Goal: Task Accomplishment & Management: Use online tool/utility

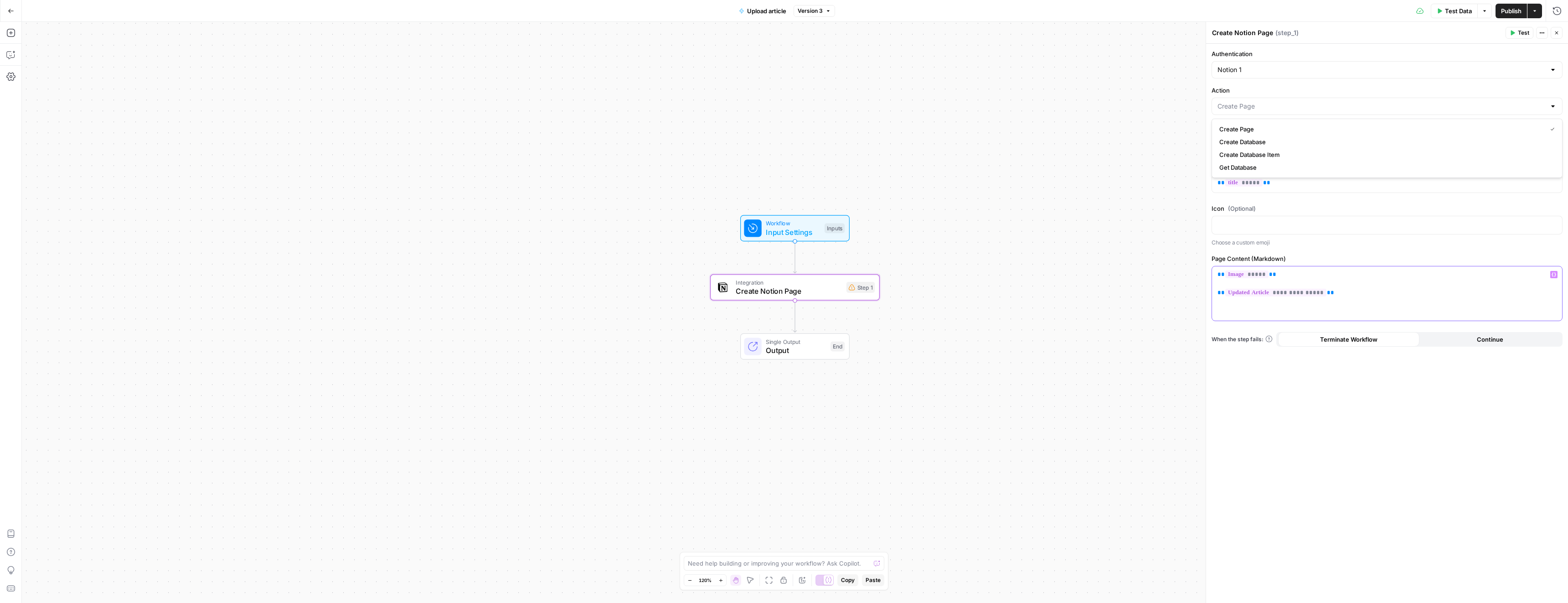
type input "Create Page"
click at [1216, 274] on div "**********" at bounding box center [1387, 293] width 350 height 54
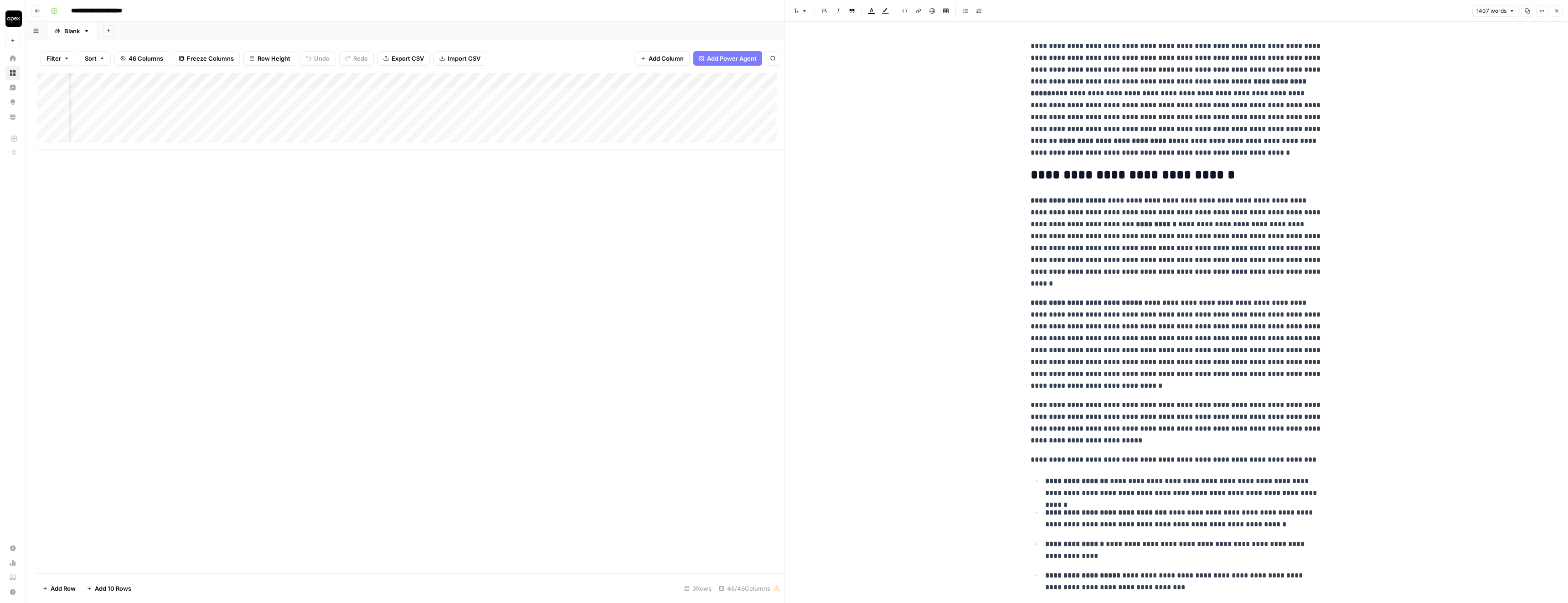
scroll to position [0, 2757]
click at [265, 81] on div "Add Column" at bounding box center [410, 111] width 747 height 77
click at [247, 246] on span "Remove Column" at bounding box center [259, 242] width 80 height 9
click at [749, 100] on span "Delete" at bounding box center [751, 102] width 19 height 9
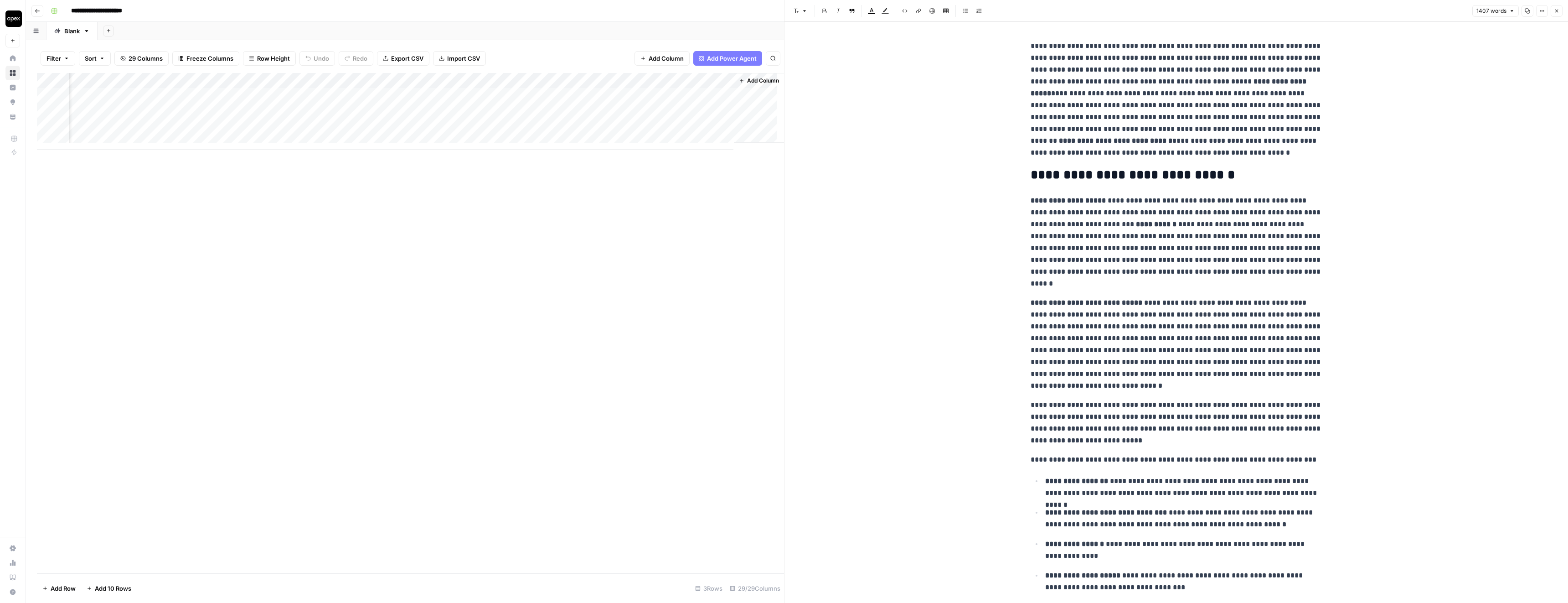
click at [667, 126] on div "Add Column" at bounding box center [410, 111] width 747 height 77
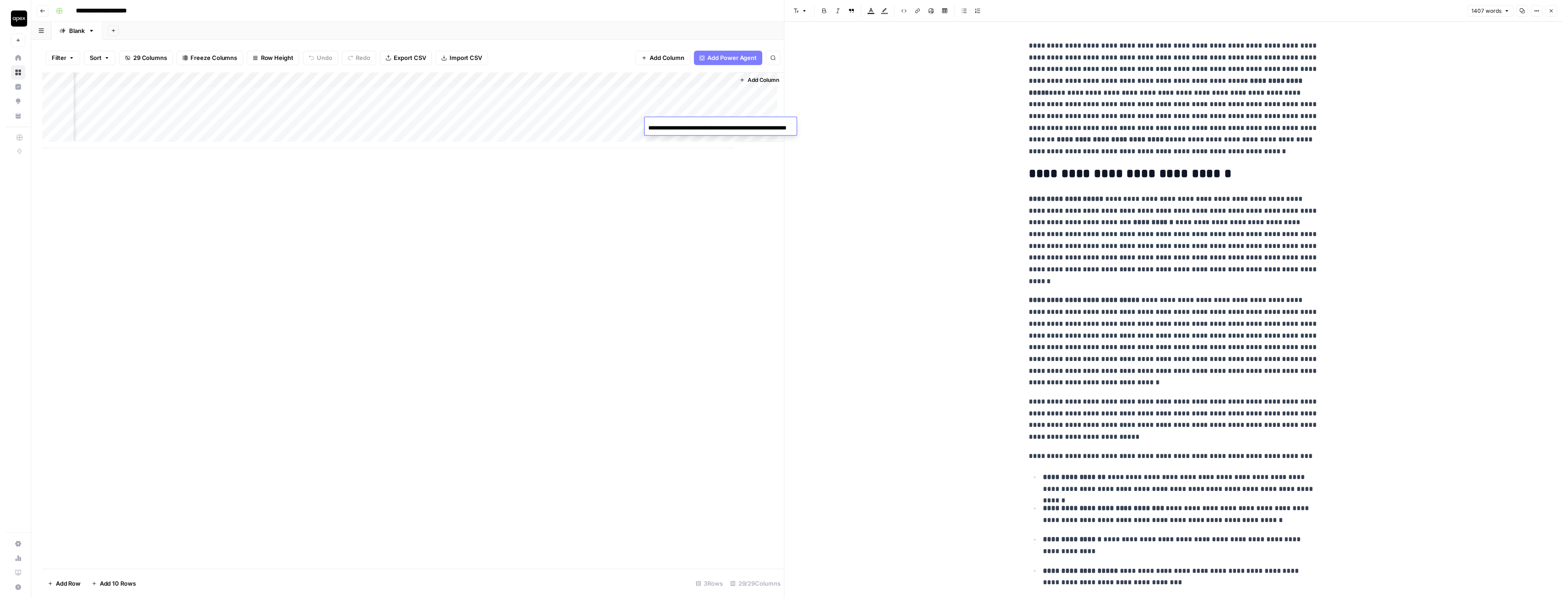
scroll to position [0, 37]
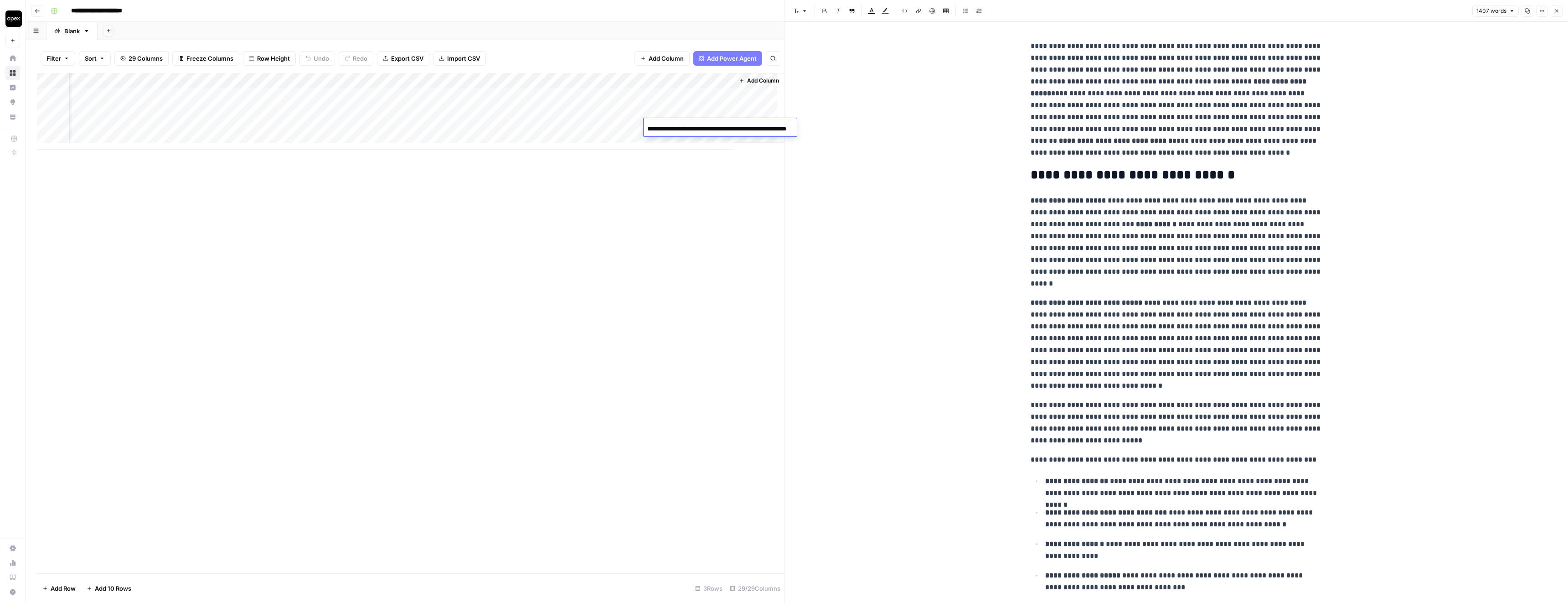
click at [421, 125] on div "Add Column" at bounding box center [410, 111] width 747 height 77
click at [436, 126] on div "Add Column" at bounding box center [410, 111] width 747 height 77
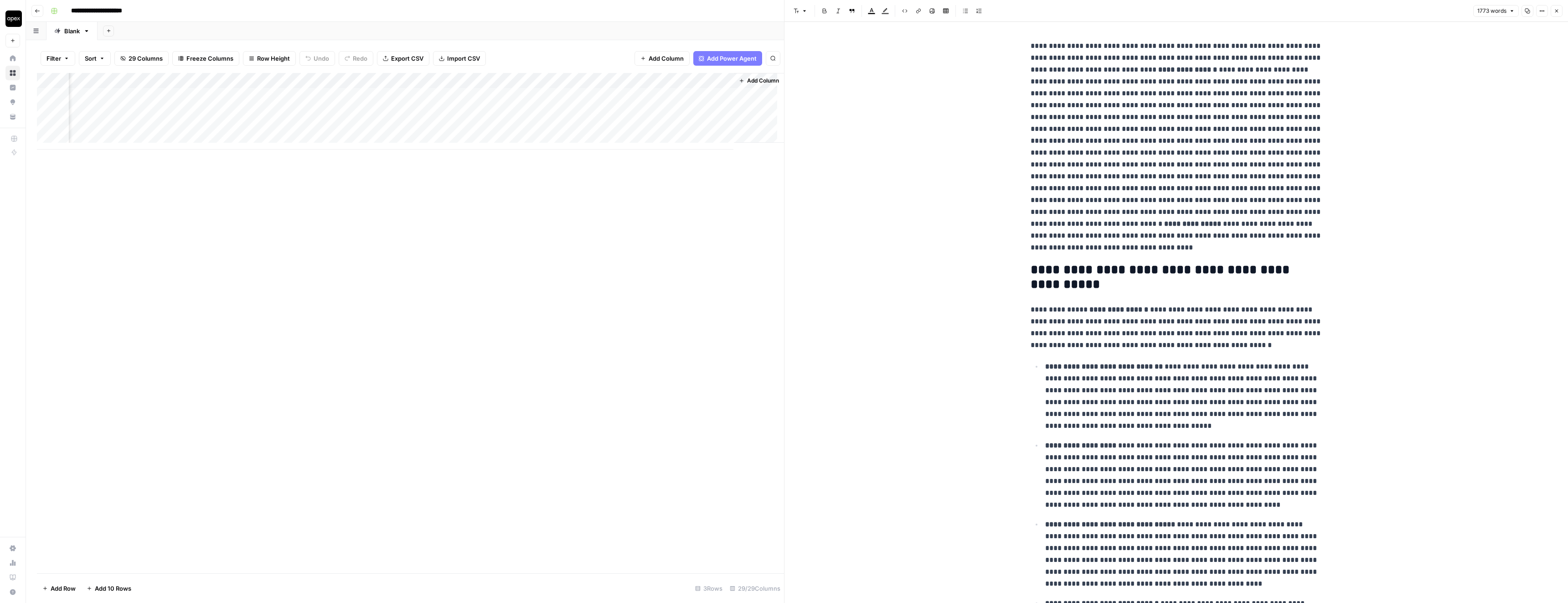
click at [1527, 9] on icon "button" at bounding box center [1527, 11] width 5 height 5
click at [717, 110] on div "Add Column" at bounding box center [410, 111] width 747 height 77
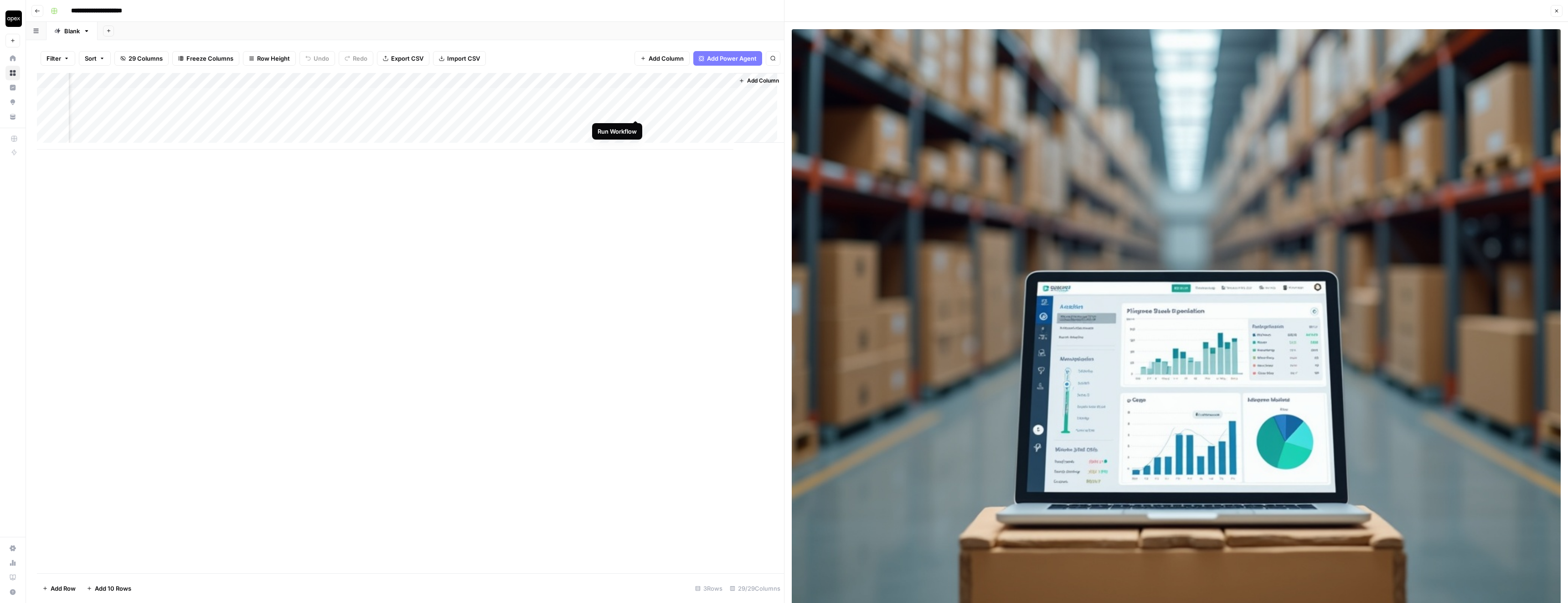
click at [635, 112] on div "Add Column" at bounding box center [410, 111] width 747 height 77
click at [716, 109] on div "Add Column" at bounding box center [410, 111] width 747 height 77
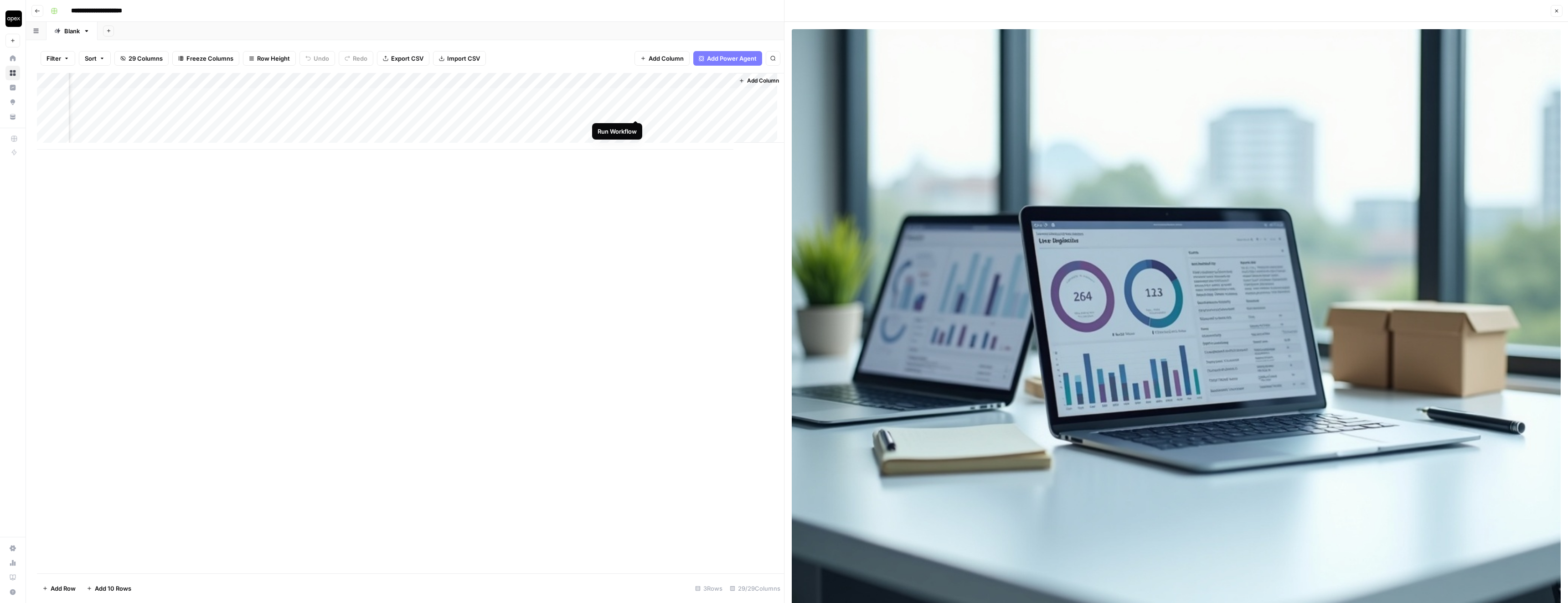
click at [634, 112] on div "Add Column" at bounding box center [410, 111] width 747 height 77
click at [715, 109] on div "Add Column" at bounding box center [410, 111] width 747 height 77
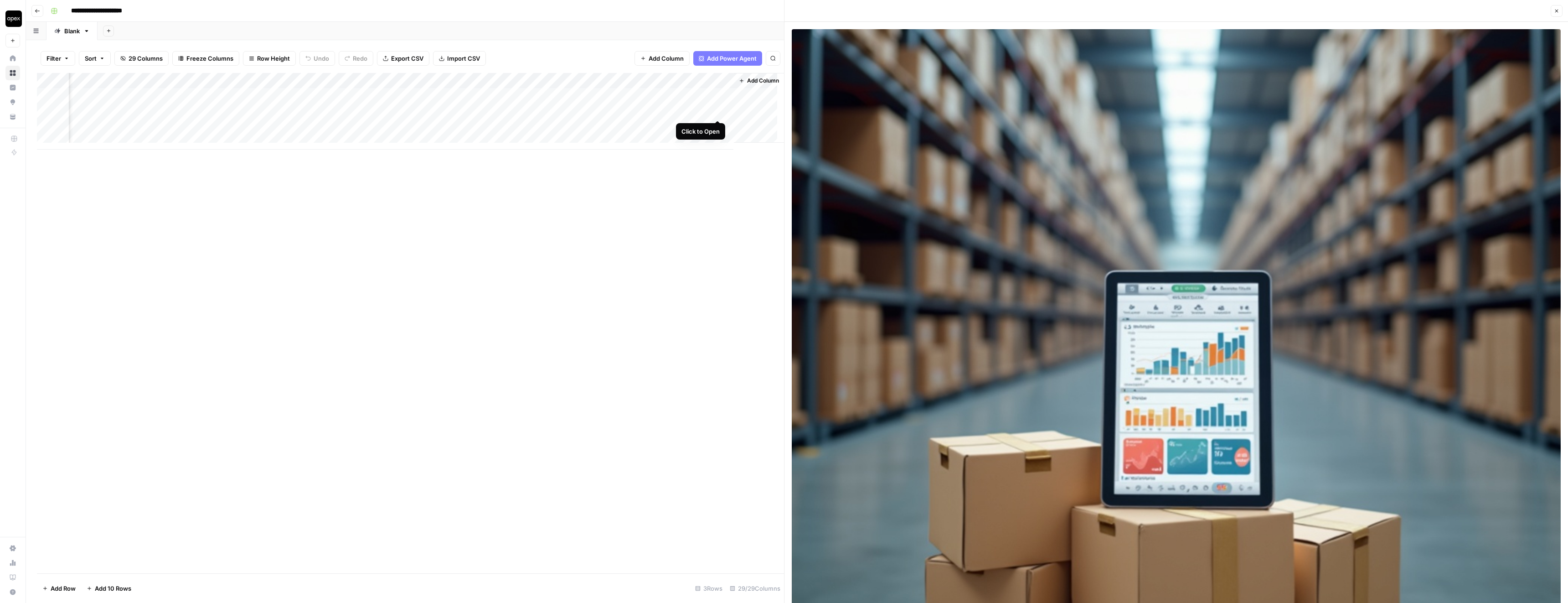
click at [716, 112] on div "Add Column" at bounding box center [410, 111] width 747 height 77
click at [1557, 11] on icon "button" at bounding box center [1557, 11] width 5 height 5
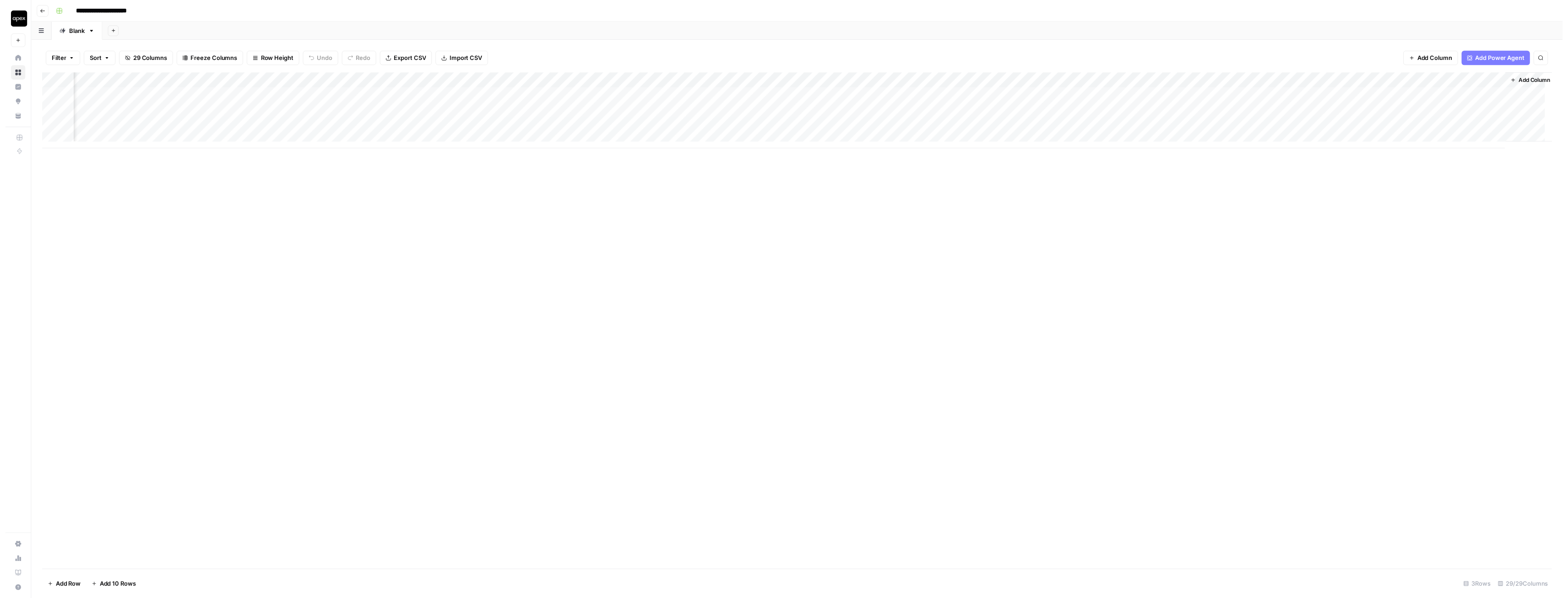
scroll to position [0, 1467]
click at [1404, 82] on div "Add Column" at bounding box center [800, 112] width 1527 height 77
click at [1358, 174] on span "Edit Workflow" at bounding box center [1363, 170] width 80 height 9
click at [1416, 111] on div "Add Column" at bounding box center [800, 112] width 1527 height 77
click at [1122, 81] on div "Add Column" at bounding box center [800, 112] width 1527 height 77
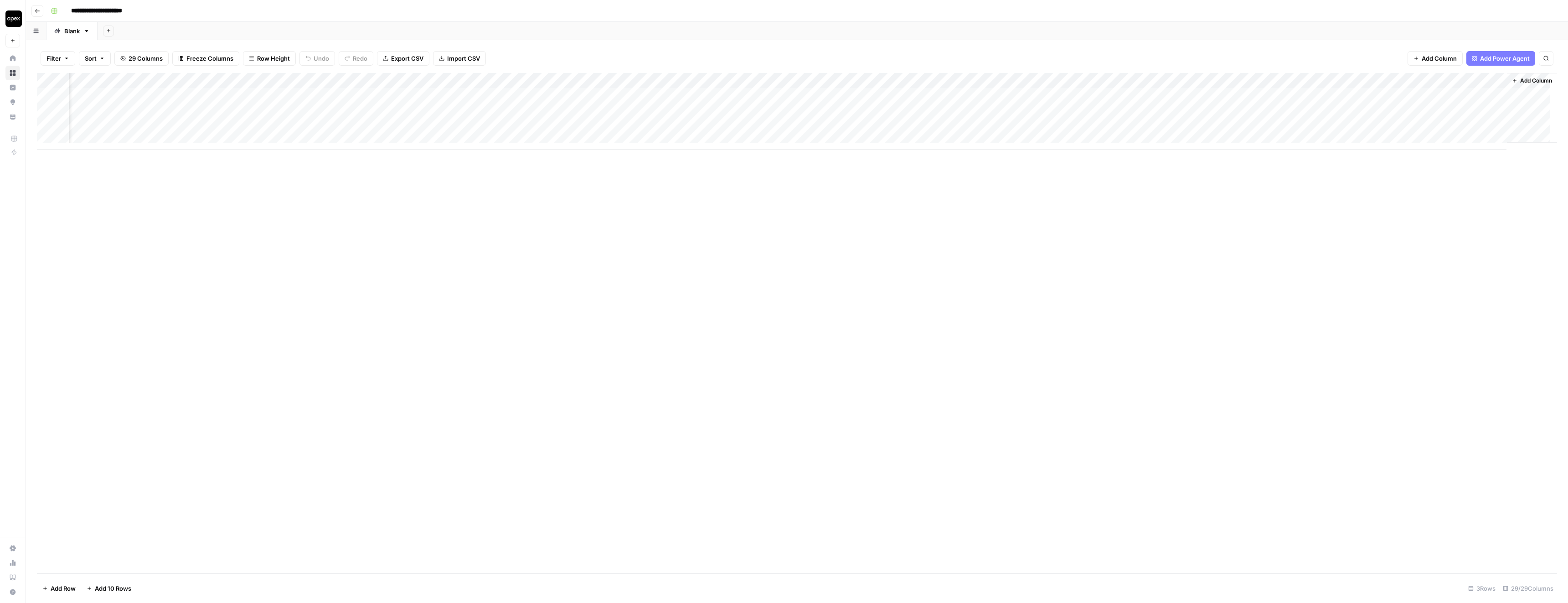
click at [784, 256] on div "Add Column" at bounding box center [797, 323] width 1520 height 501
click at [1488, 112] on div "Add Column" at bounding box center [797, 111] width 1520 height 77
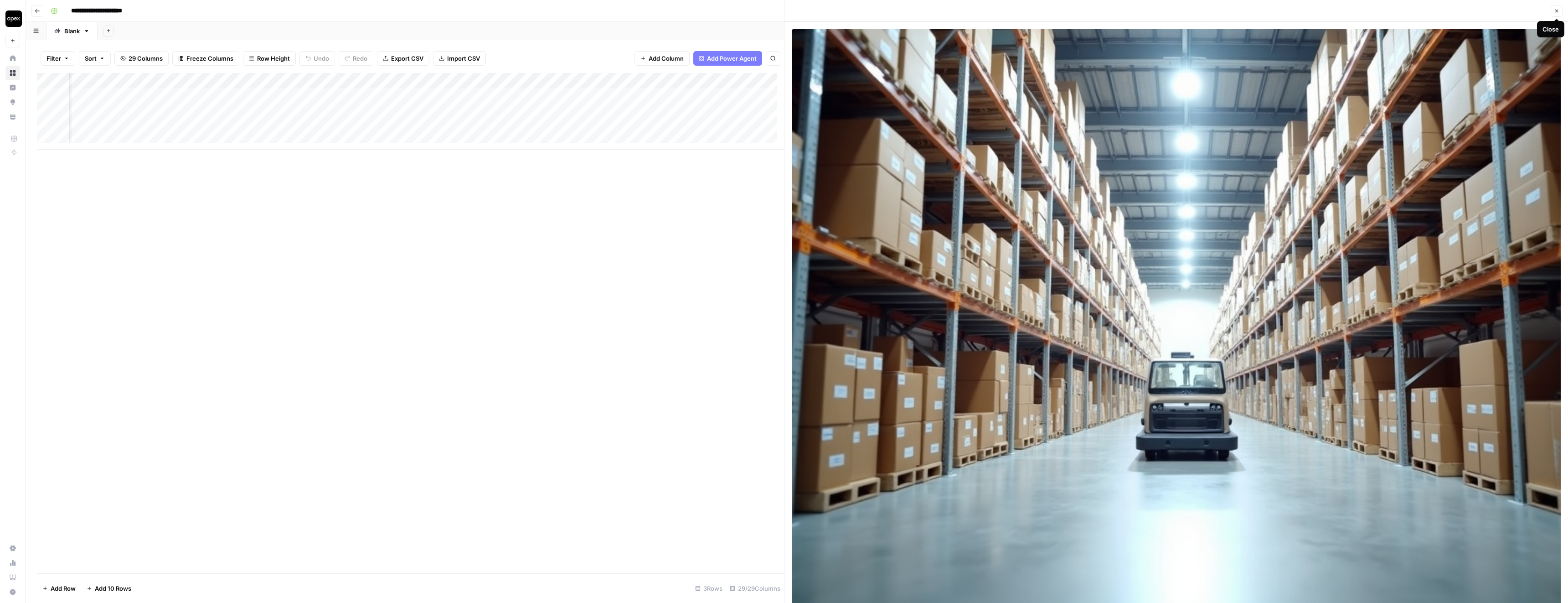
click at [1558, 12] on icon "button" at bounding box center [1557, 11] width 5 height 5
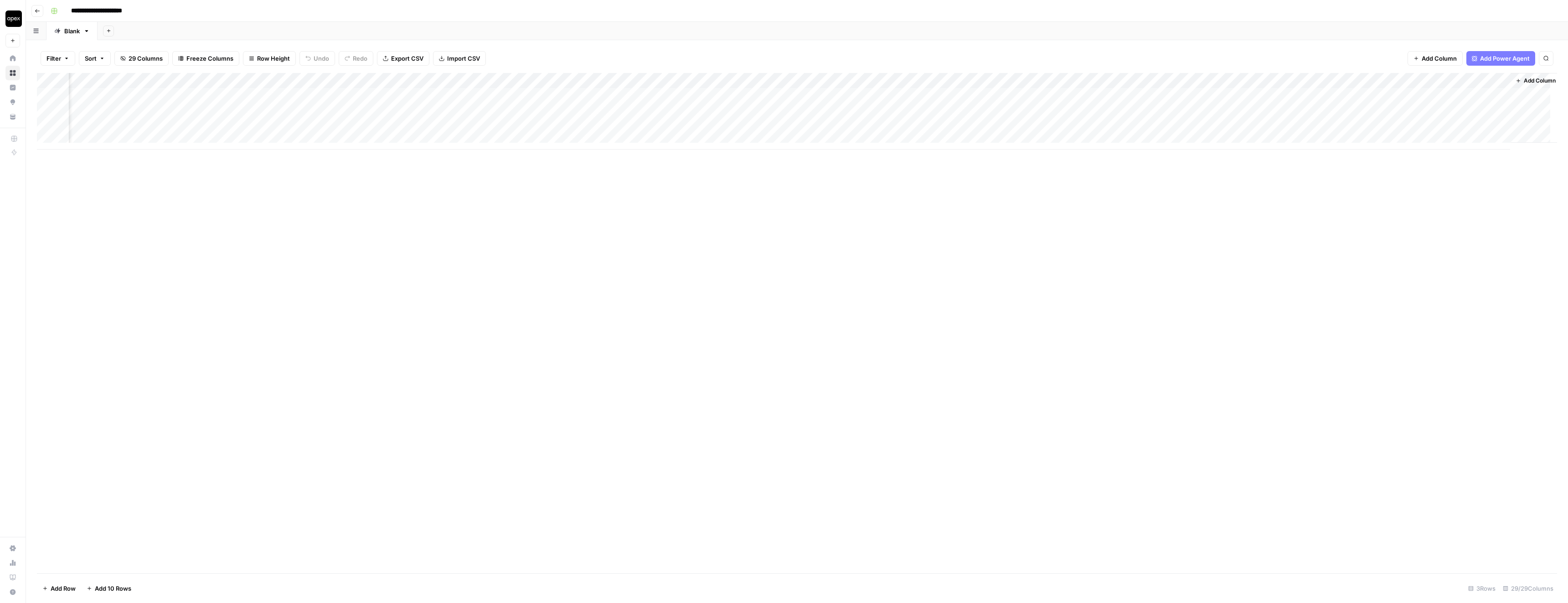
scroll to position [0, 1460]
click at [1116, 81] on div "Add Column" at bounding box center [797, 111] width 1520 height 77
click at [769, 195] on div "Add Column" at bounding box center [797, 323] width 1520 height 501
click at [324, 81] on div "Add Column" at bounding box center [797, 111] width 1520 height 77
click at [303, 170] on span "Edit Workflow" at bounding box center [303, 170] width 80 height 9
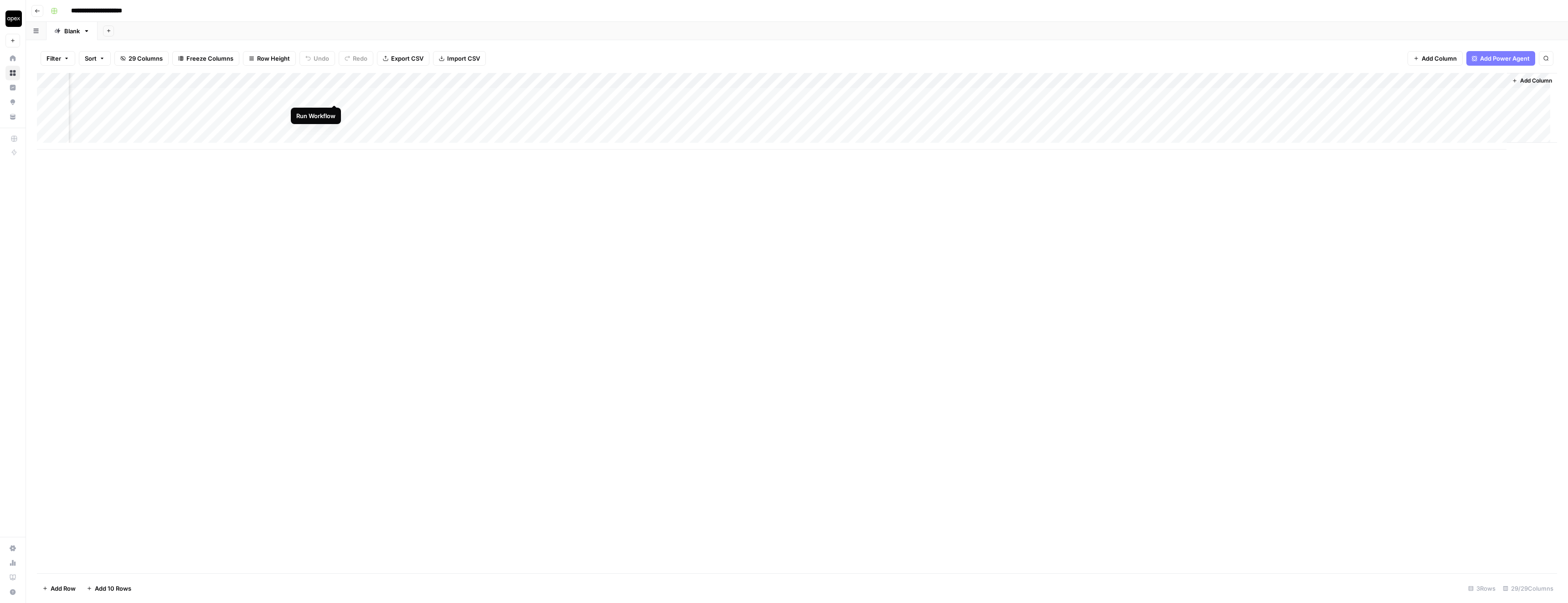
click at [333, 95] on div "Add Column" at bounding box center [797, 111] width 1520 height 77
click at [334, 112] on div "Add Column" at bounding box center [797, 111] width 1520 height 77
click at [333, 126] on div "Add Column" at bounding box center [797, 111] width 1520 height 77
click at [1409, 111] on div "Add Column" at bounding box center [797, 111] width 1520 height 77
click at [1490, 111] on div "Add Column" at bounding box center [797, 111] width 1520 height 77
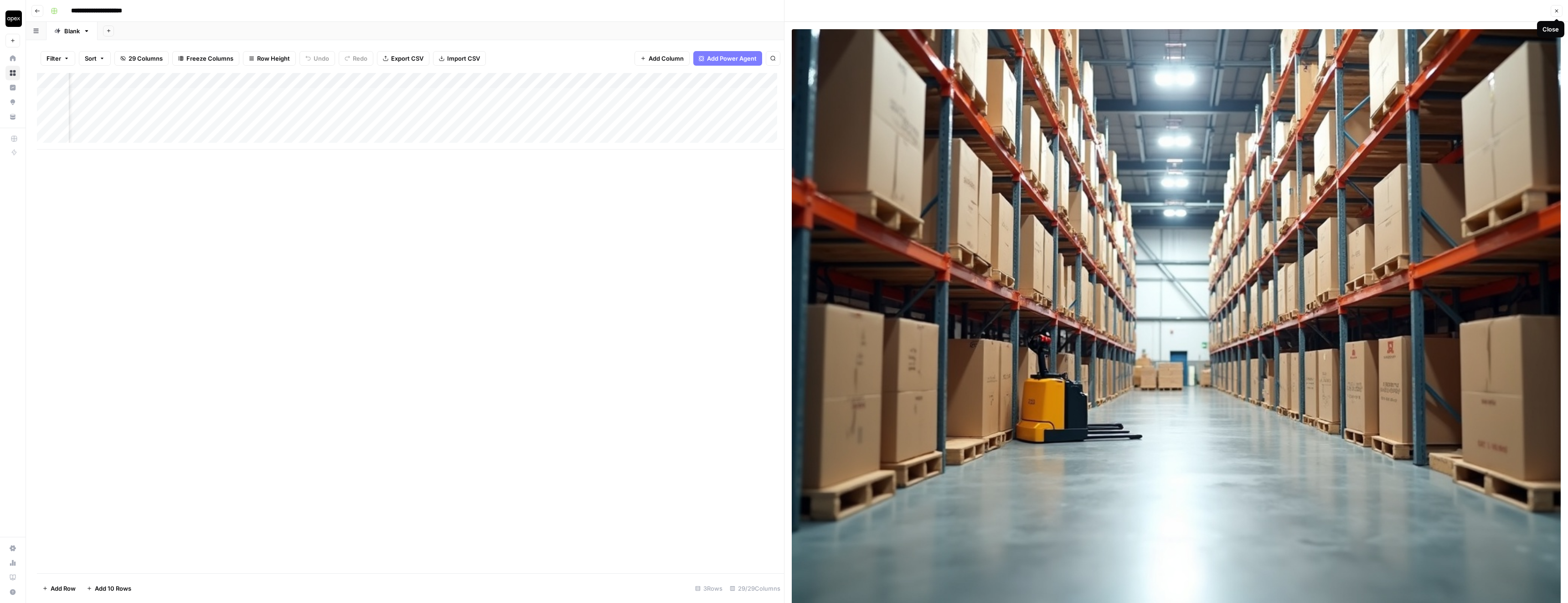
click at [1556, 12] on icon "button" at bounding box center [1557, 11] width 5 height 5
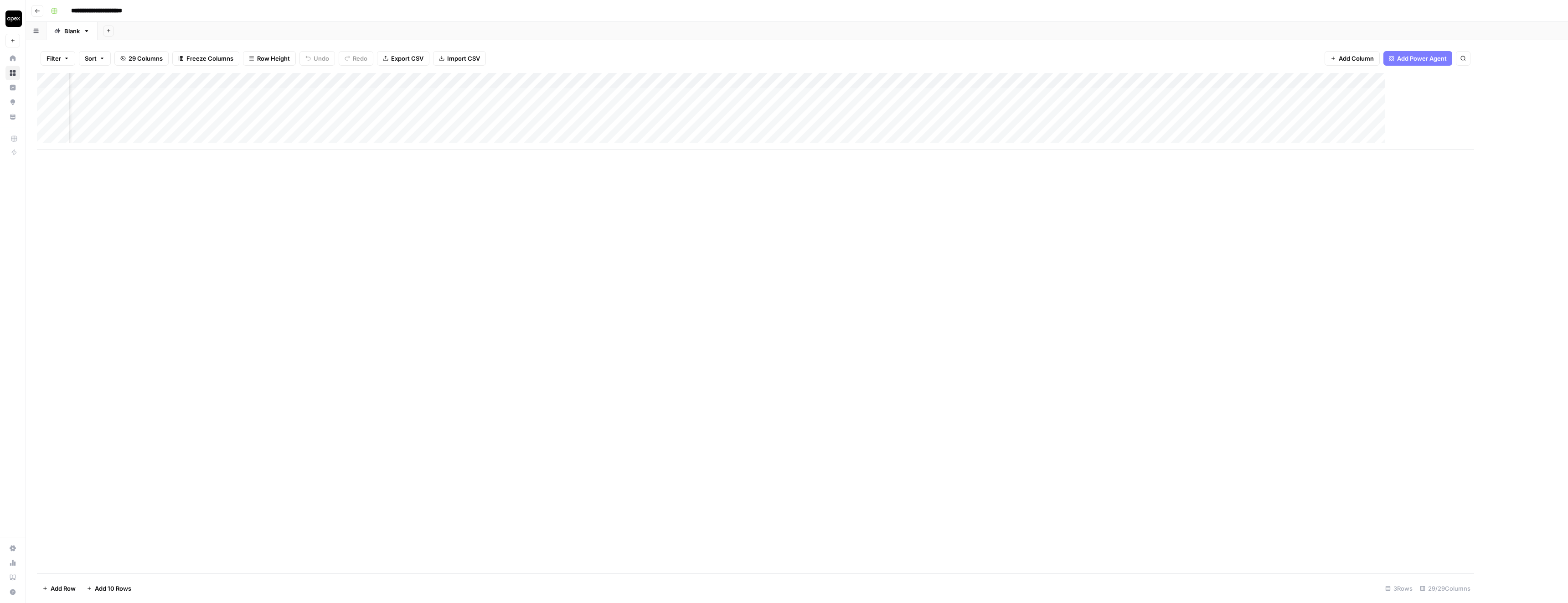
scroll to position [0, 1450]
click at [1462, 111] on div "Add Column" at bounding box center [797, 111] width 1520 height 77
click at [1462, 111] on input "**********" at bounding box center [1487, 114] width 146 height 11
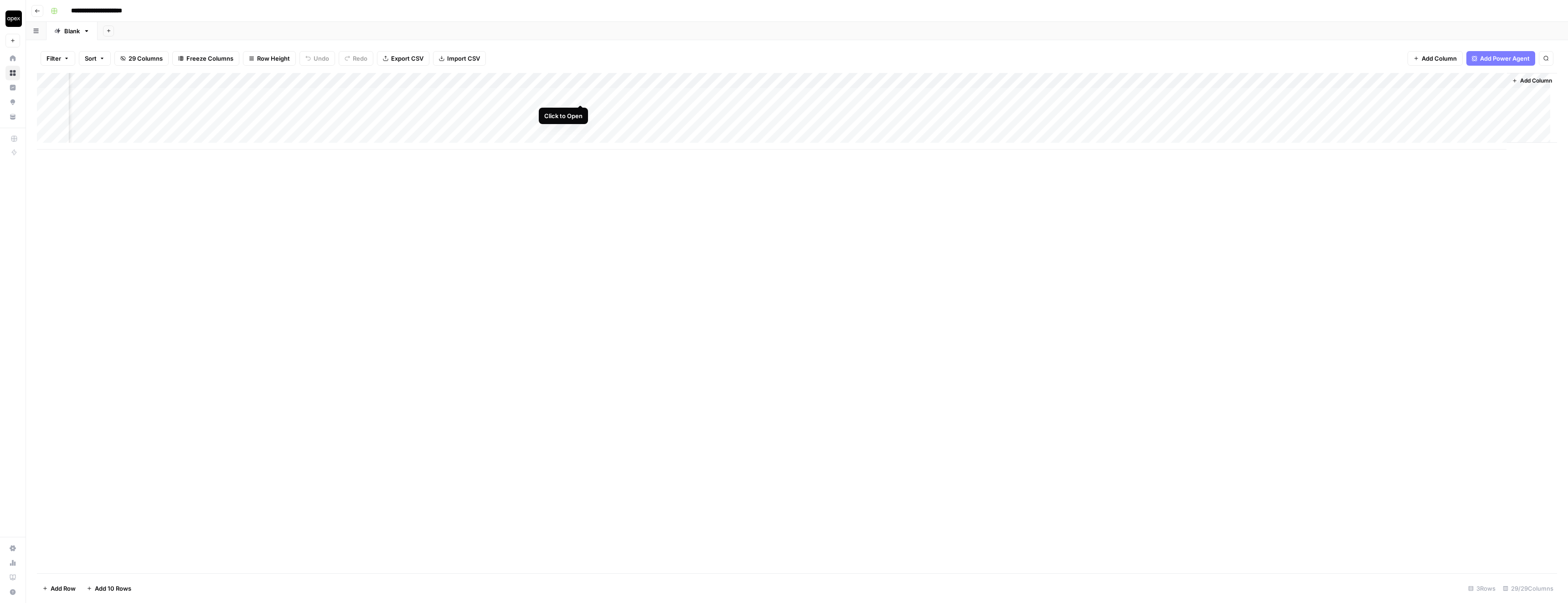
click at [580, 95] on div "Add Column" at bounding box center [797, 111] width 1520 height 77
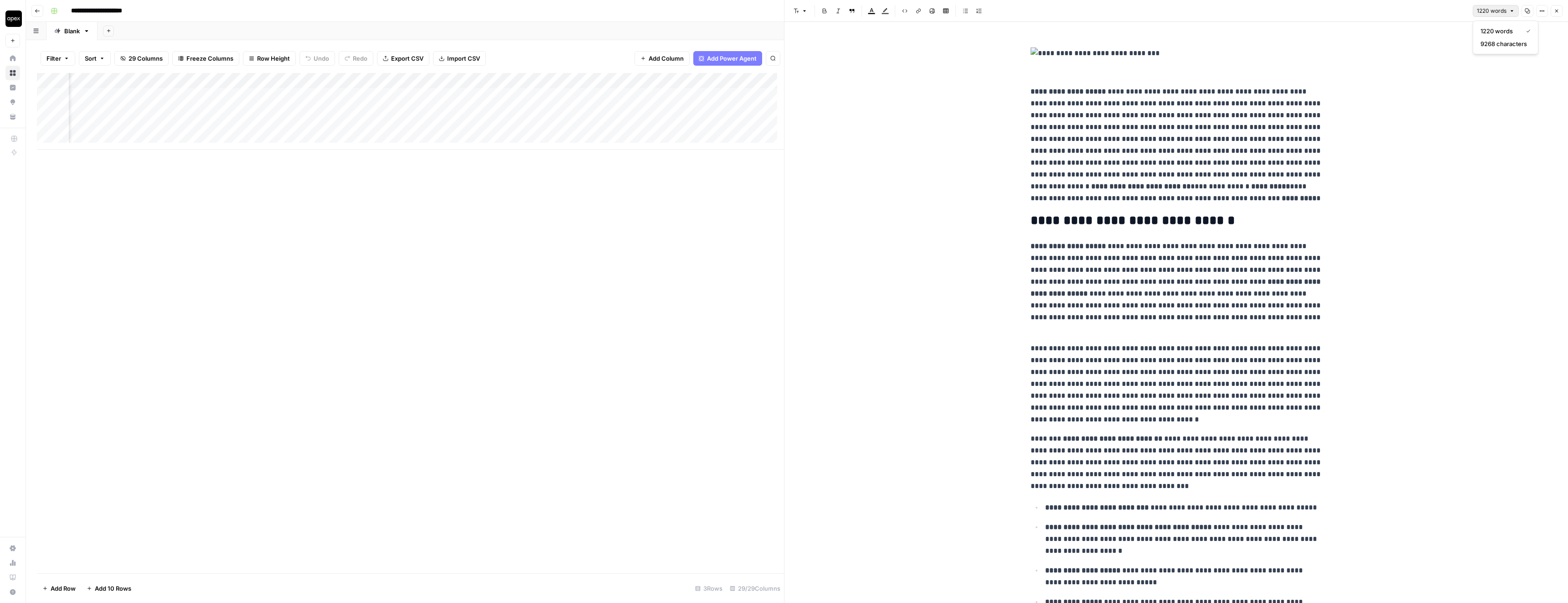
click at [1482, 11] on span "1220 words" at bounding box center [1492, 11] width 30 height 8
click at [333, 96] on div "Add Column" at bounding box center [410, 111] width 747 height 77
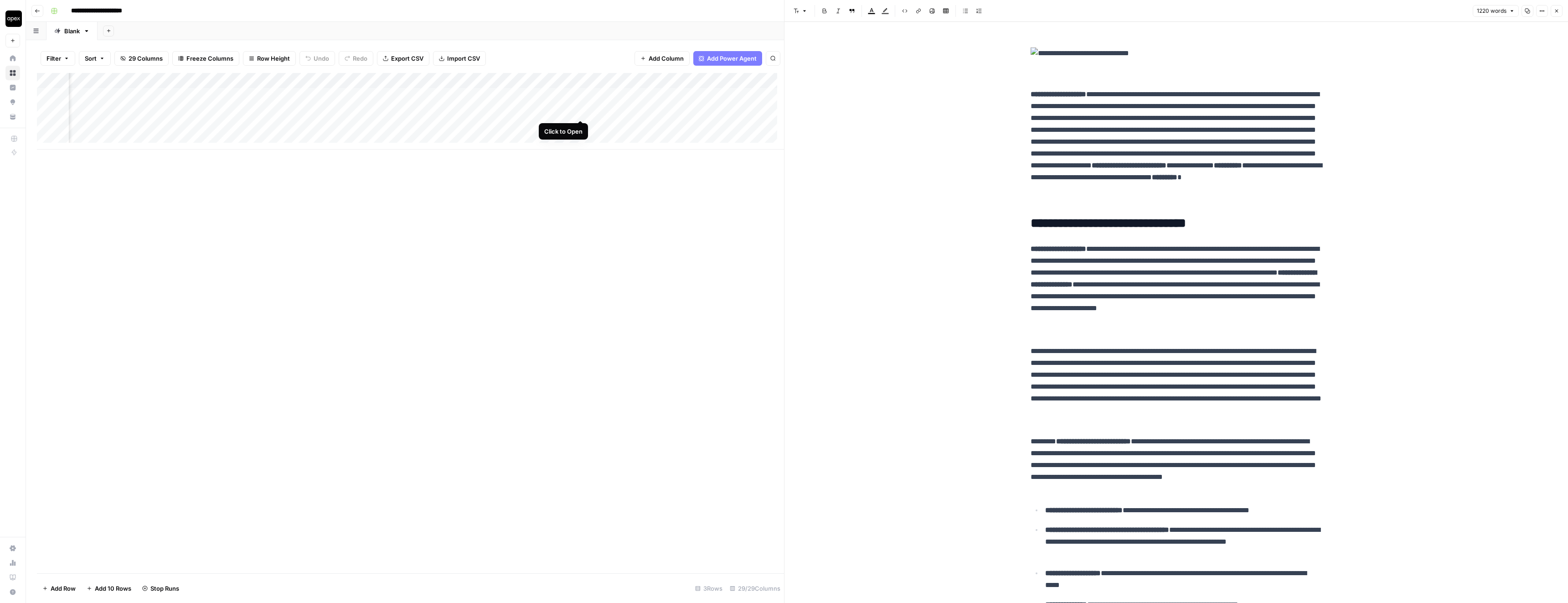
click at [579, 113] on div "Add Column" at bounding box center [410, 111] width 747 height 77
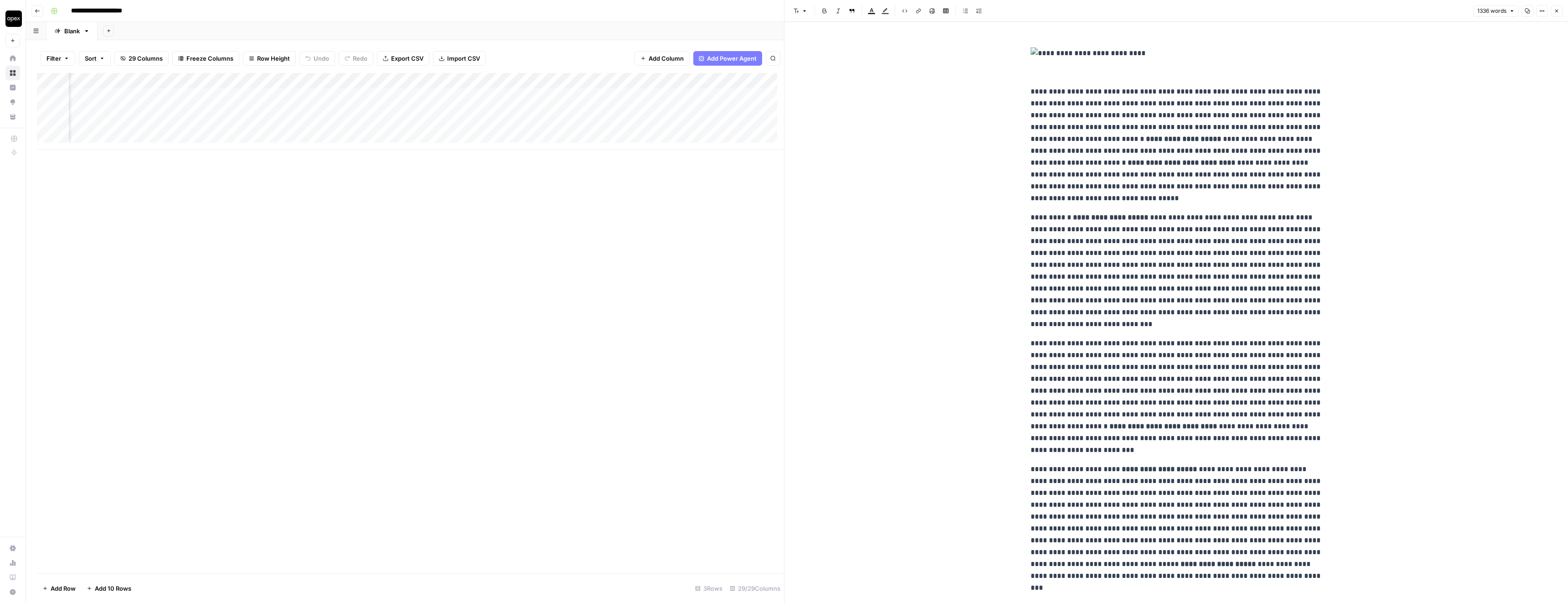
click at [1490, 8] on span "1336 words" at bounding box center [1491, 11] width 29 height 8
click at [1488, 9] on span "1336 words" at bounding box center [1491, 11] width 29 height 8
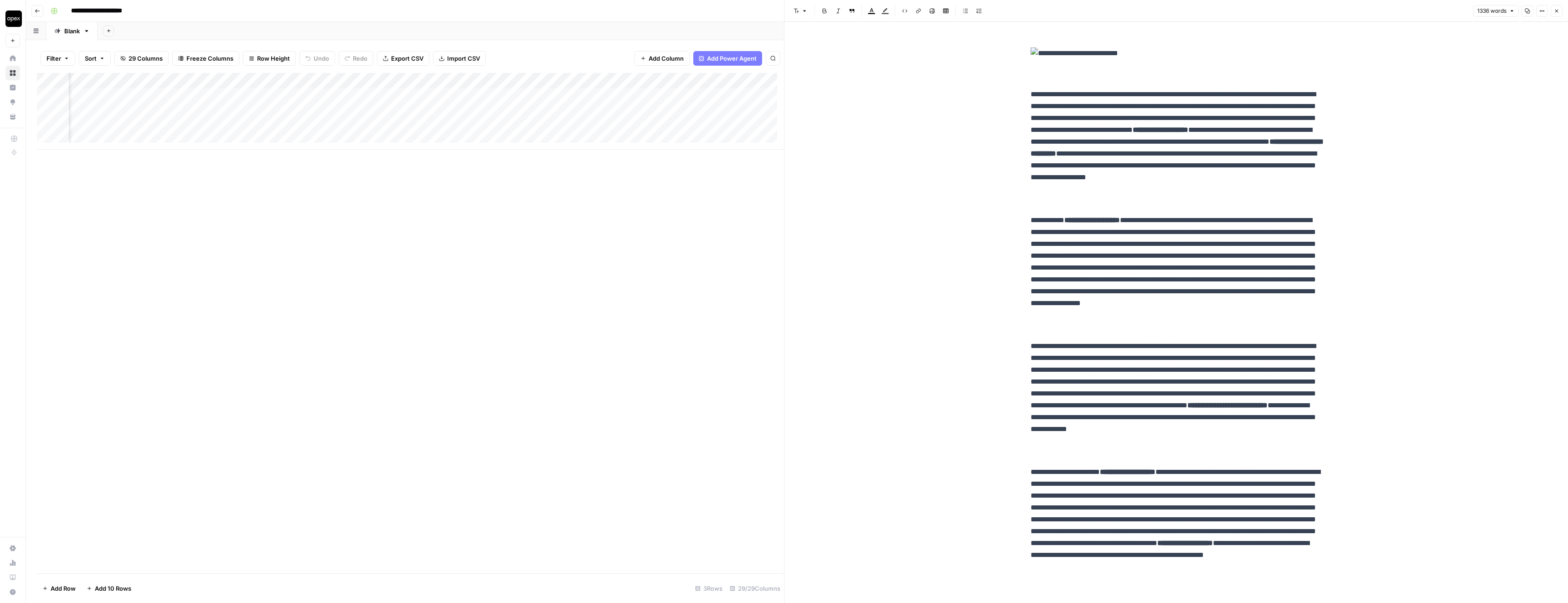
click at [458, 127] on div "Add Column" at bounding box center [410, 111] width 747 height 77
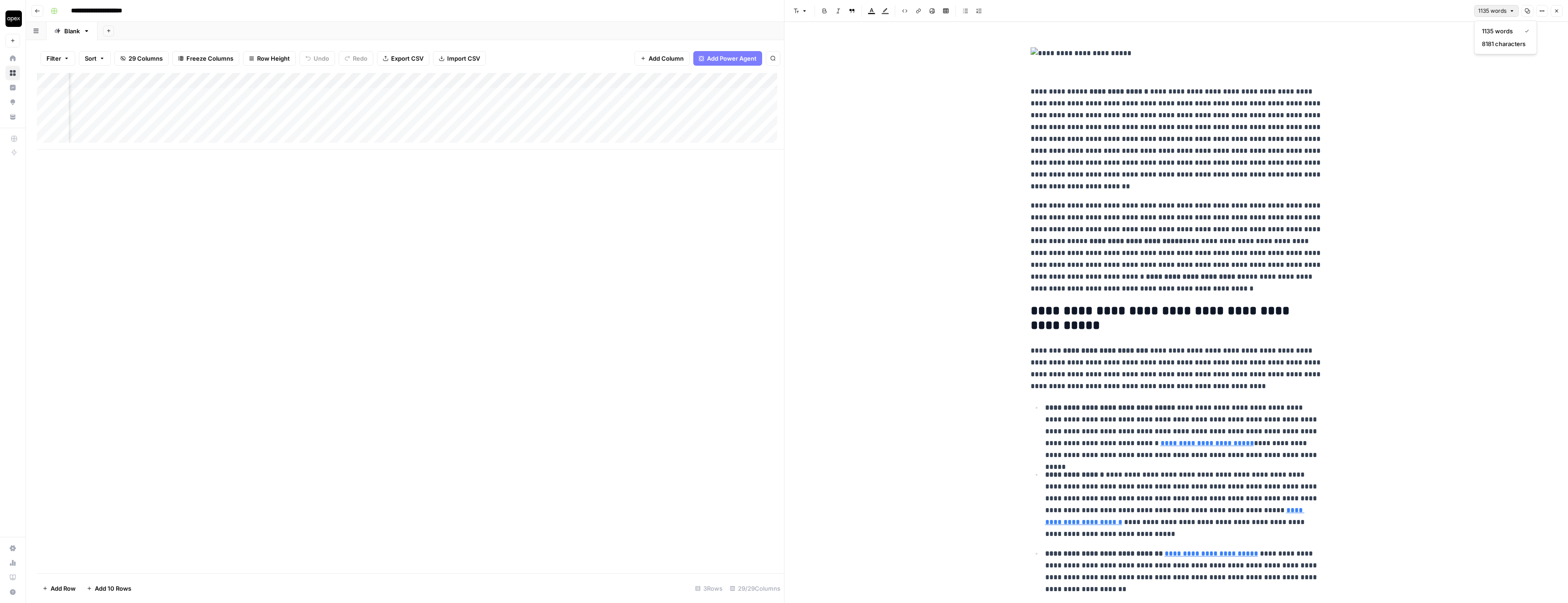
click at [1490, 7] on span "1135 words" at bounding box center [1492, 11] width 28 height 8
click at [1557, 10] on icon "button" at bounding box center [1557, 11] width 5 height 5
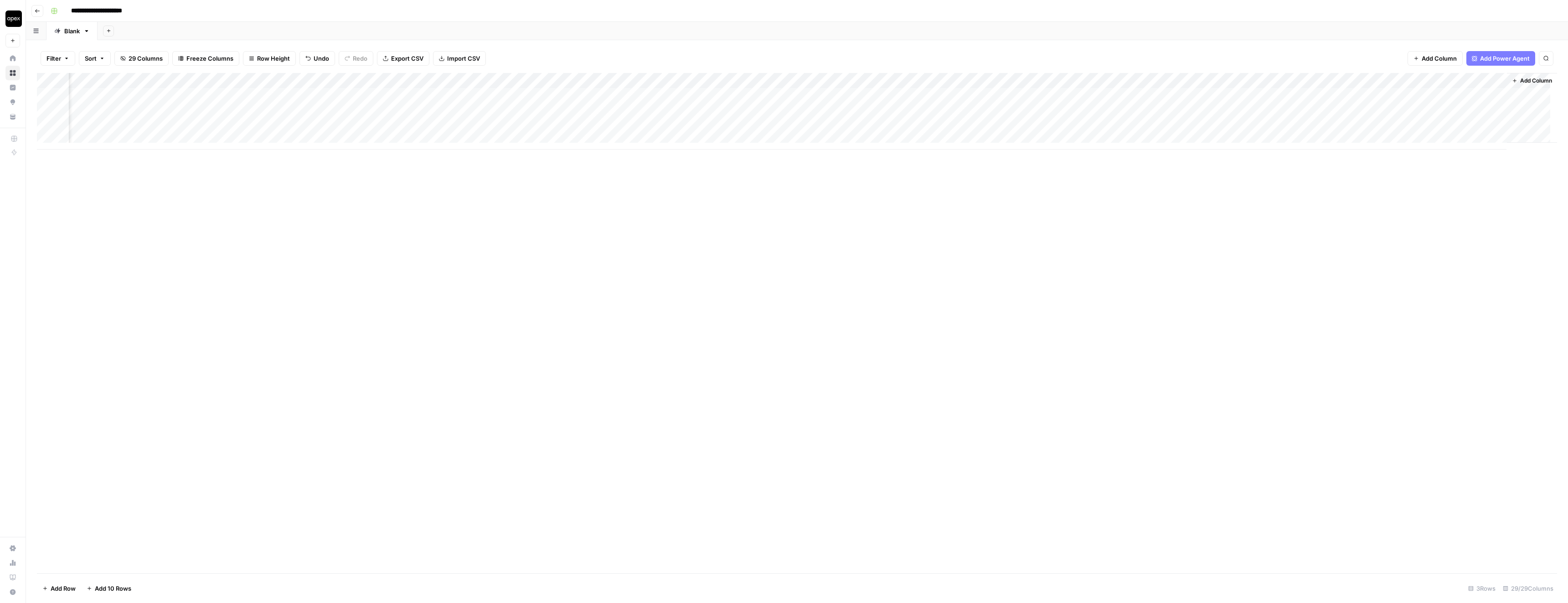
scroll to position [0, 1460]
click at [1118, 94] on div "Add Column" at bounding box center [797, 111] width 1520 height 77
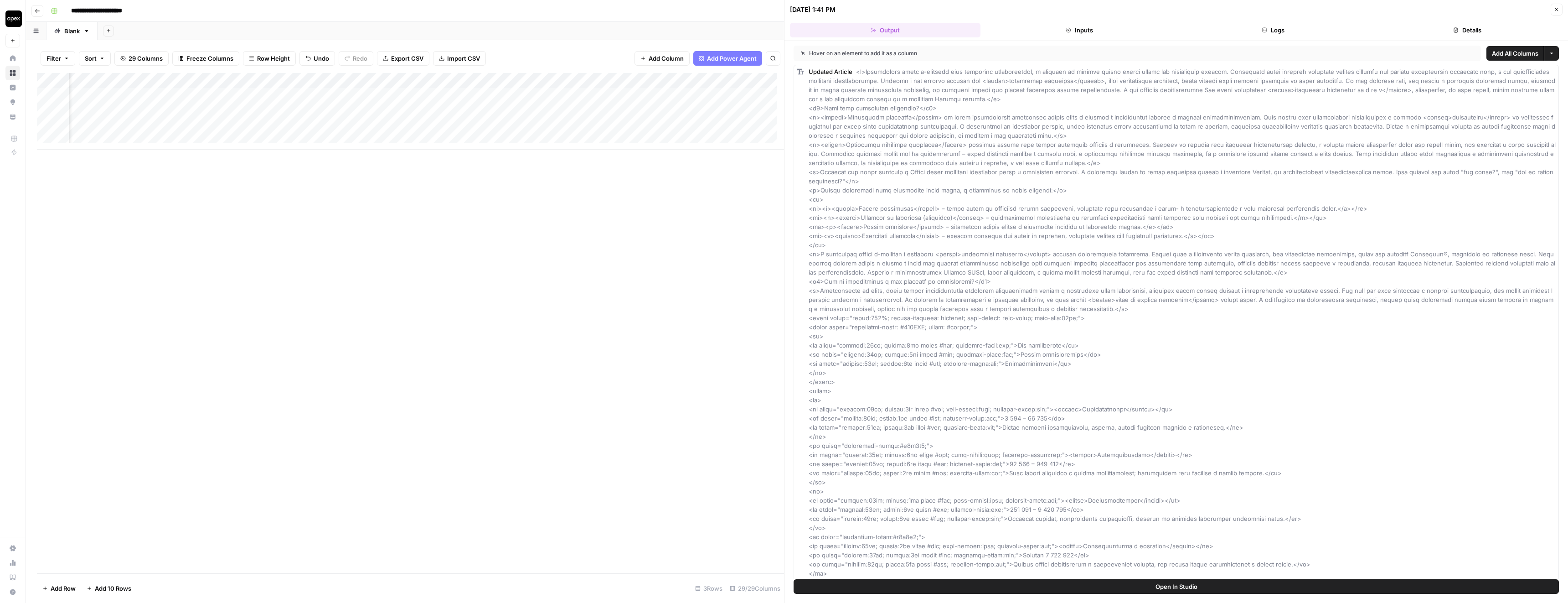
drag, startPoint x: 1292, startPoint y: 18, endPoint x: 1288, endPoint y: 22, distance: 5.7
click at [1289, 19] on header "10/09/25 at 1:41 PM Close Output Inputs Logs Details" at bounding box center [1176, 20] width 784 height 41
click at [1287, 25] on button "Logs" at bounding box center [1273, 30] width 191 height 15
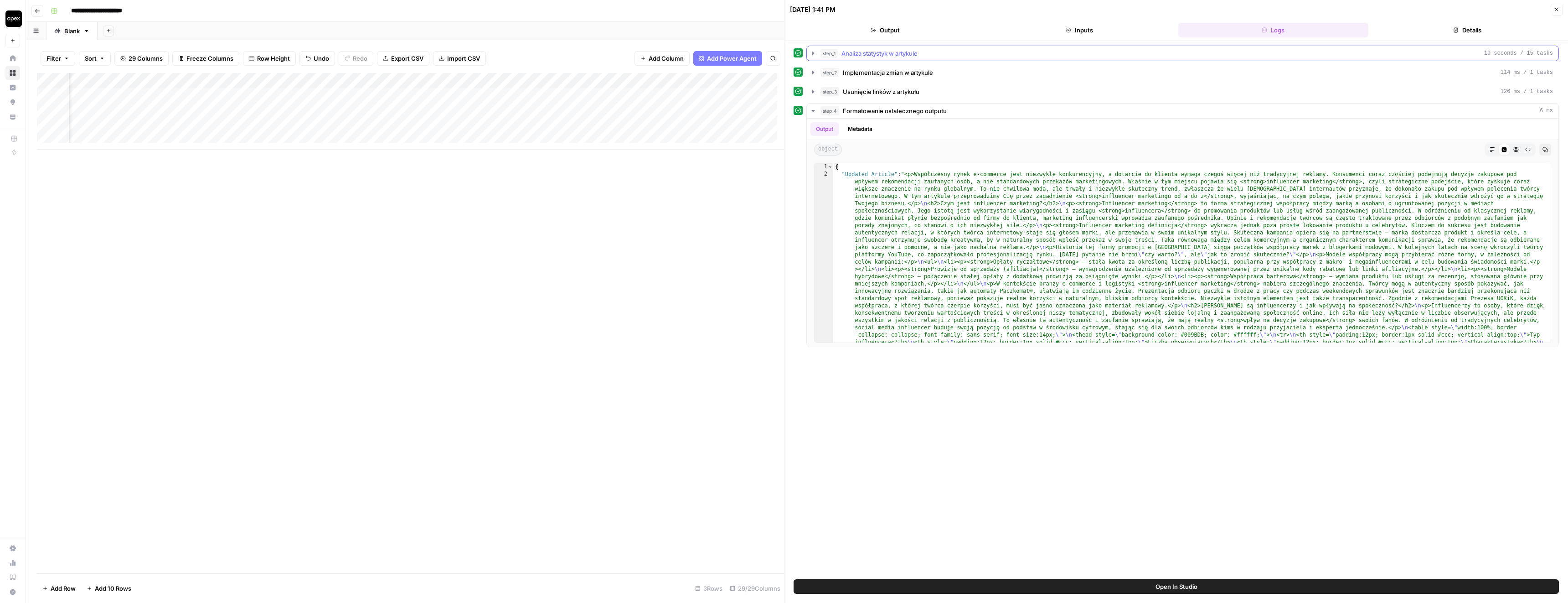
click at [854, 55] on span "Analiza statystyk w artykule" at bounding box center [879, 53] width 76 height 9
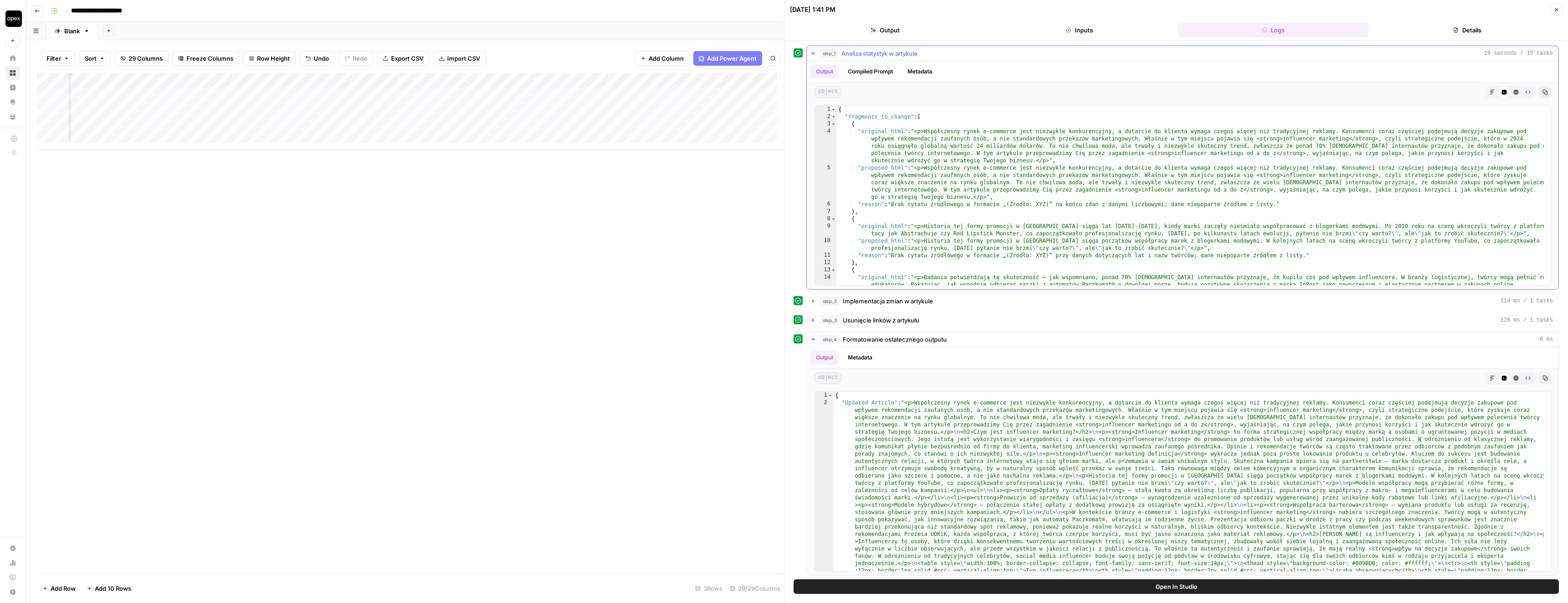
click at [854, 55] on span "Analiza statystyk w artykule" at bounding box center [879, 53] width 76 height 9
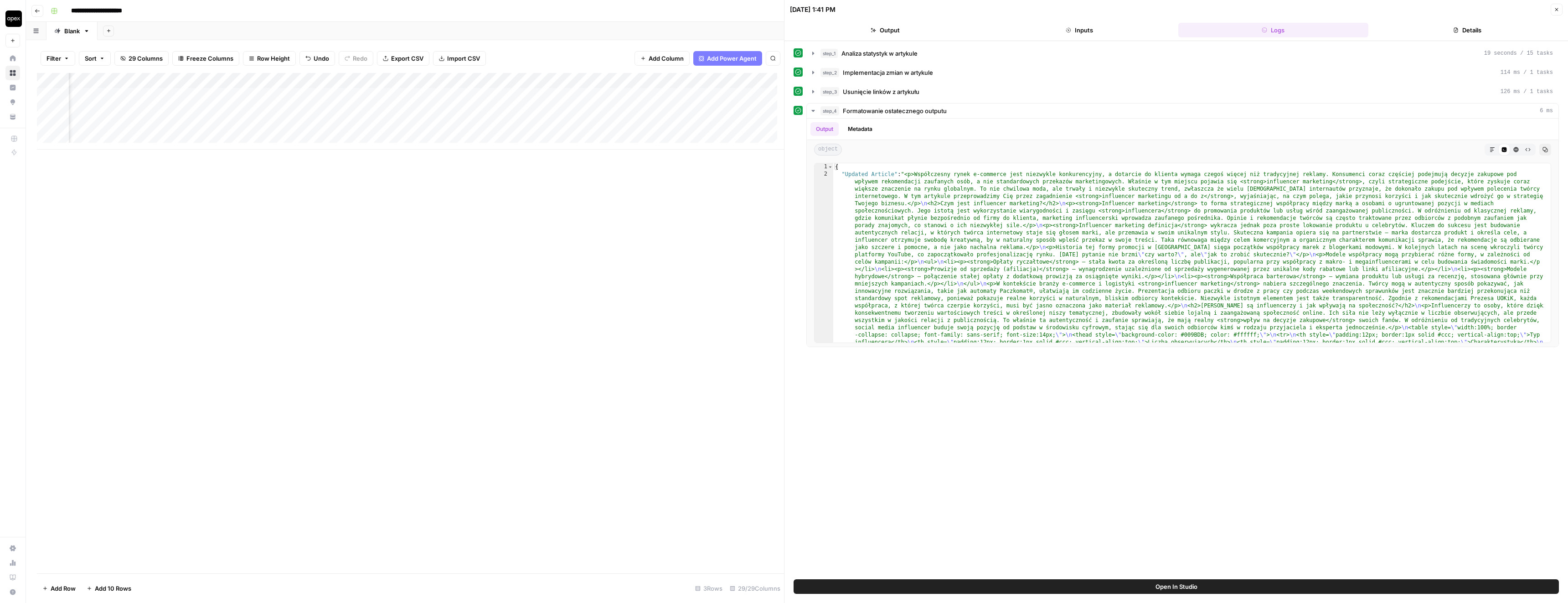
click at [1558, 11] on icon "button" at bounding box center [1557, 10] width 5 height 5
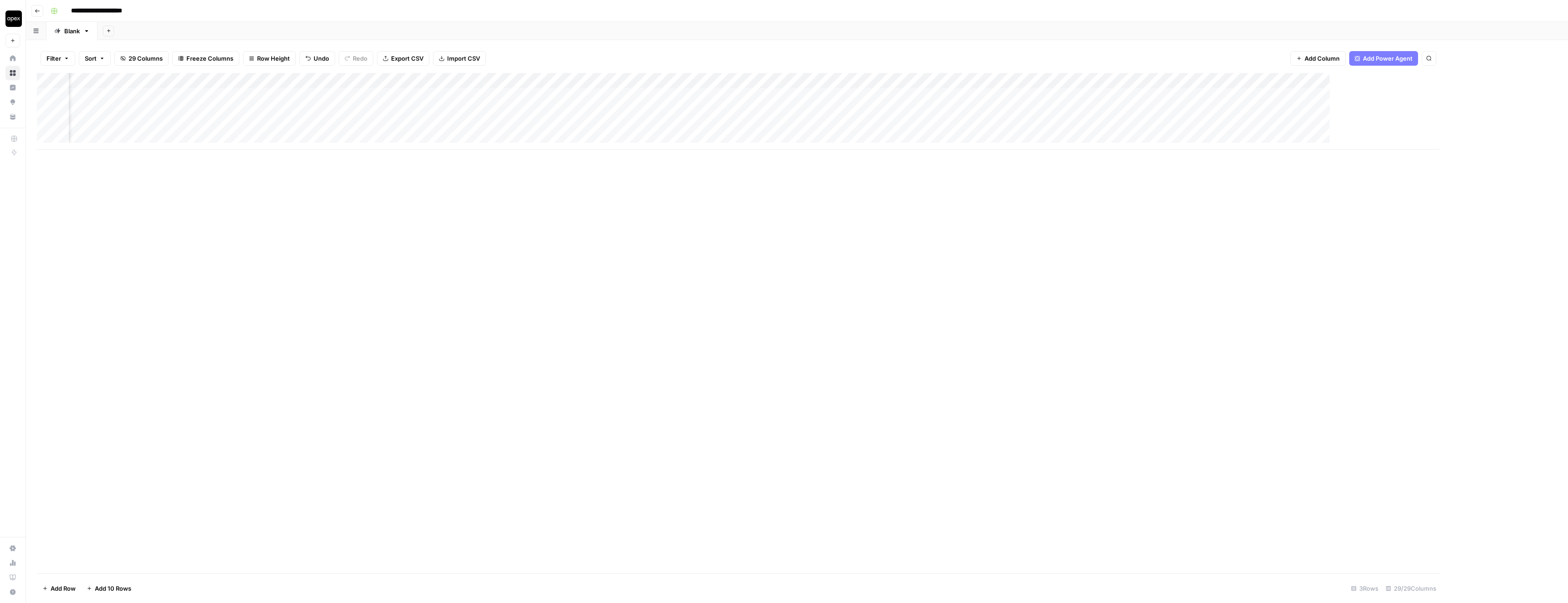
scroll to position [0, 1450]
click at [1249, 96] on div "Add Column" at bounding box center [797, 111] width 1520 height 77
click at [1146, 214] on div "Add Column" at bounding box center [797, 323] width 1520 height 501
click at [1266, 115] on div "Add Column" at bounding box center [797, 111] width 1520 height 77
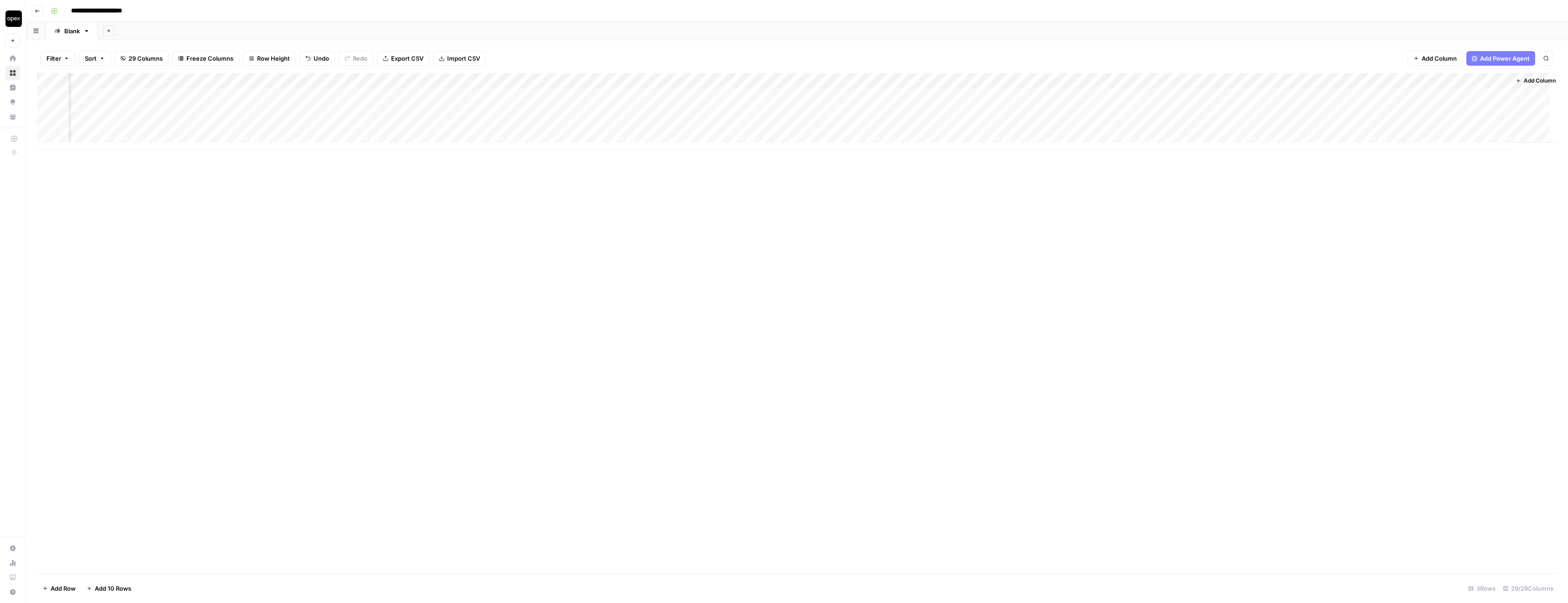
click at [1266, 115] on div "Add Column" at bounding box center [797, 111] width 1520 height 77
click at [1222, 207] on div "Add Column" at bounding box center [797, 323] width 1520 height 501
click at [1490, 111] on div "Add Column" at bounding box center [797, 111] width 1520 height 77
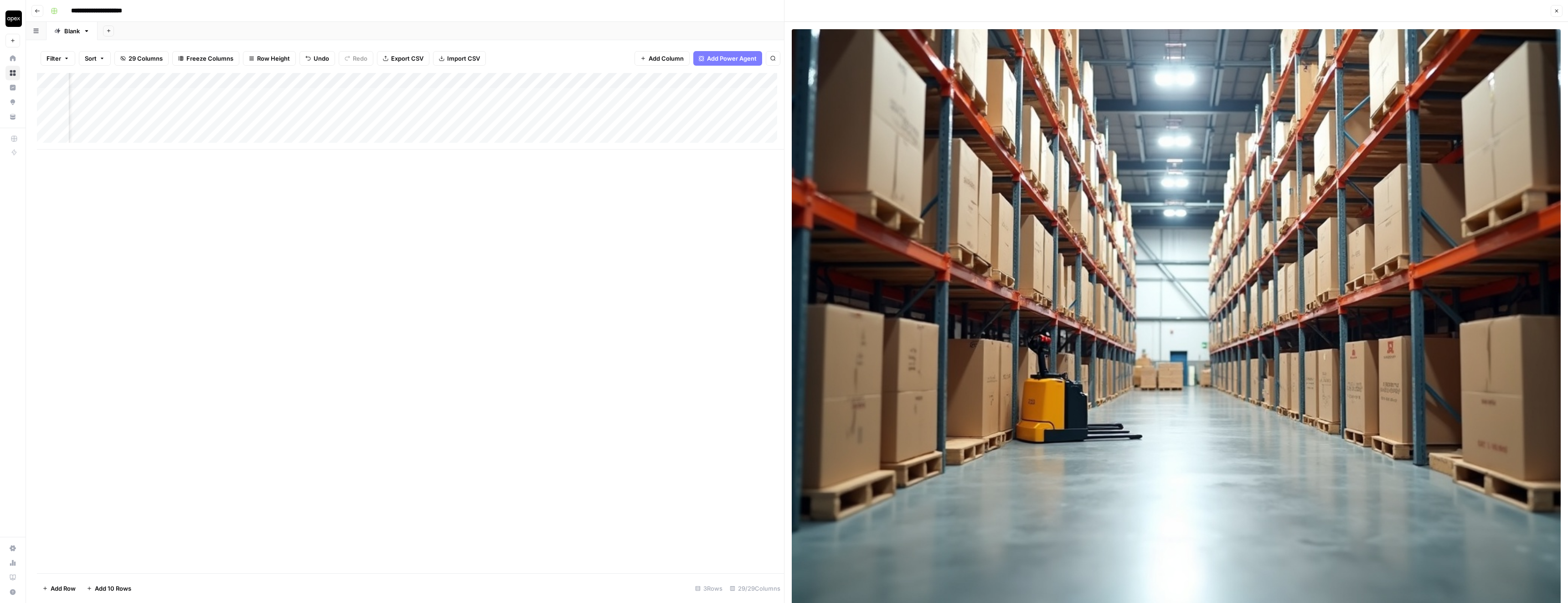
click at [1558, 9] on icon "button" at bounding box center [1557, 11] width 5 height 5
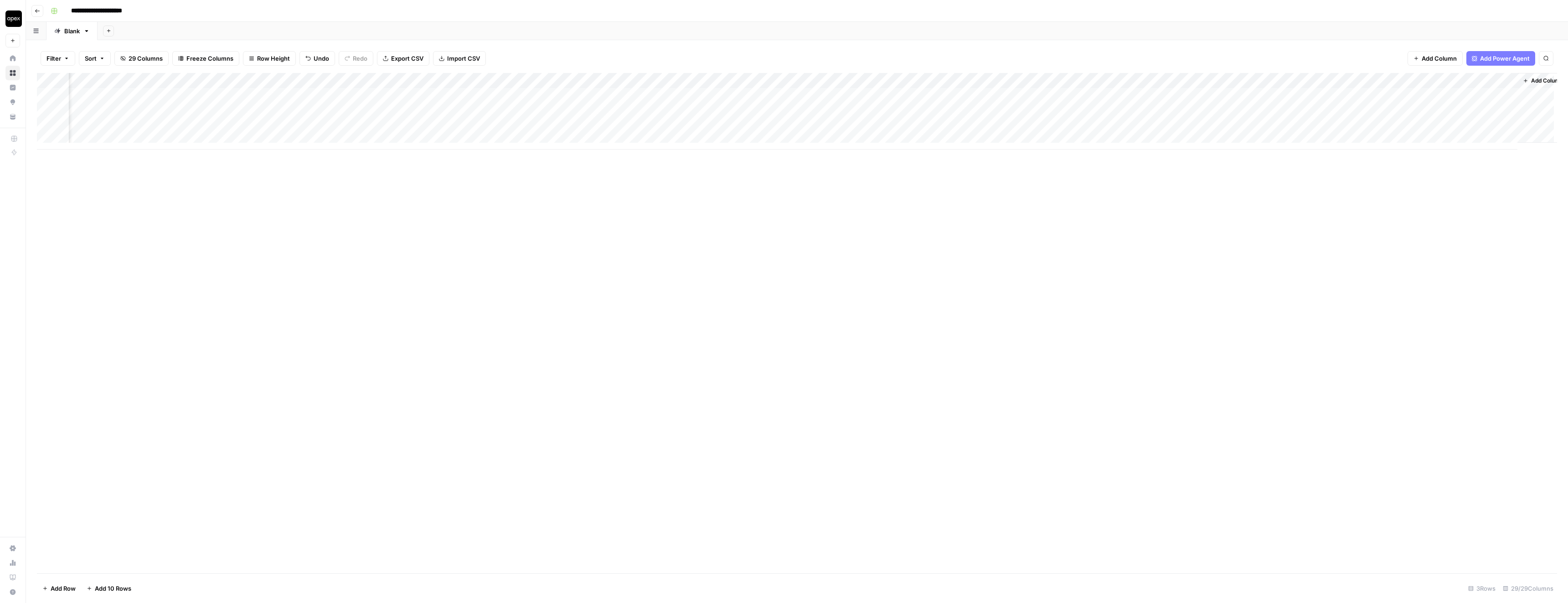
scroll to position [0, 1450]
click at [592, 95] on div "Add Column" at bounding box center [797, 111] width 1520 height 77
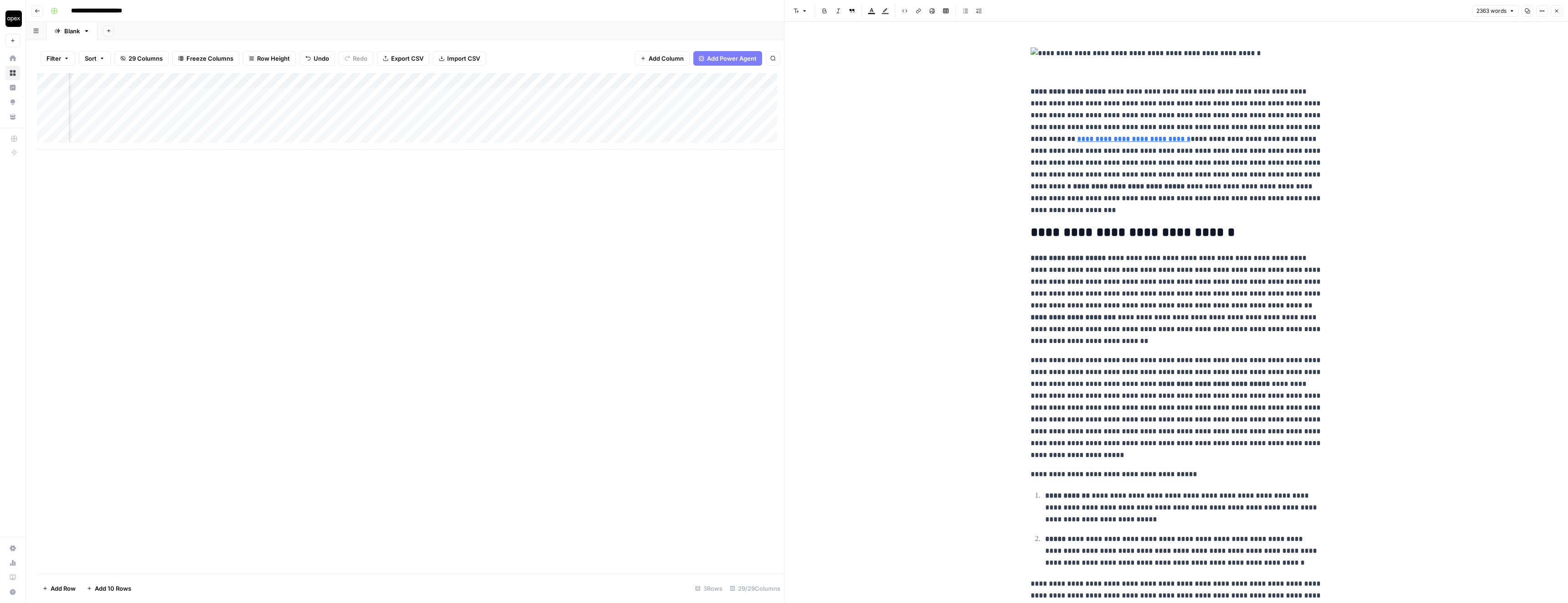
click at [1485, 8] on span "2363 words" at bounding box center [1491, 11] width 30 height 8
click at [1553, 11] on button "Close" at bounding box center [1557, 11] width 12 height 12
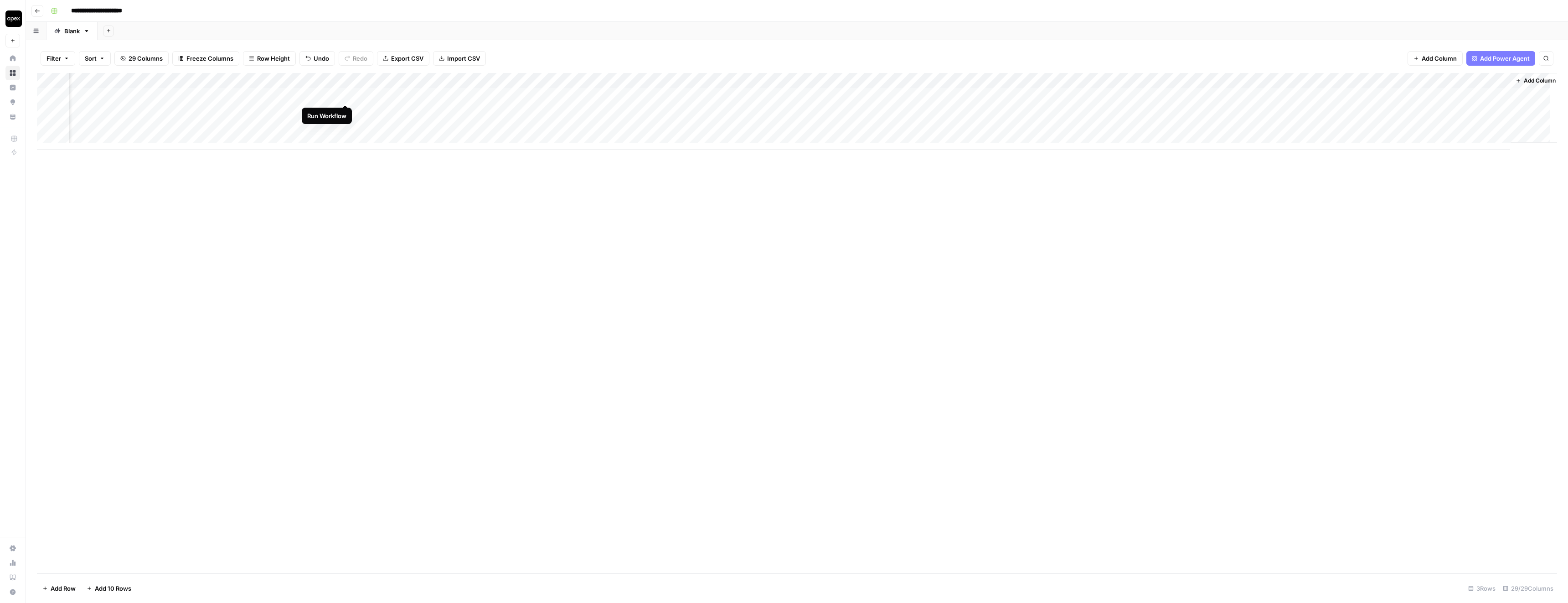
click at [346, 95] on div "Add Column" at bounding box center [797, 111] width 1520 height 77
click at [592, 110] on div "Add Column" at bounding box center [797, 111] width 1520 height 77
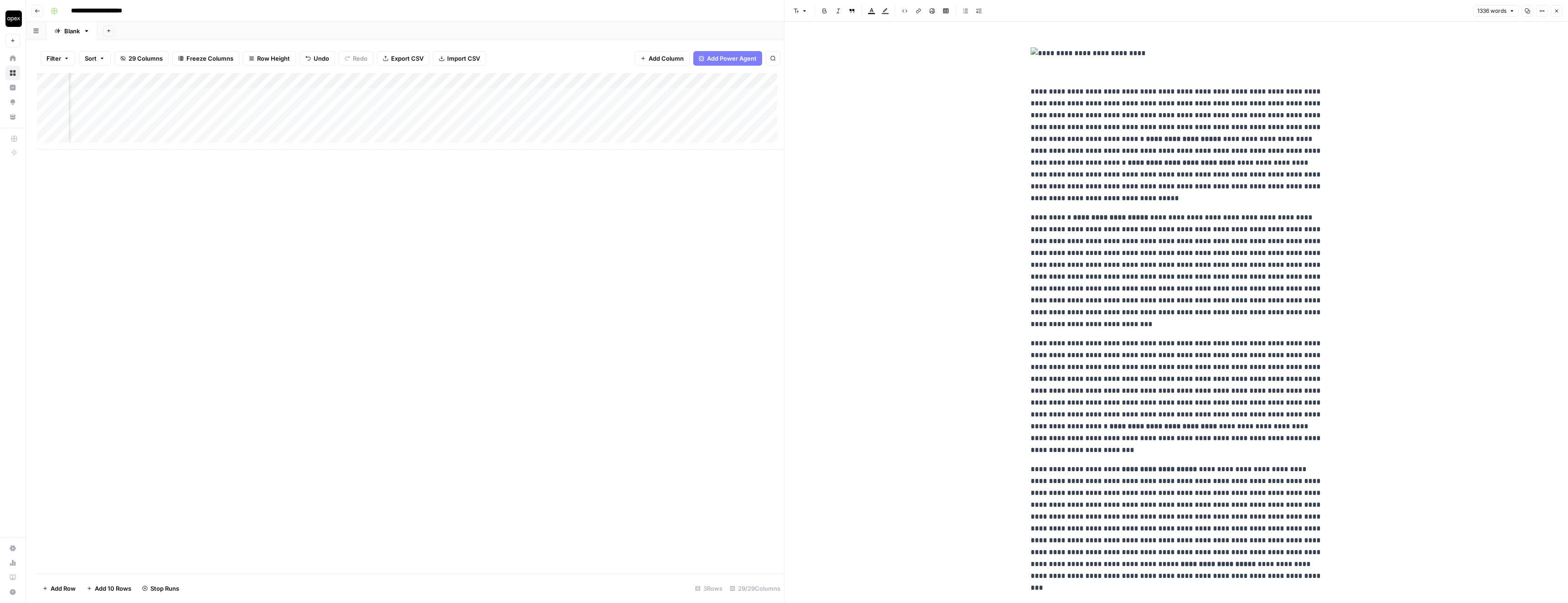
click at [1490, 10] on span "1336 words" at bounding box center [1491, 11] width 29 height 8
click at [1560, 9] on button "Close" at bounding box center [1557, 11] width 12 height 12
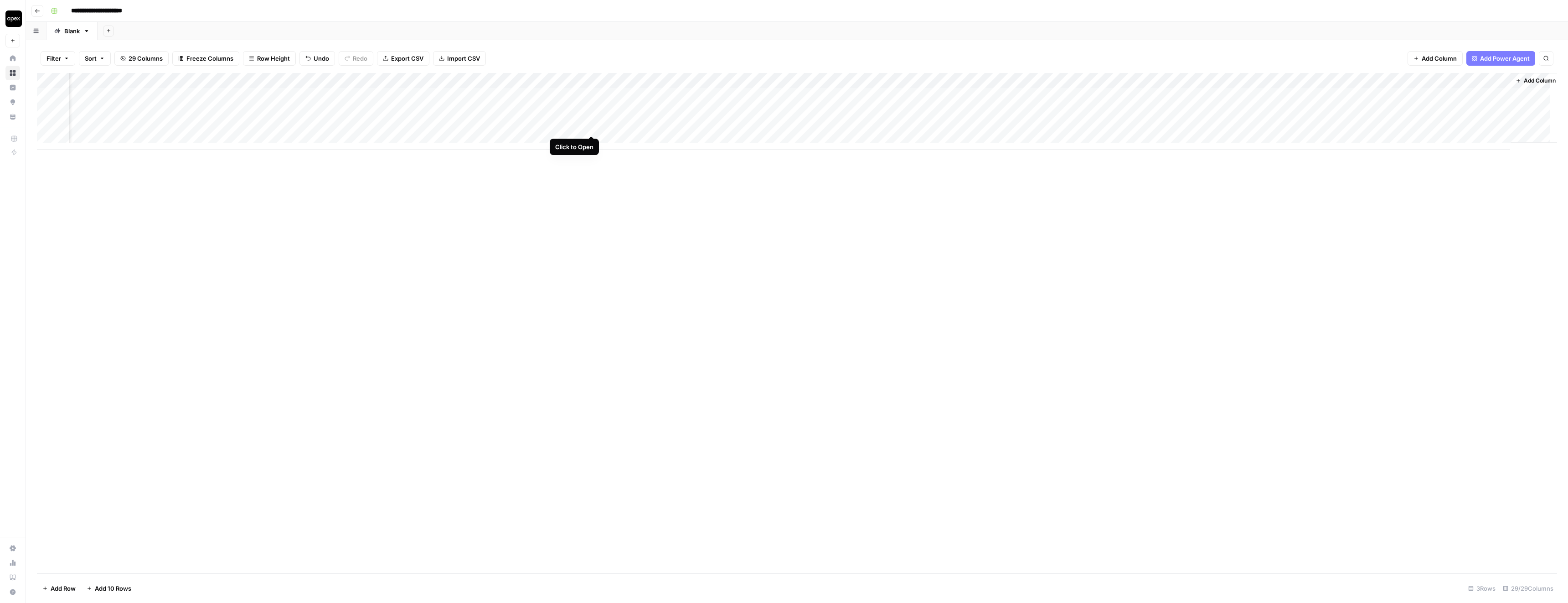
click at [591, 126] on div "Add Column" at bounding box center [797, 111] width 1520 height 77
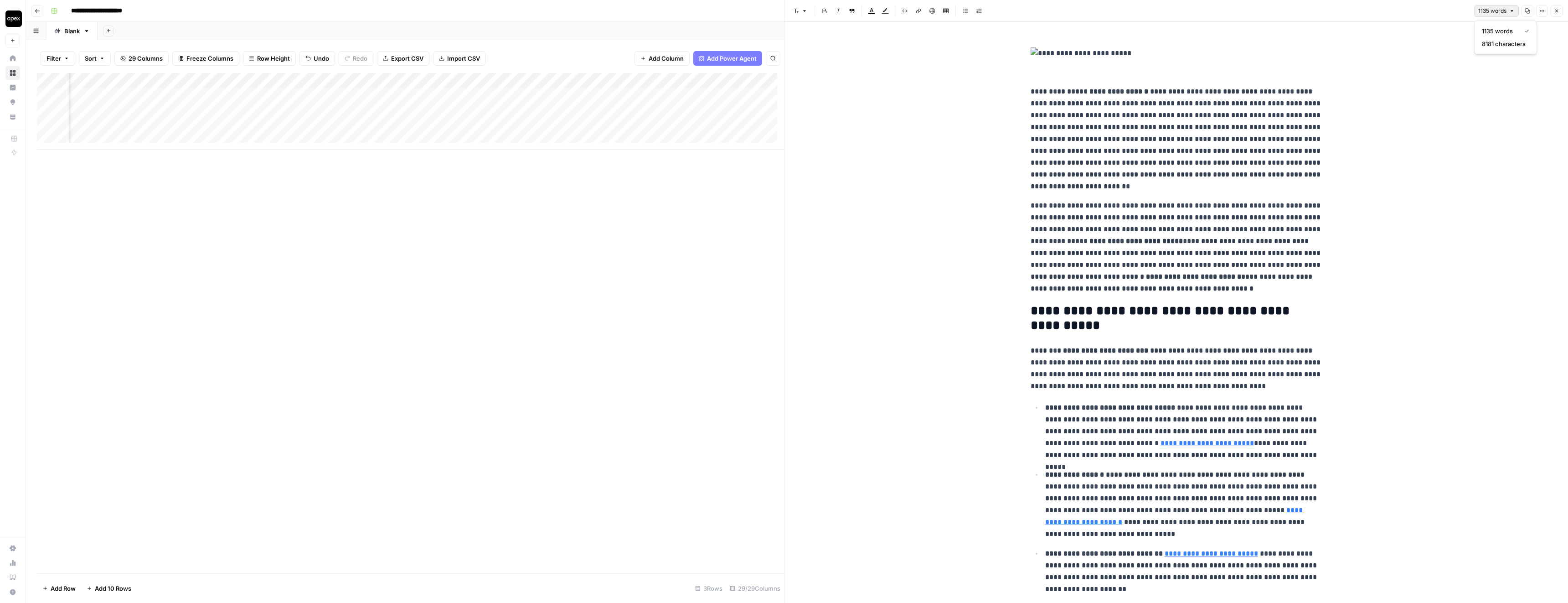
click at [1509, 10] on icon "button" at bounding box center [1512, 11] width 5 height 5
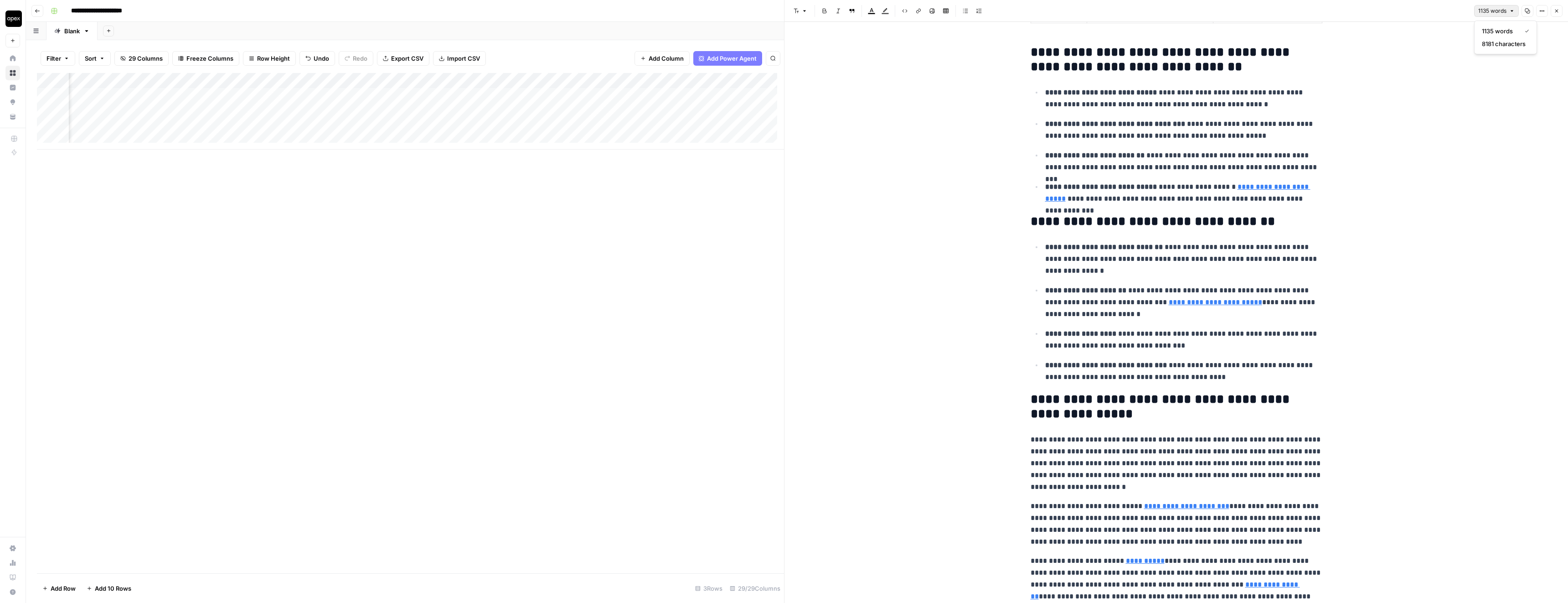
scroll to position [1414, 0]
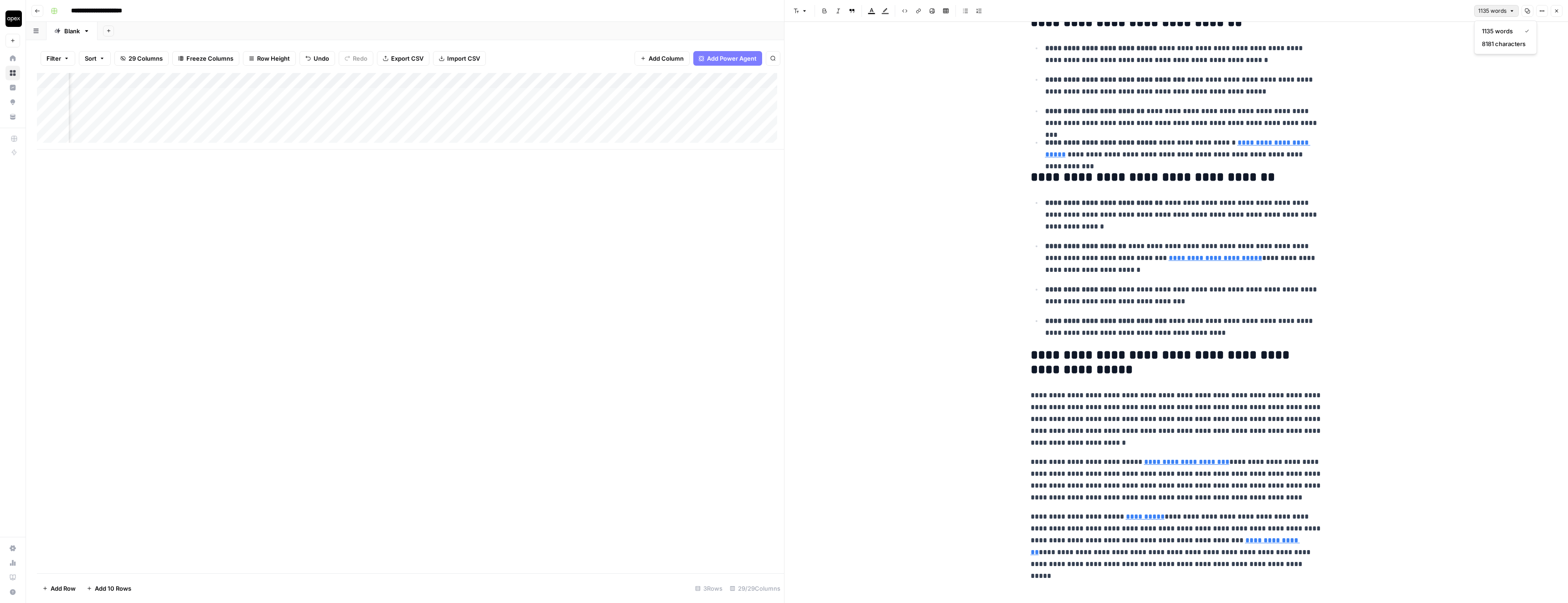
click at [1558, 16] on button "Close" at bounding box center [1557, 11] width 12 height 12
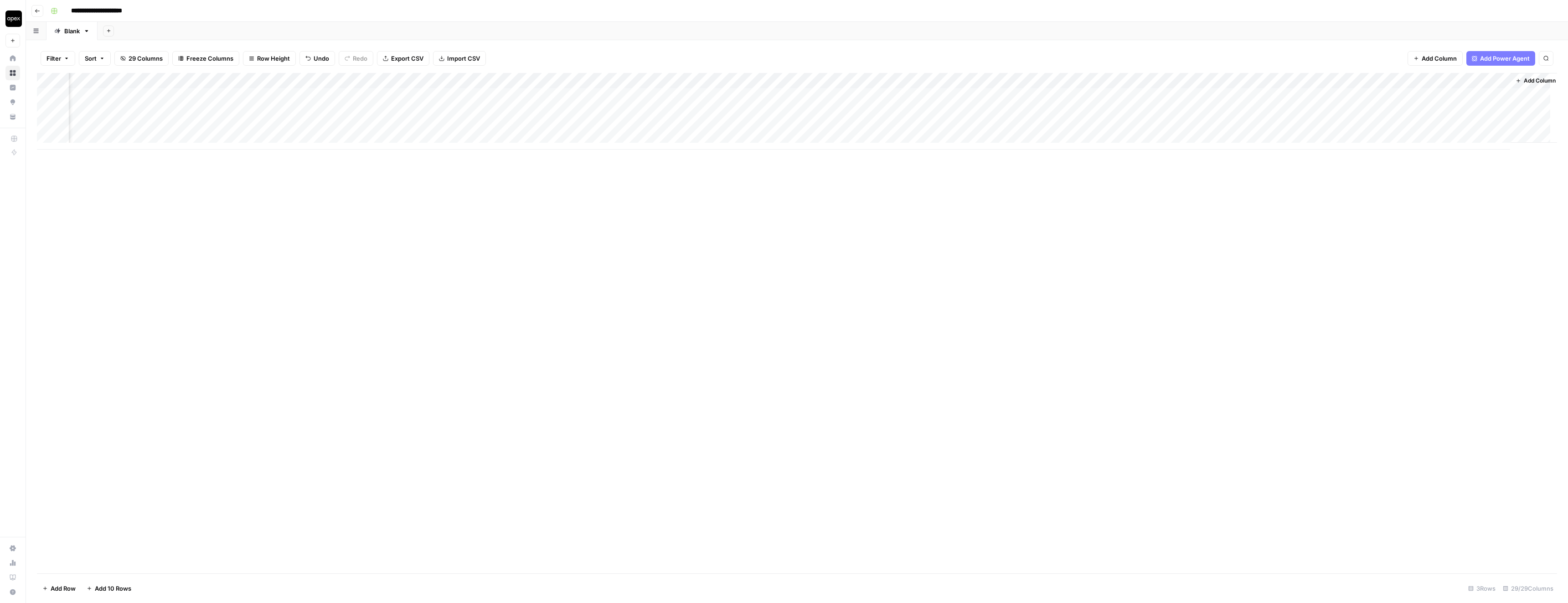
scroll to position [0, 1460]
click at [923, 111] on div "Add Column" at bounding box center [797, 111] width 1520 height 77
click at [923, 127] on div "Add Column" at bounding box center [797, 111] width 1520 height 77
click at [1127, 111] on div "Add Column" at bounding box center [797, 111] width 1520 height 77
click at [1128, 126] on div "Add Column" at bounding box center [797, 111] width 1520 height 77
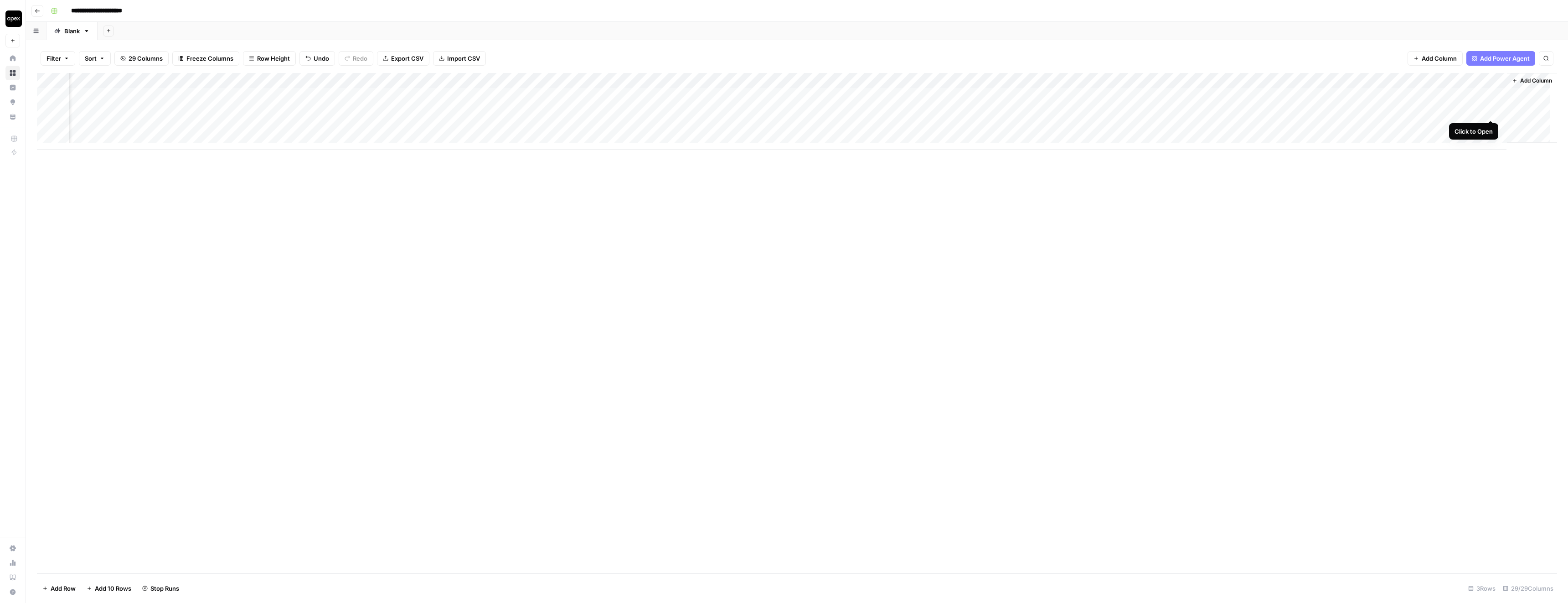
click at [1488, 110] on div "Add Column" at bounding box center [797, 111] width 1520 height 77
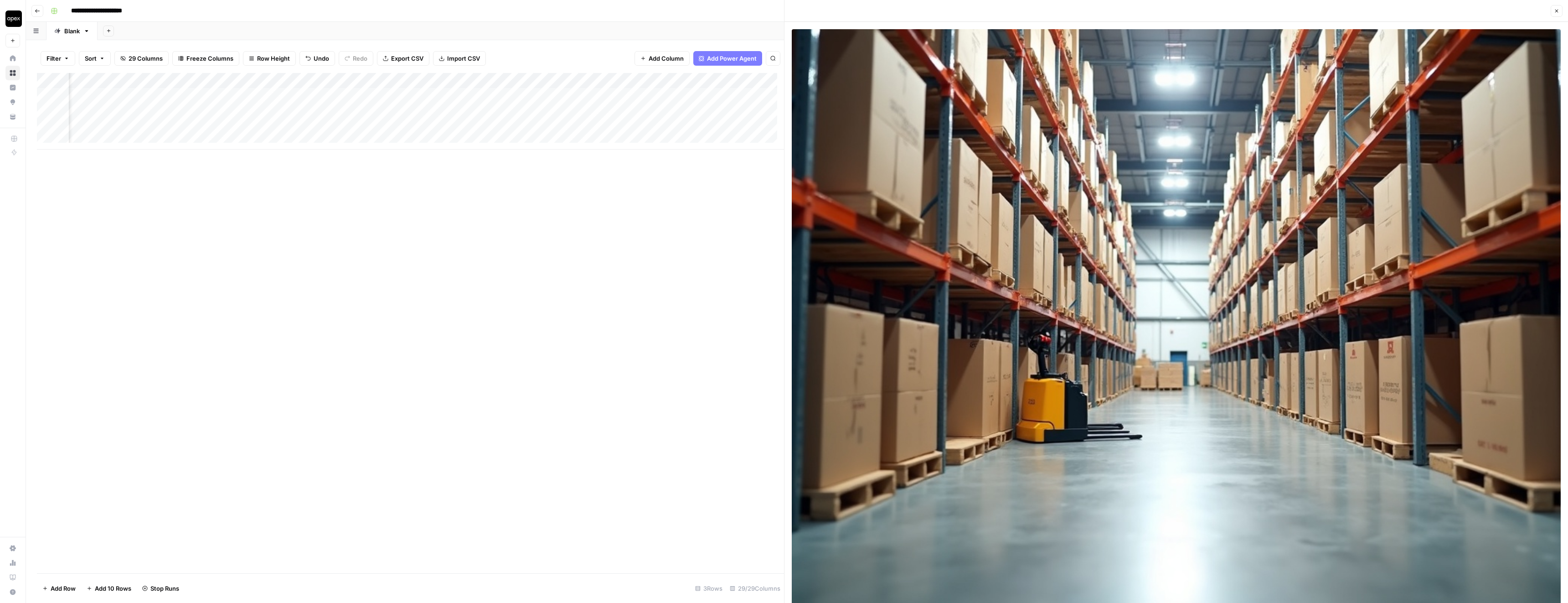
click at [1560, 11] on button "Close" at bounding box center [1557, 11] width 12 height 12
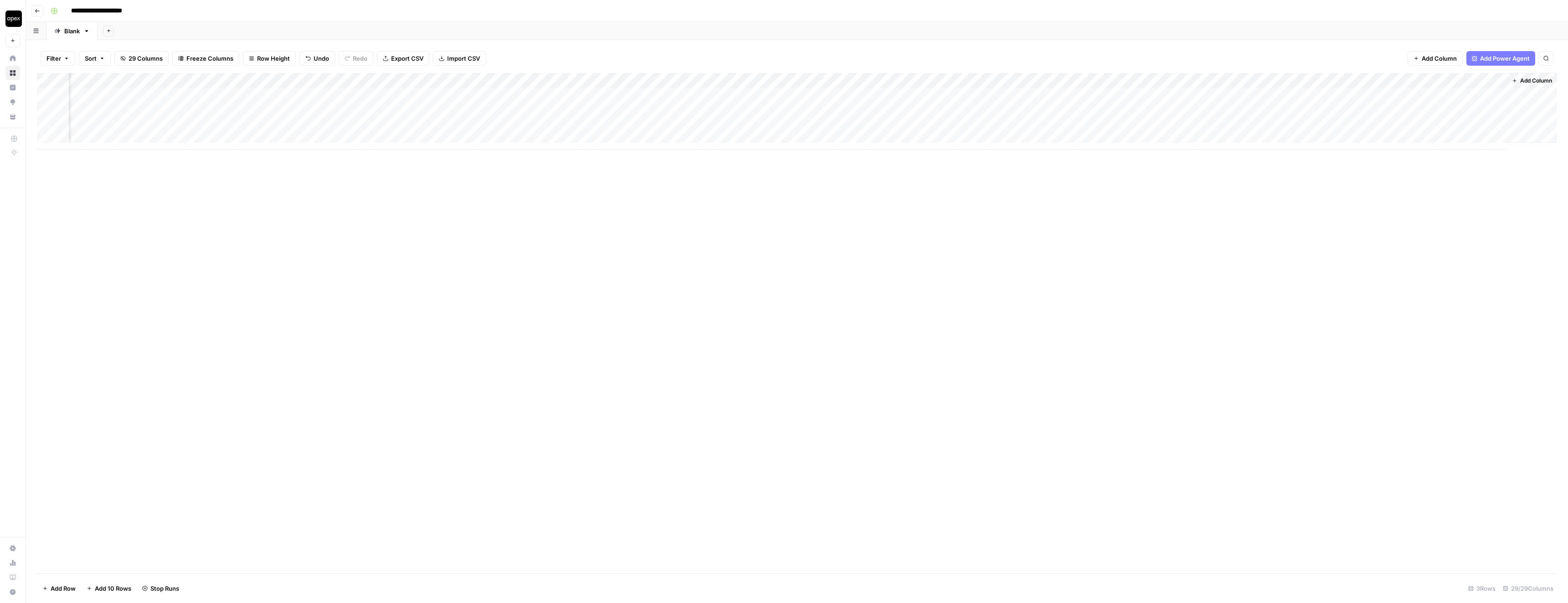
scroll to position [0, 1450]
click at [1419, 111] on div "Add Column" at bounding box center [797, 111] width 1520 height 77
click at [1501, 110] on div "Add Column" at bounding box center [797, 111] width 1520 height 77
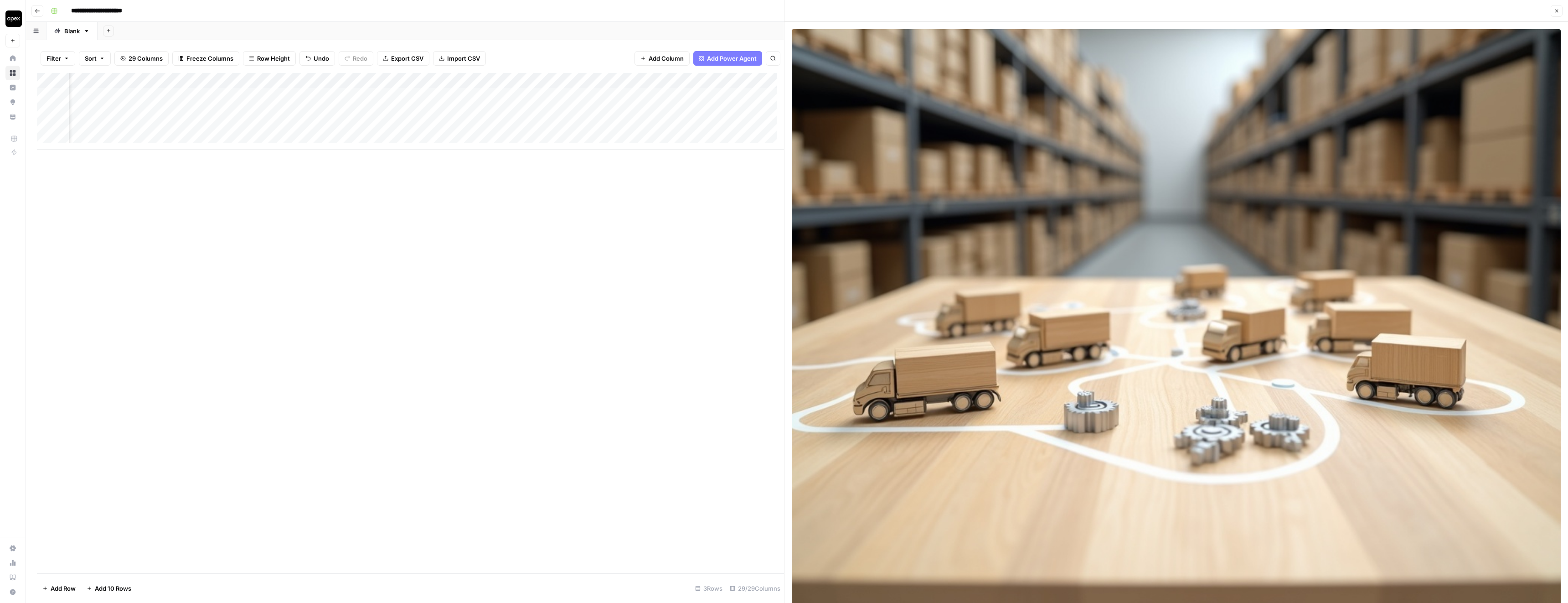
click at [1558, 13] on icon "button" at bounding box center [1557, 11] width 5 height 5
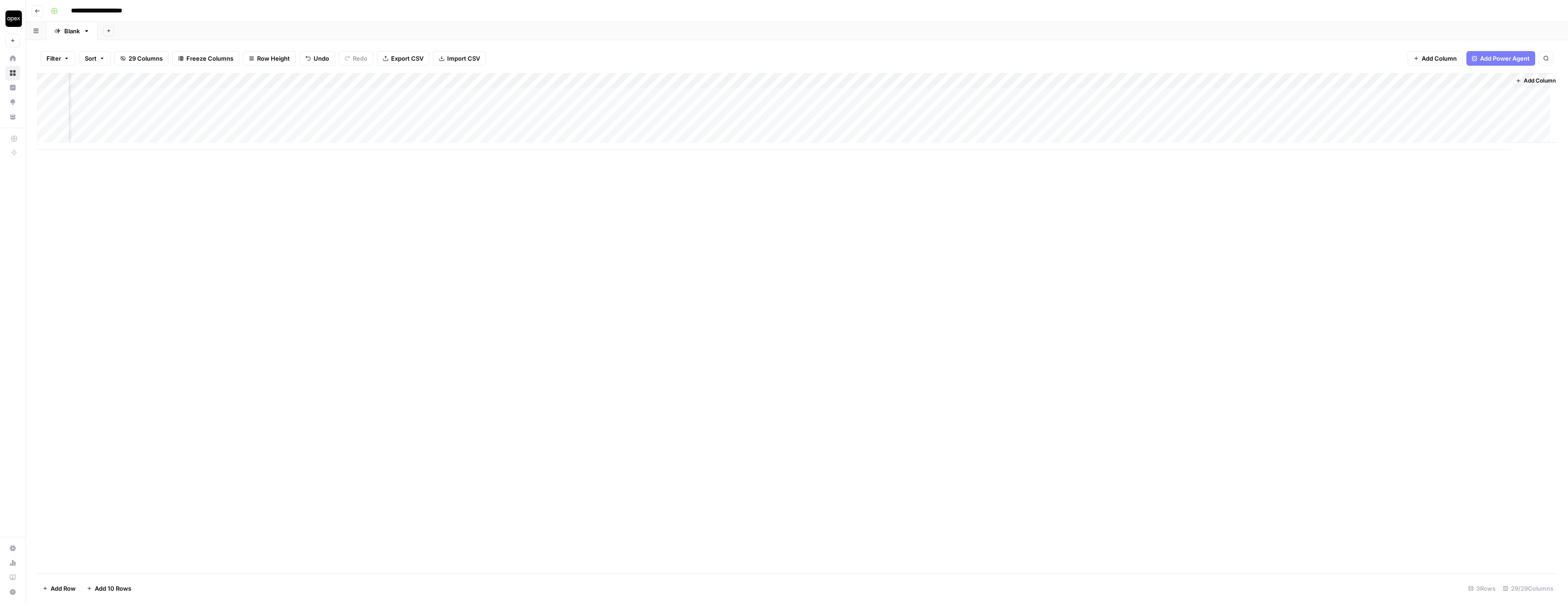
click at [1463, 108] on div "Add Column" at bounding box center [797, 111] width 1520 height 77
click at [1463, 109] on input "**********" at bounding box center [1503, 114] width 146 height 11
click at [1463, 109] on input "**********" at bounding box center [1487, 114] width 146 height 11
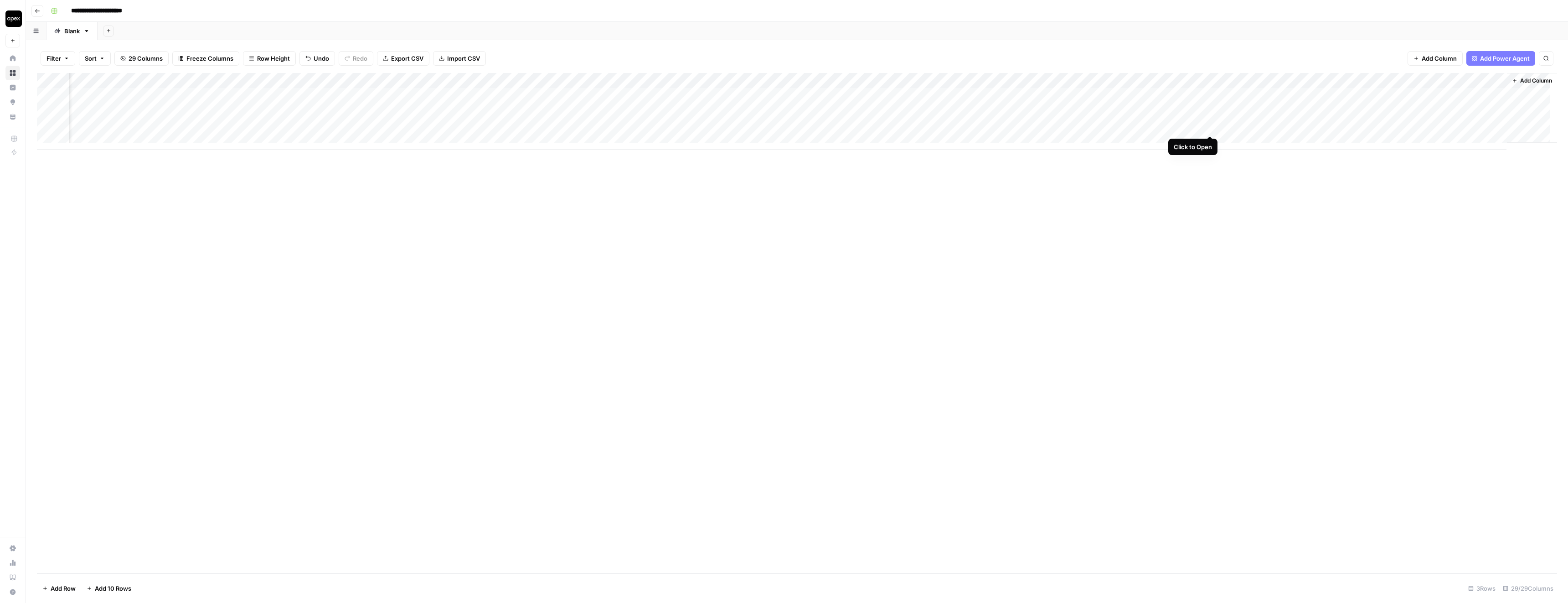
click at [1210, 128] on div "Add Column" at bounding box center [797, 111] width 1520 height 77
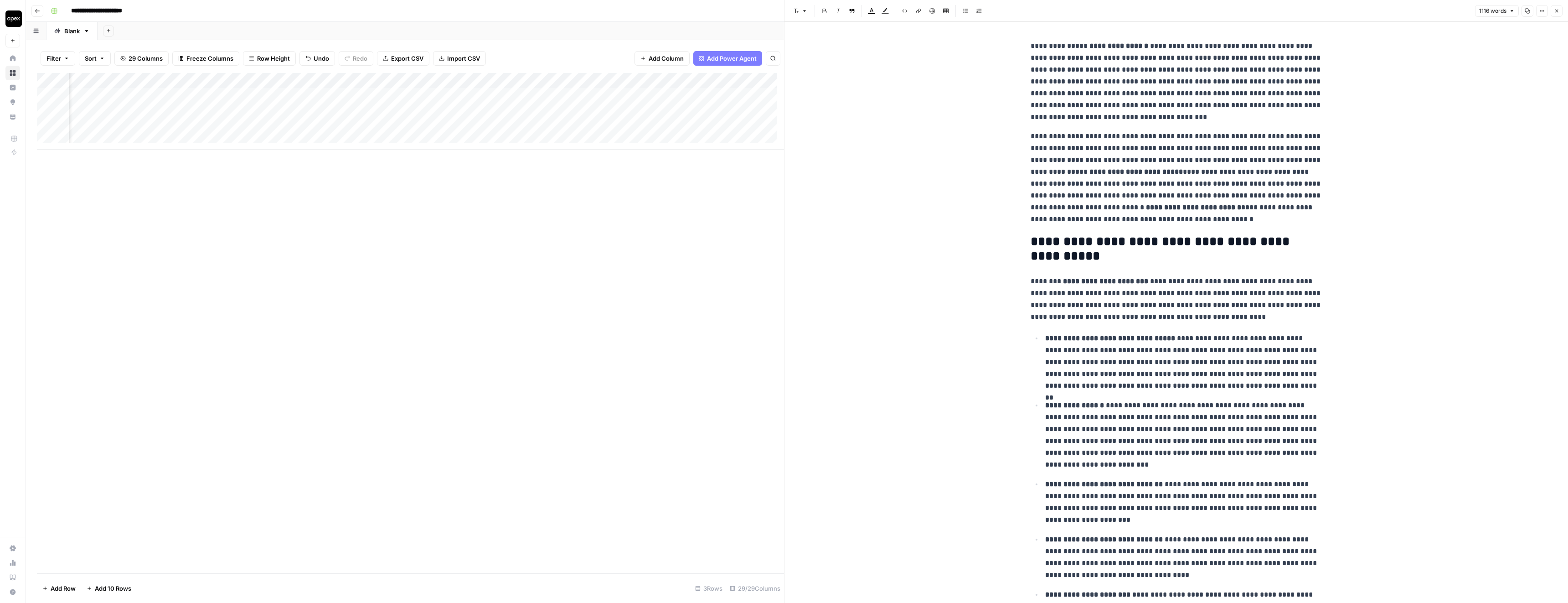
click at [1503, 10] on span "1116 words" at bounding box center [1492, 11] width 27 height 8
click at [1525, 11] on icon "button" at bounding box center [1527, 11] width 5 height 5
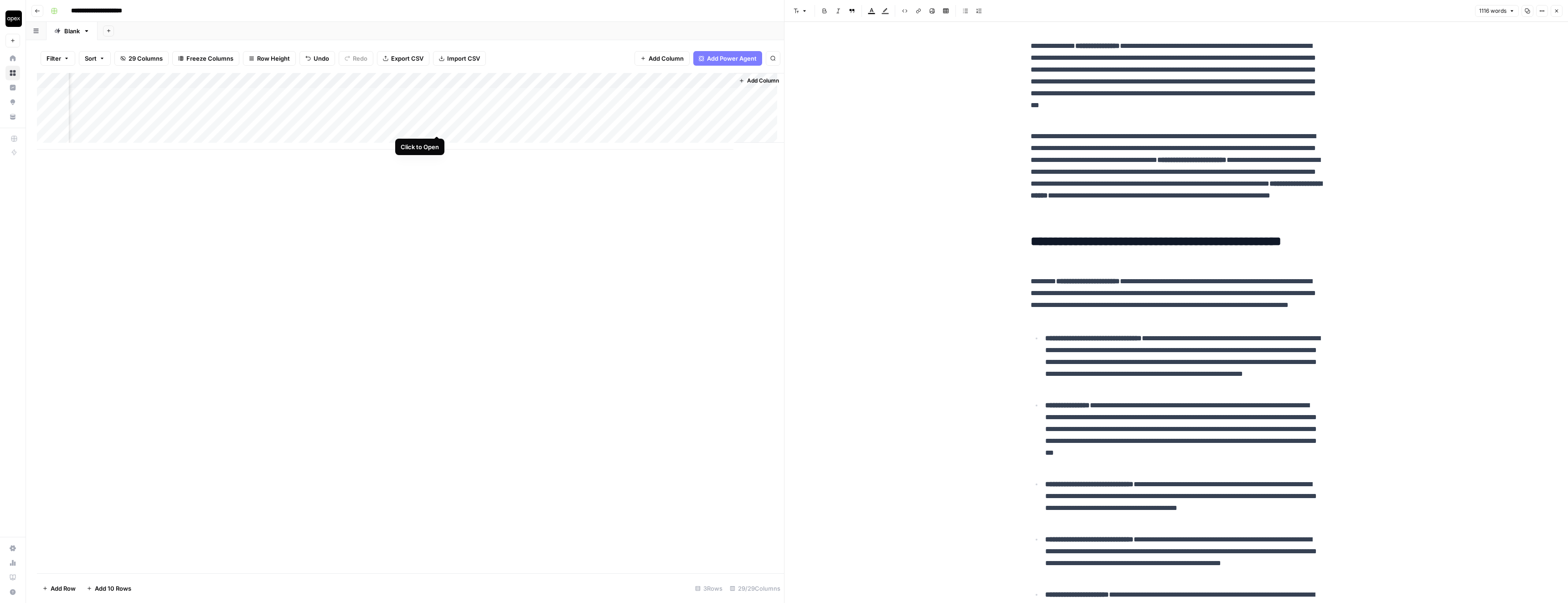
click at [438, 126] on div "Add Column" at bounding box center [410, 111] width 747 height 77
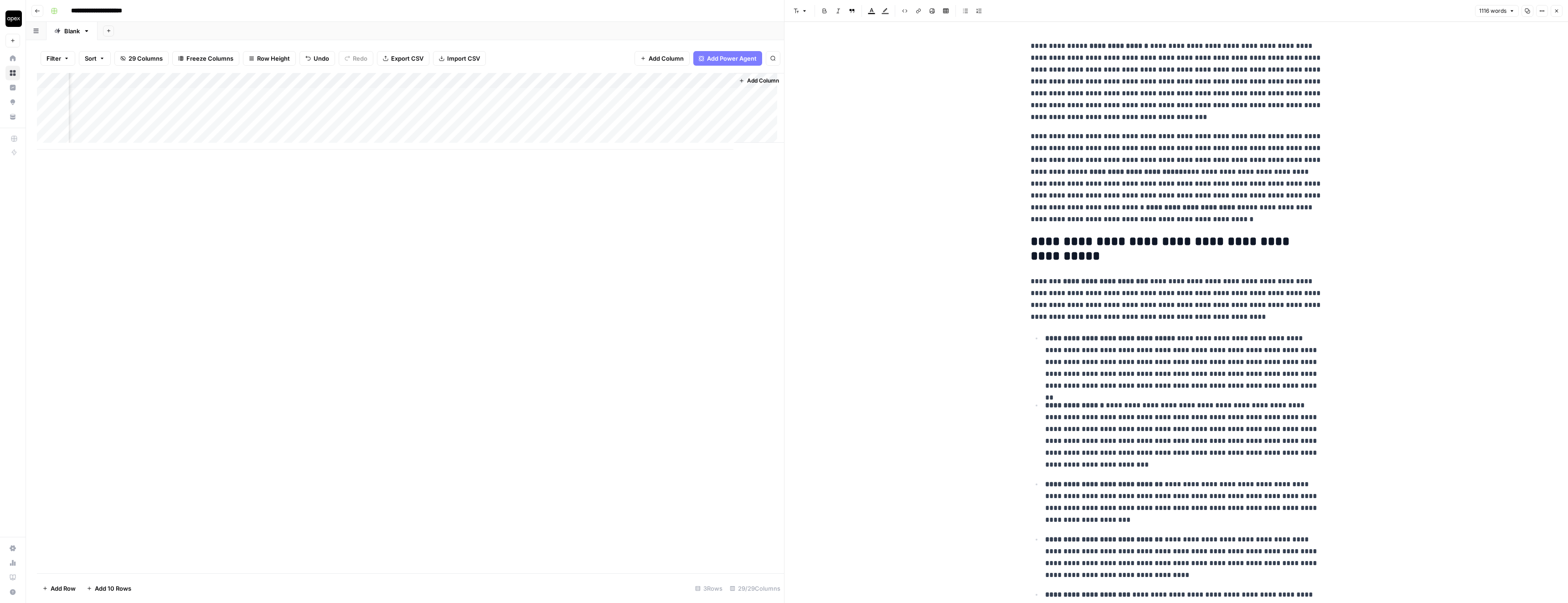
click at [1502, 11] on span "1116 words" at bounding box center [1492, 11] width 27 height 8
click at [1528, 10] on icon "button" at bounding box center [1527, 11] width 5 height 5
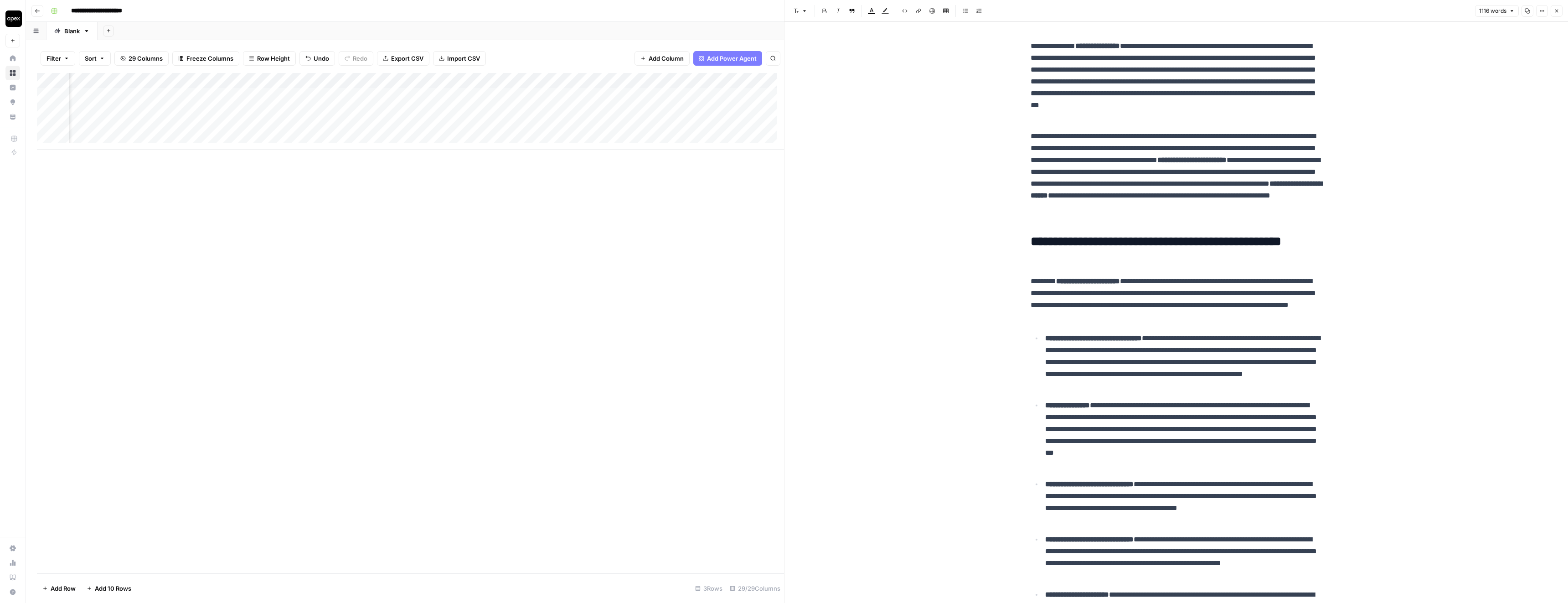
click at [420, 95] on div "Add Column" at bounding box center [410, 111] width 747 height 77
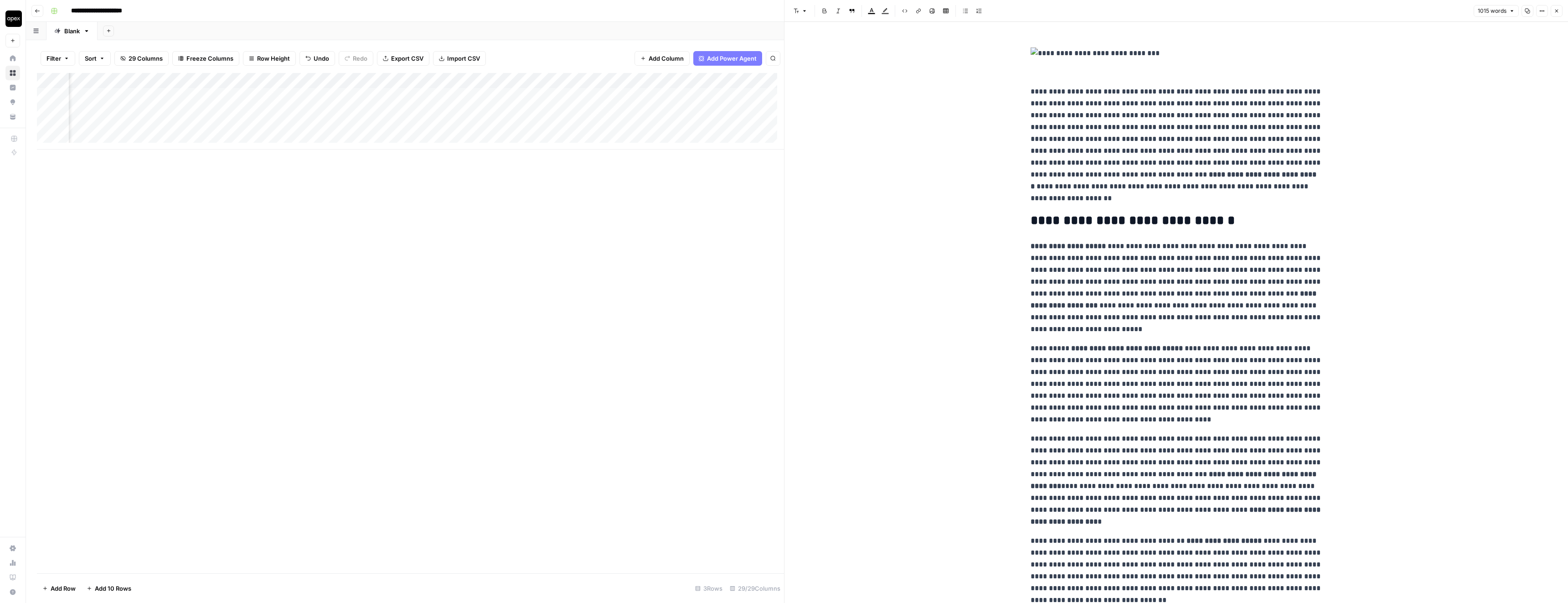
click at [1493, 8] on span "1015 words" at bounding box center [1492, 11] width 29 height 8
click at [173, 97] on div "Add Column" at bounding box center [410, 111] width 747 height 77
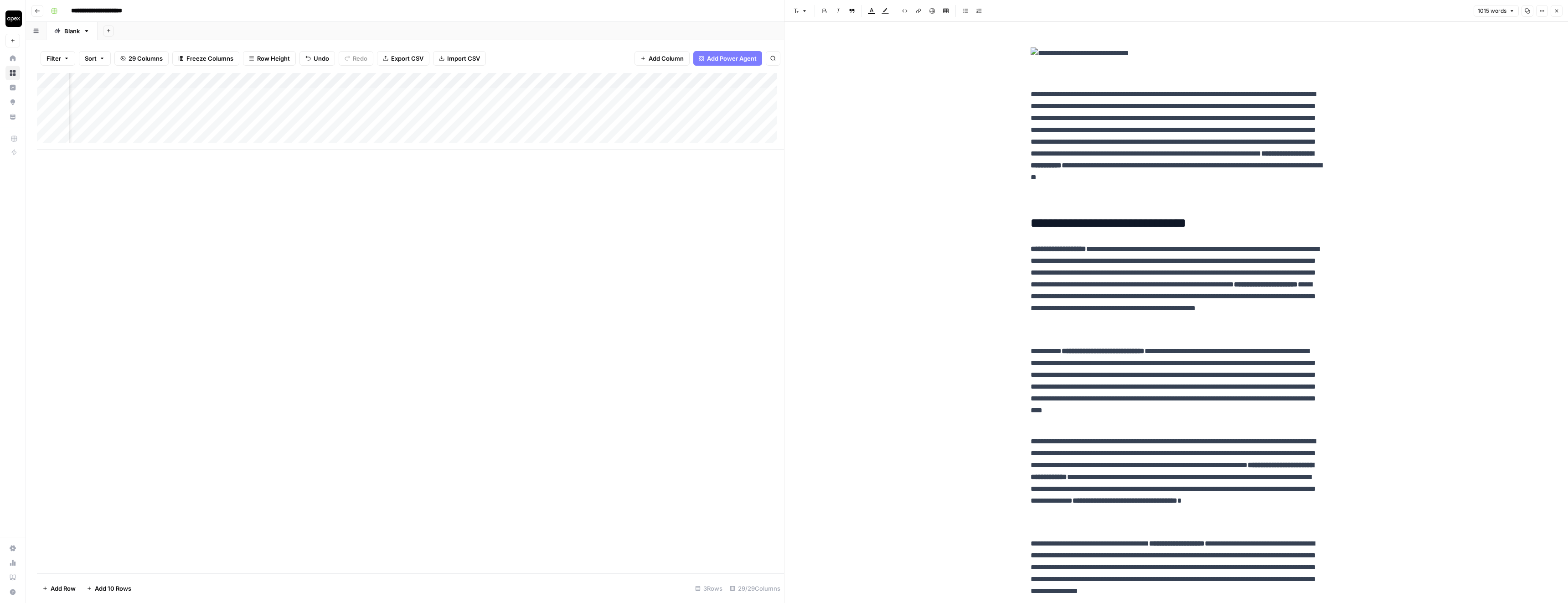
scroll to position [0, 1974]
click at [399, 95] on div "Add Column" at bounding box center [410, 111] width 747 height 77
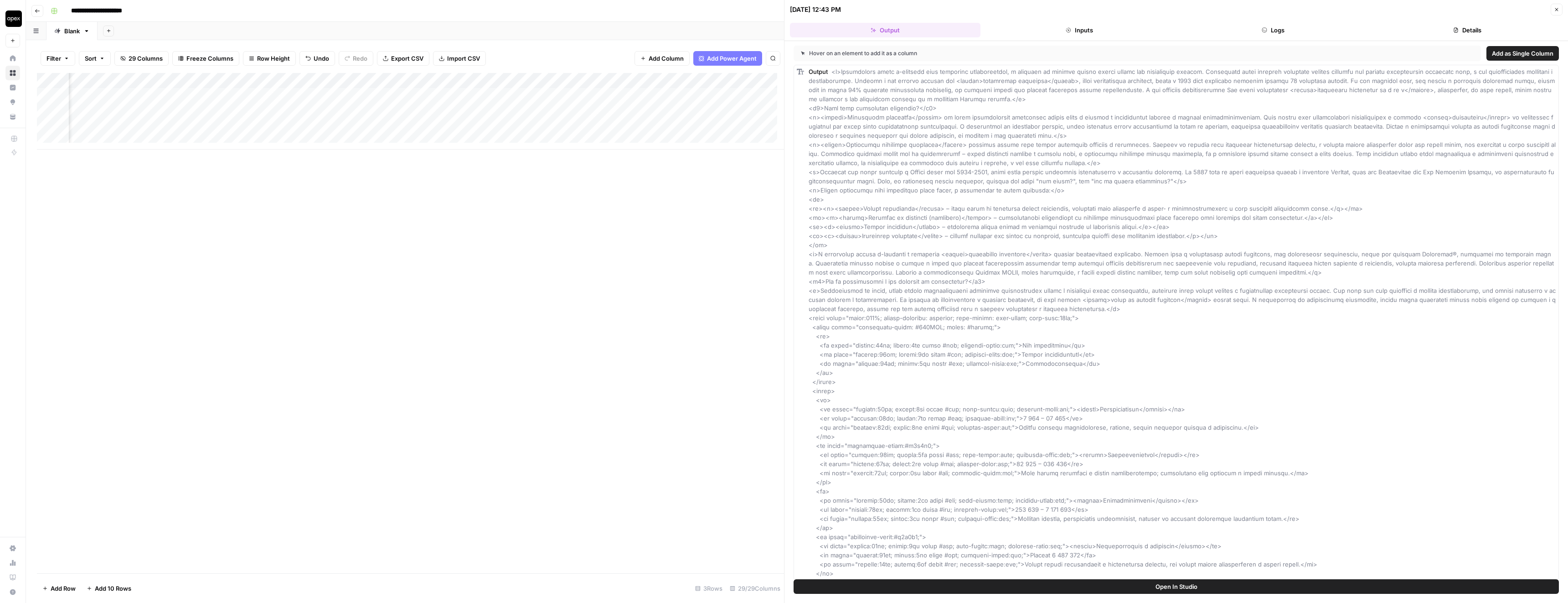
click at [1425, 23] on header "10/09/25 at 12:43 PM Close Output Inputs Logs Details" at bounding box center [1176, 20] width 784 height 41
click at [1431, 25] on button "Details" at bounding box center [1467, 30] width 191 height 15
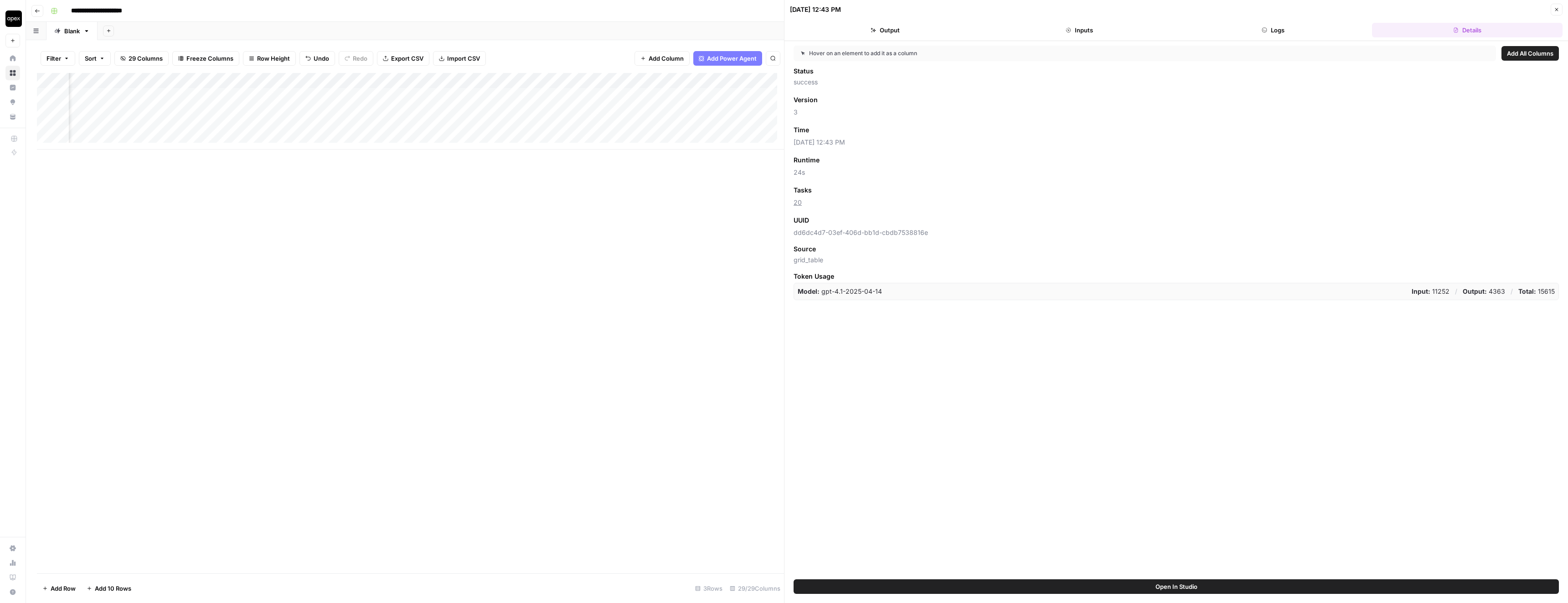
scroll to position [0, 1472]
click at [310, 96] on div "Add Column" at bounding box center [410, 111] width 747 height 77
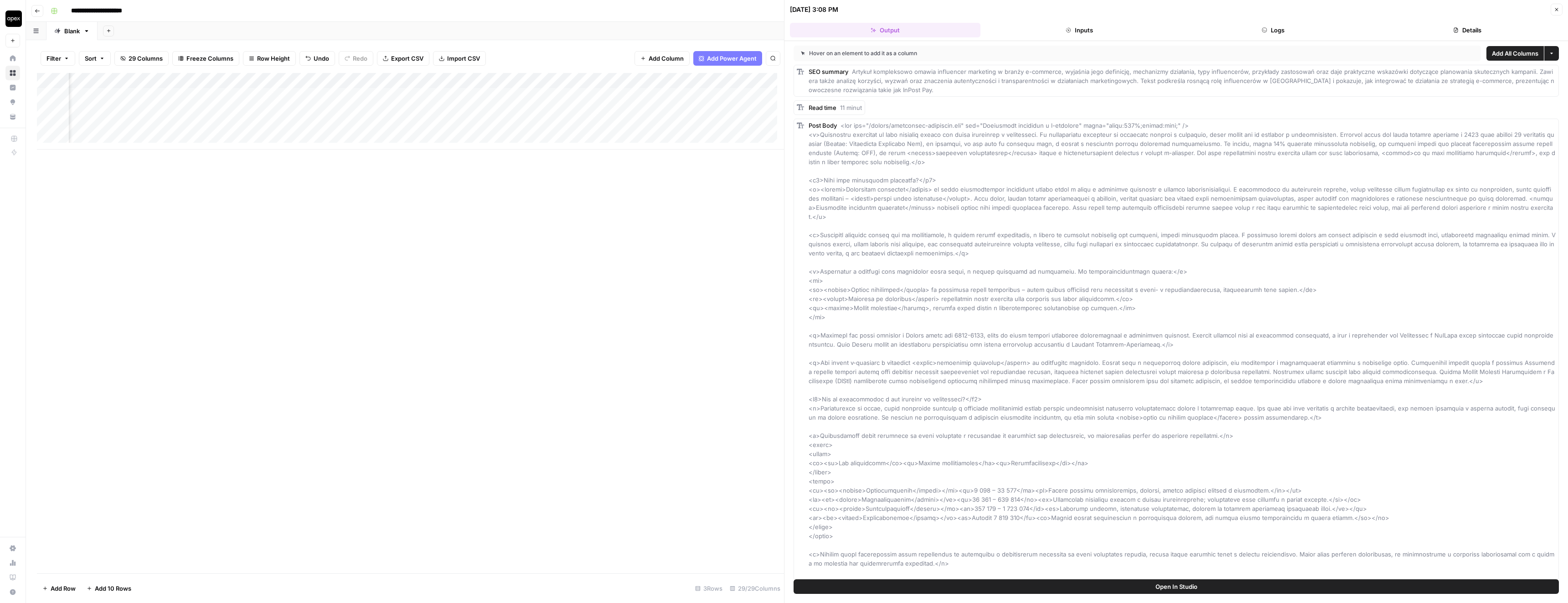
click at [1500, 30] on button "Details" at bounding box center [1467, 30] width 191 height 15
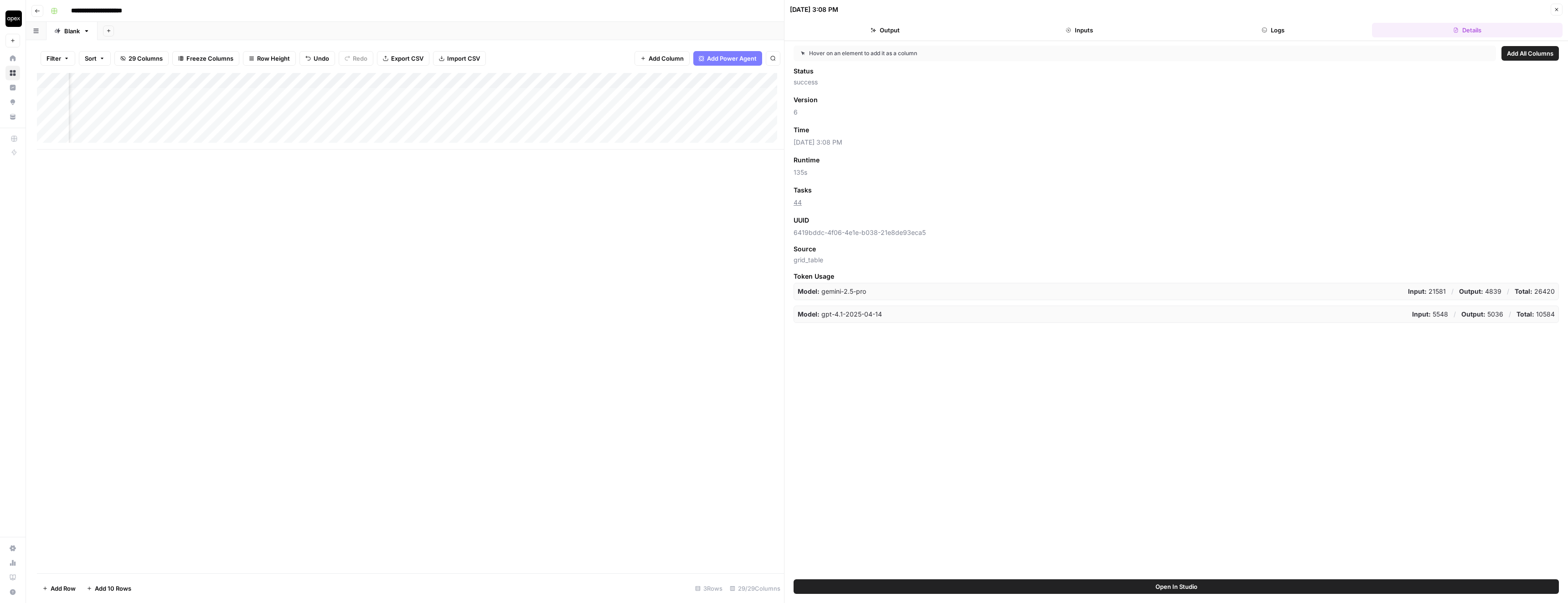
scroll to position [0, 1549]
click at [491, 95] on div "Add Column" at bounding box center [410, 111] width 747 height 77
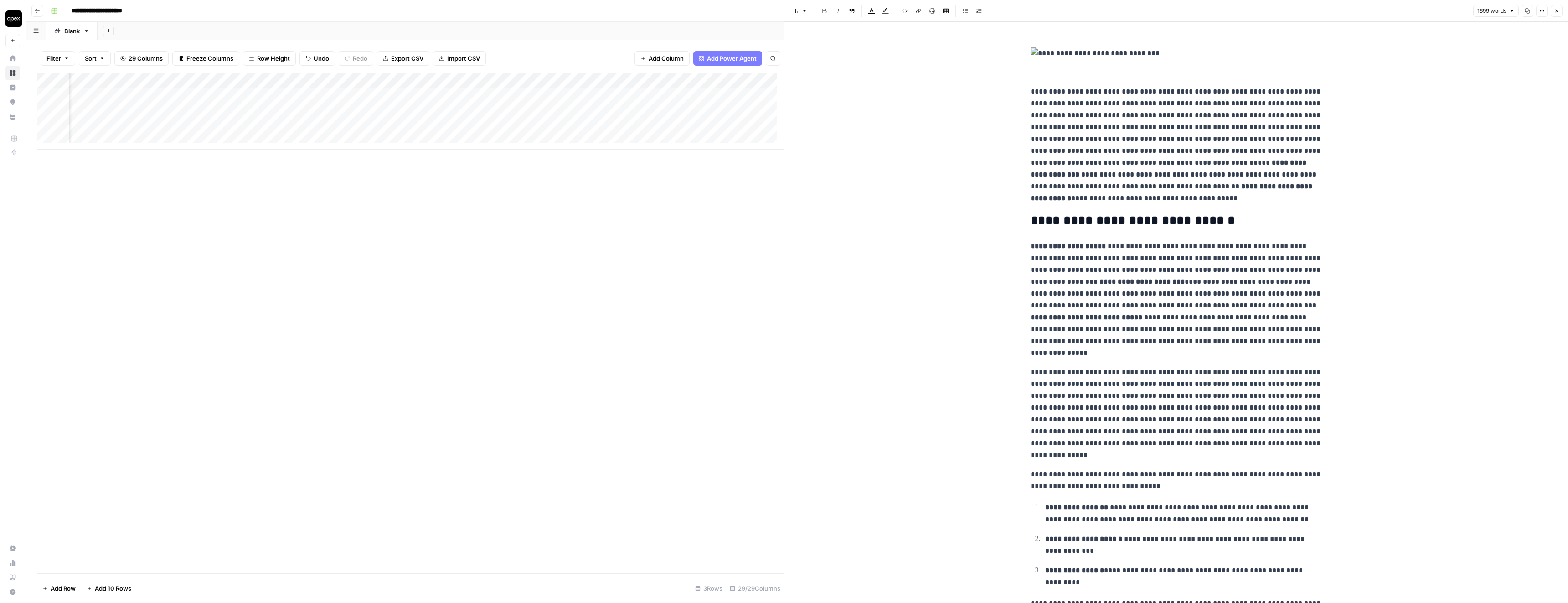
click at [1483, 12] on span "1699 words" at bounding box center [1491, 11] width 29 height 8
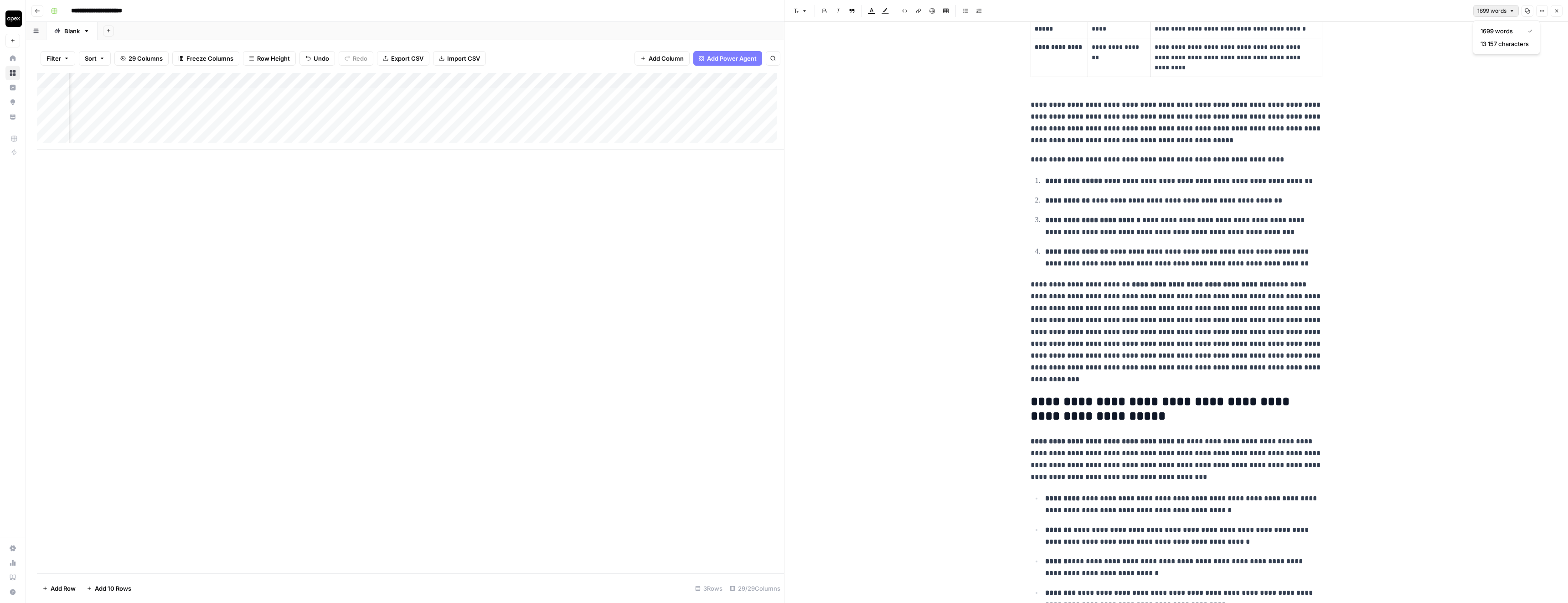
scroll to position [428, 0]
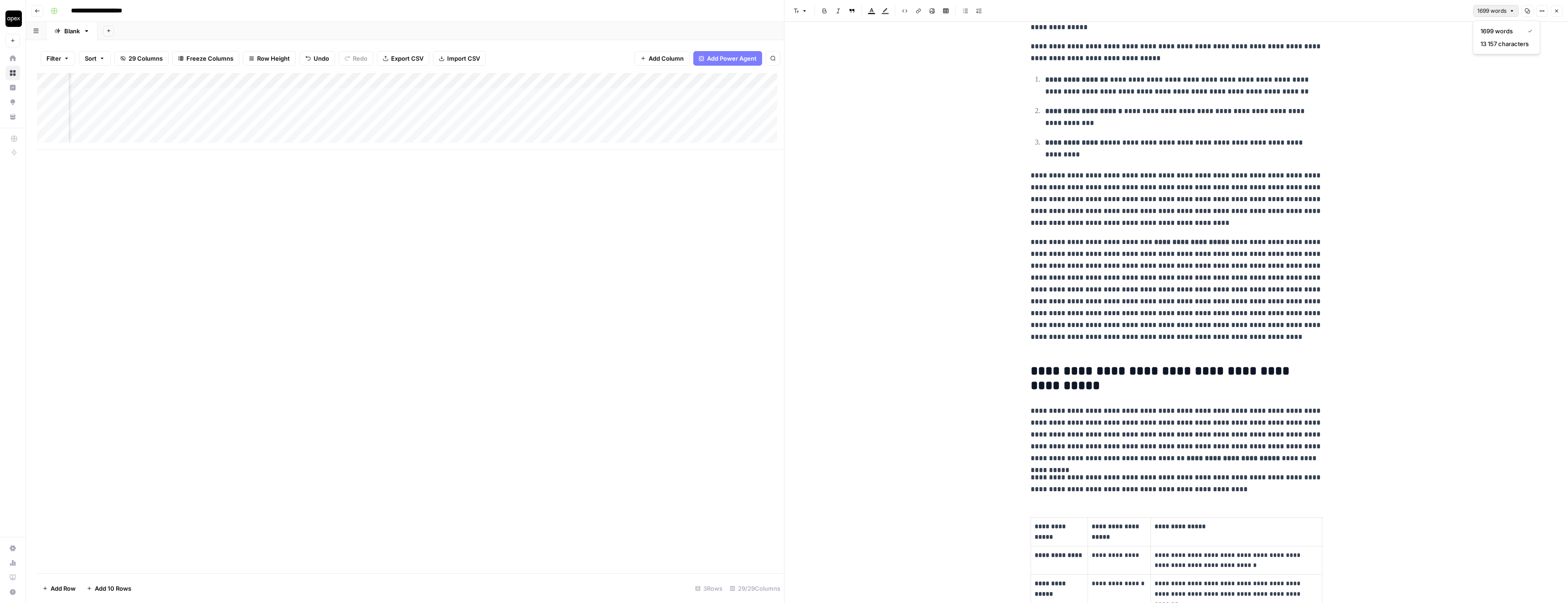
click at [1557, 9] on icon "button" at bounding box center [1557, 11] width 5 height 5
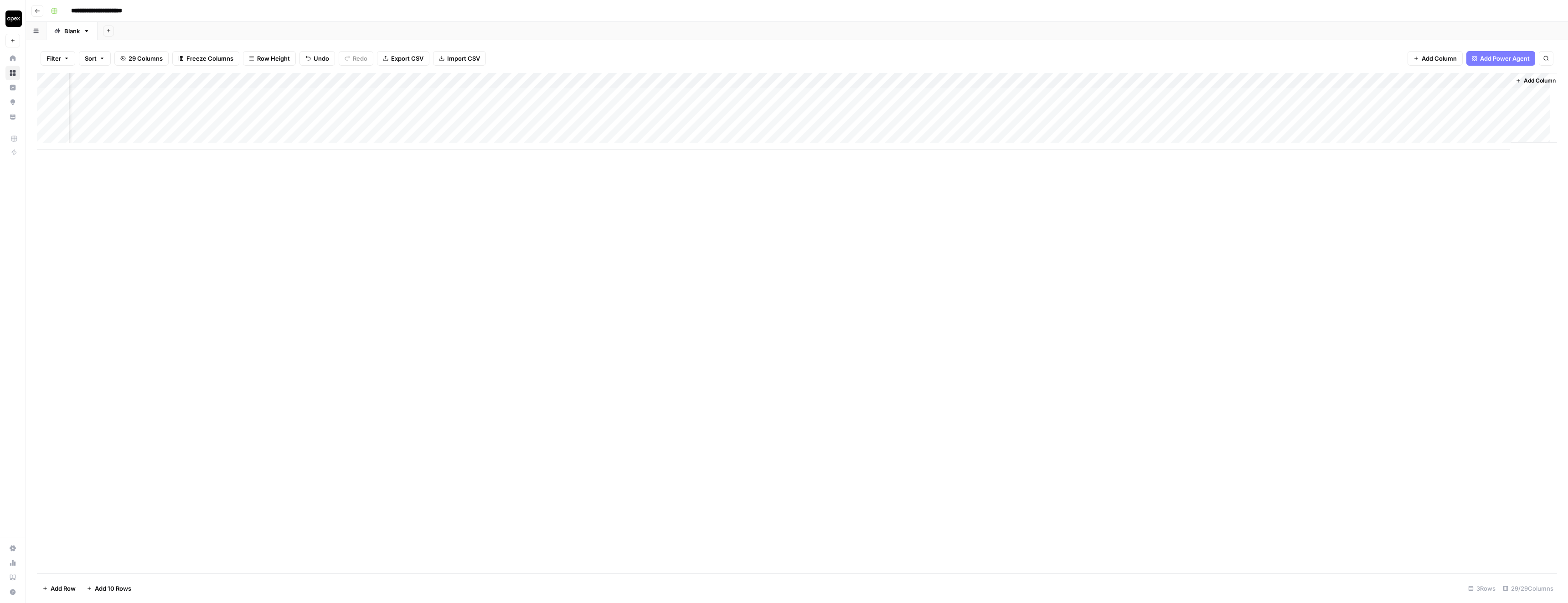
scroll to position [0, 1457]
click at [926, 95] on div "Add Column" at bounding box center [797, 111] width 1520 height 77
click at [323, 125] on div "Add Column" at bounding box center [797, 111] width 1520 height 77
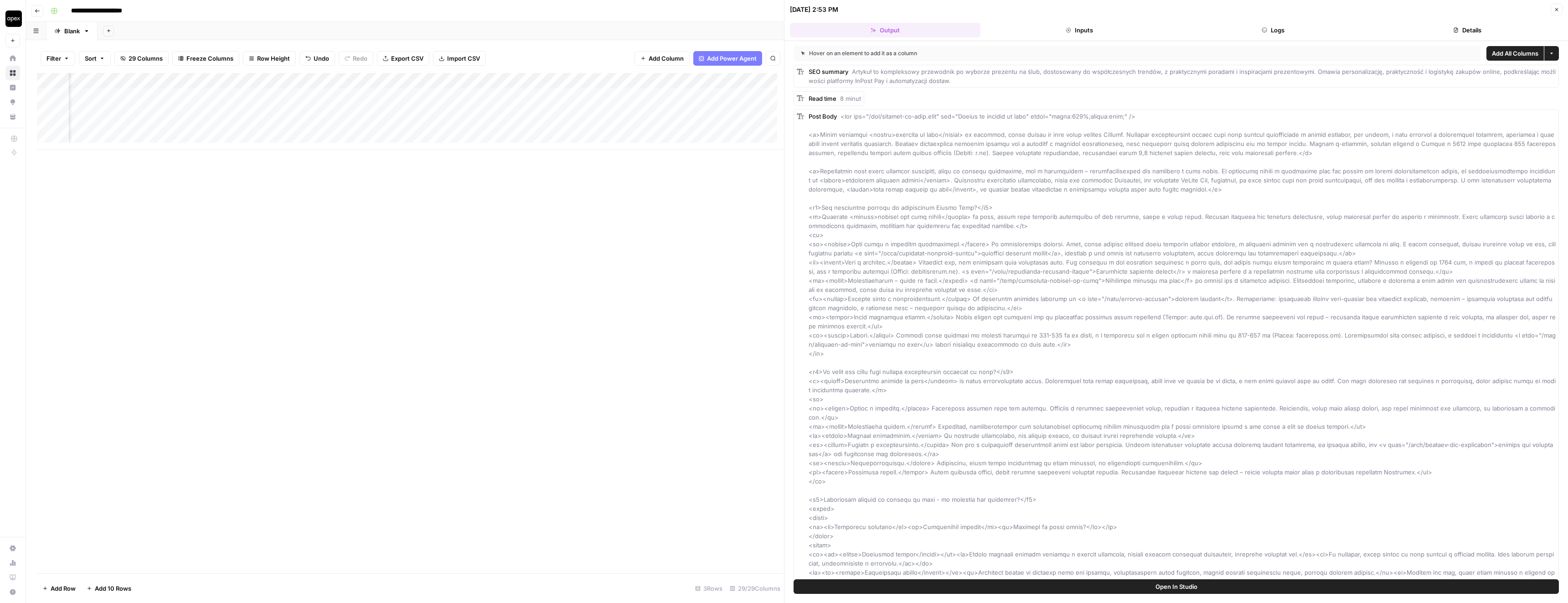
click at [1268, 27] on button "Logs" at bounding box center [1273, 30] width 191 height 15
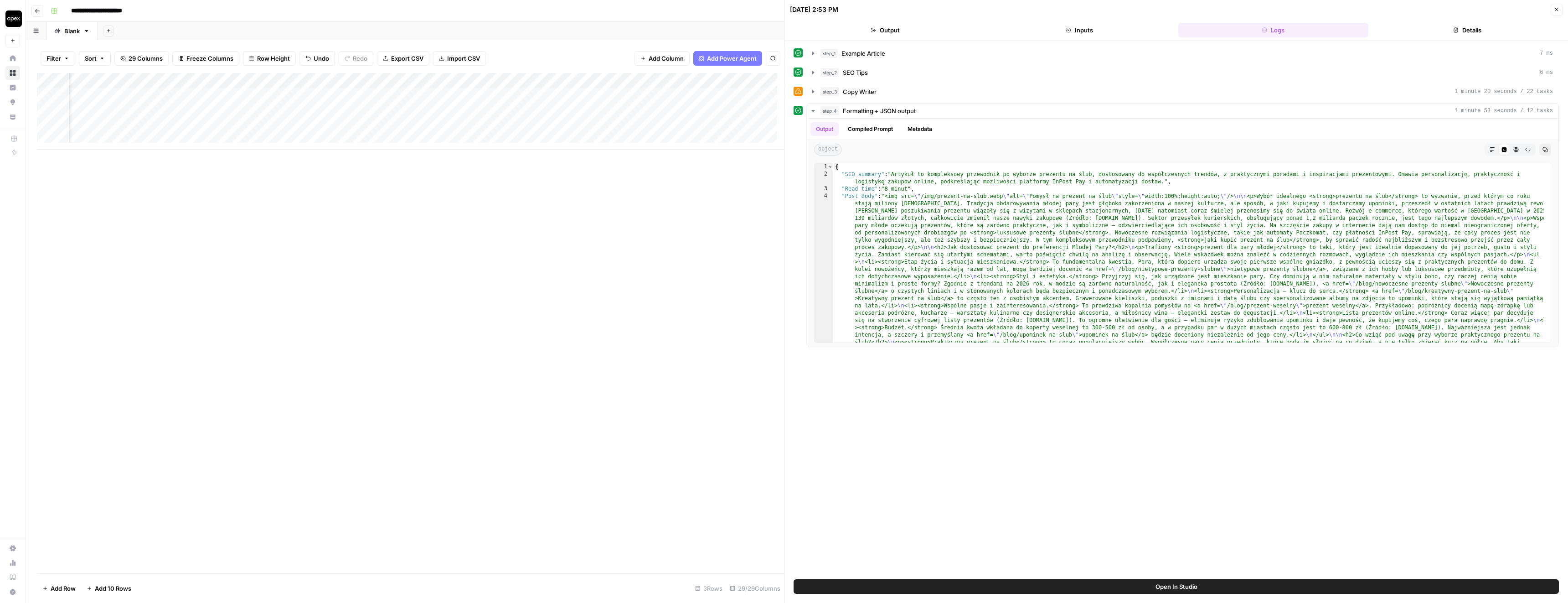
click at [1406, 26] on button "Details" at bounding box center [1467, 30] width 191 height 15
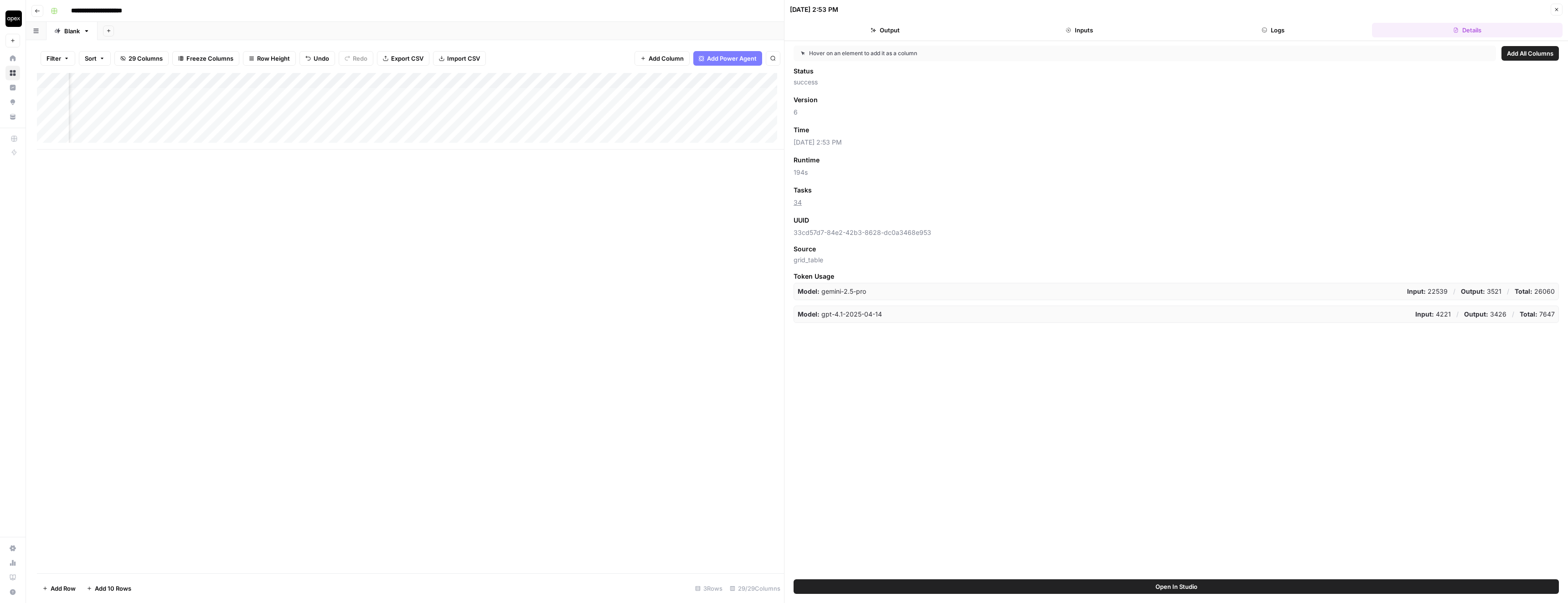
click at [1560, 7] on button "Close" at bounding box center [1557, 10] width 12 height 12
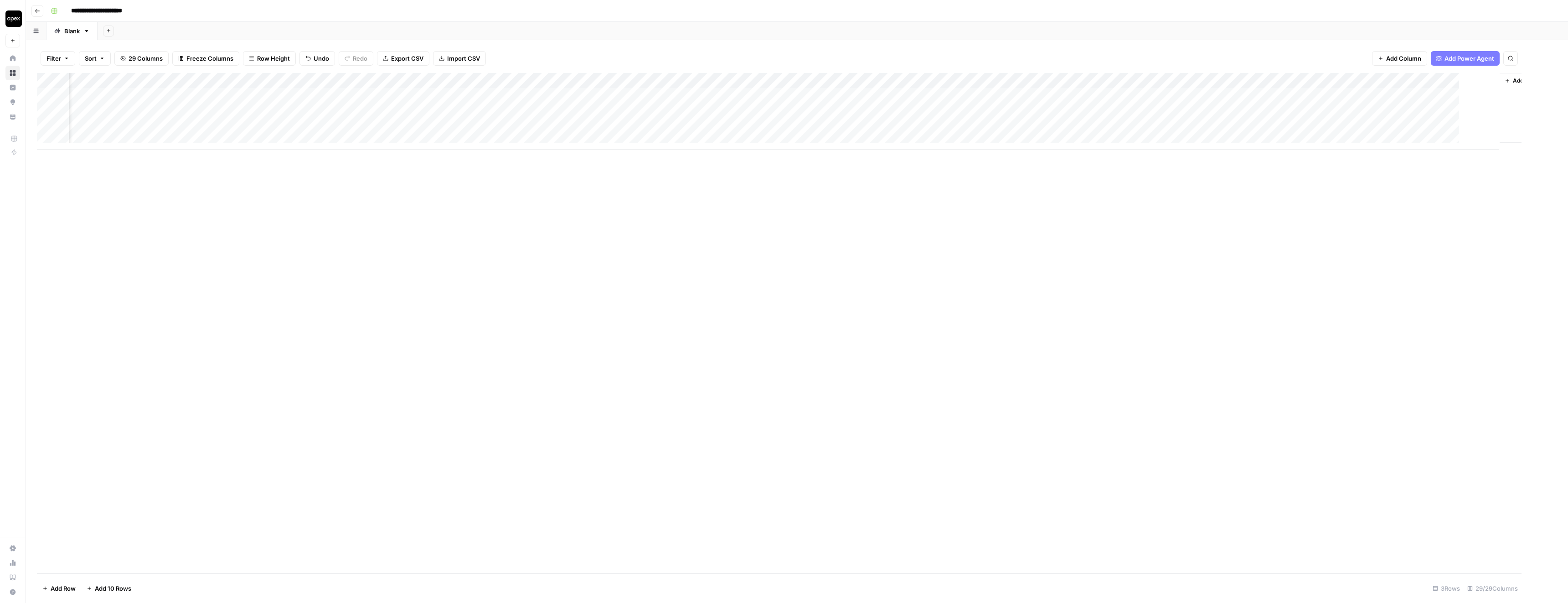
scroll to position [0, 1450]
click at [591, 110] on div "Add Column" at bounding box center [797, 111] width 1520 height 77
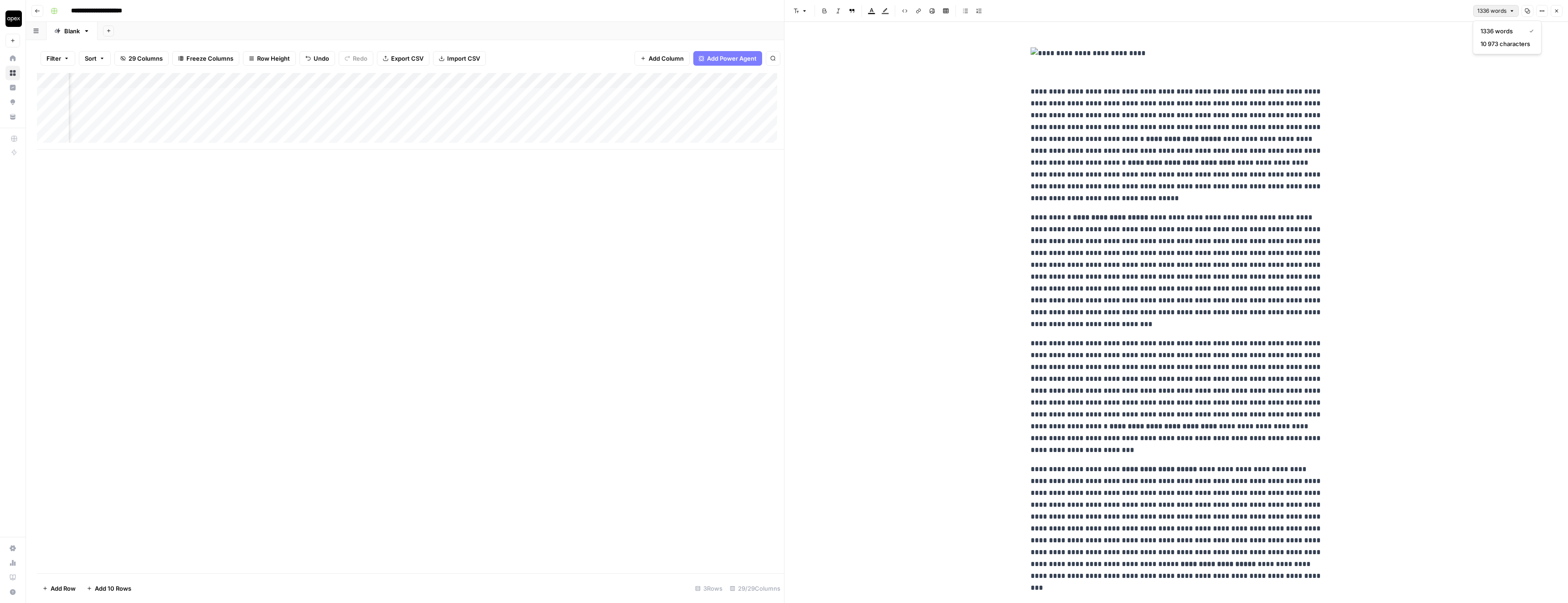
click at [1502, 9] on span "1336 words" at bounding box center [1491, 11] width 29 height 8
click at [1555, 10] on icon "button" at bounding box center [1557, 11] width 5 height 5
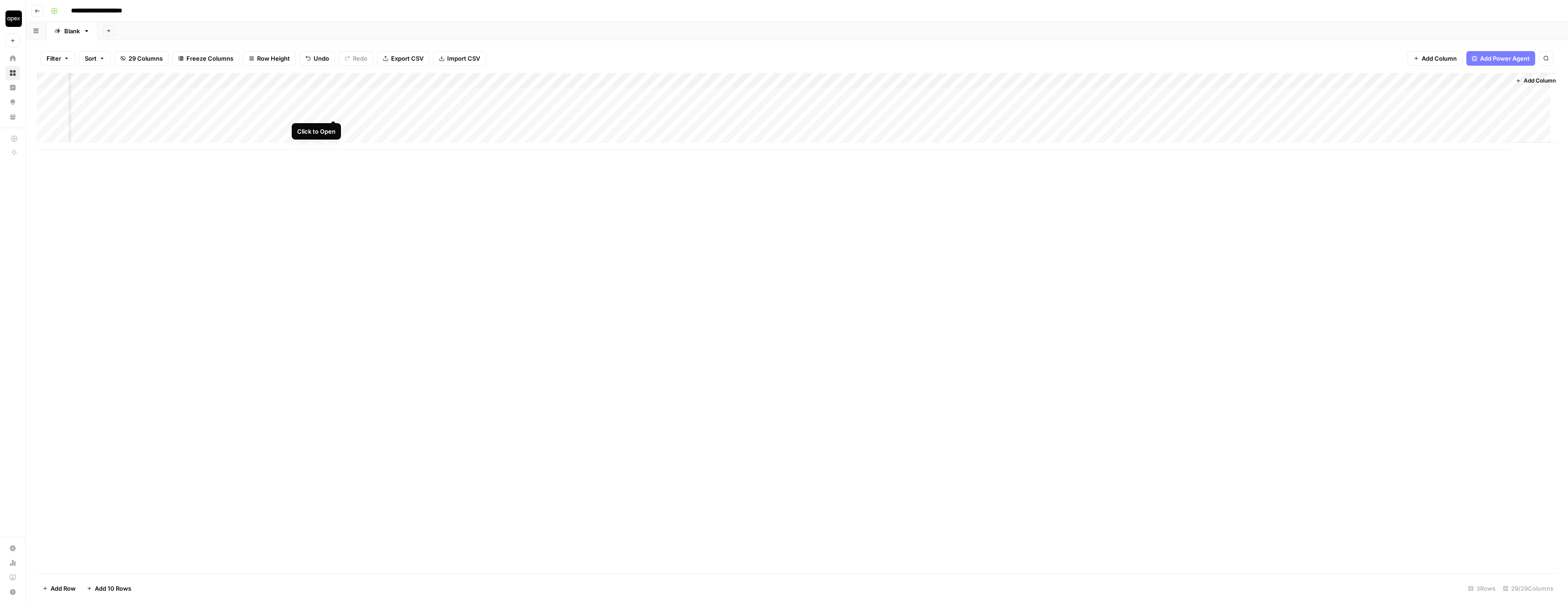
click at [337, 110] on div "Add Column" at bounding box center [797, 111] width 1520 height 77
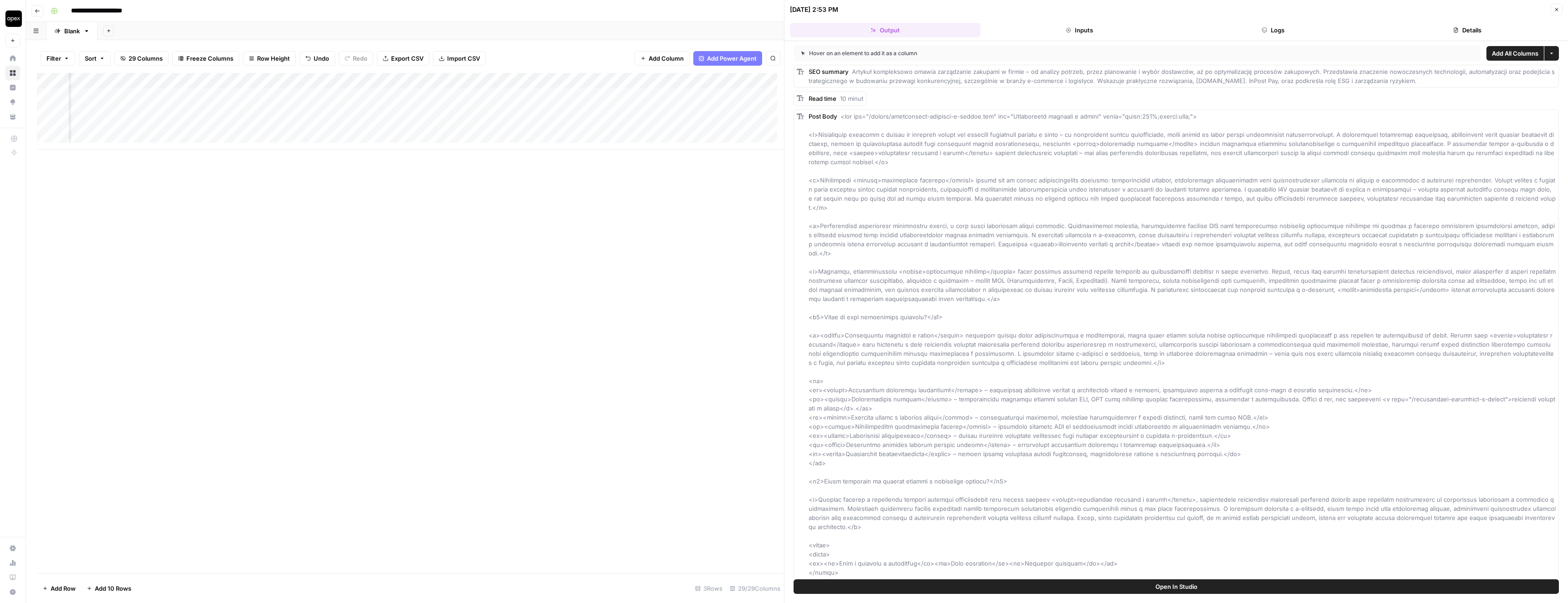
drag, startPoint x: 1309, startPoint y: 19, endPoint x: 1299, endPoint y: 27, distance: 12.8
click at [1309, 19] on header "10/09/25 at 2:53 PM Close Output Inputs Logs Details" at bounding box center [1176, 20] width 784 height 41
click at [1286, 28] on button "Logs" at bounding box center [1273, 30] width 191 height 15
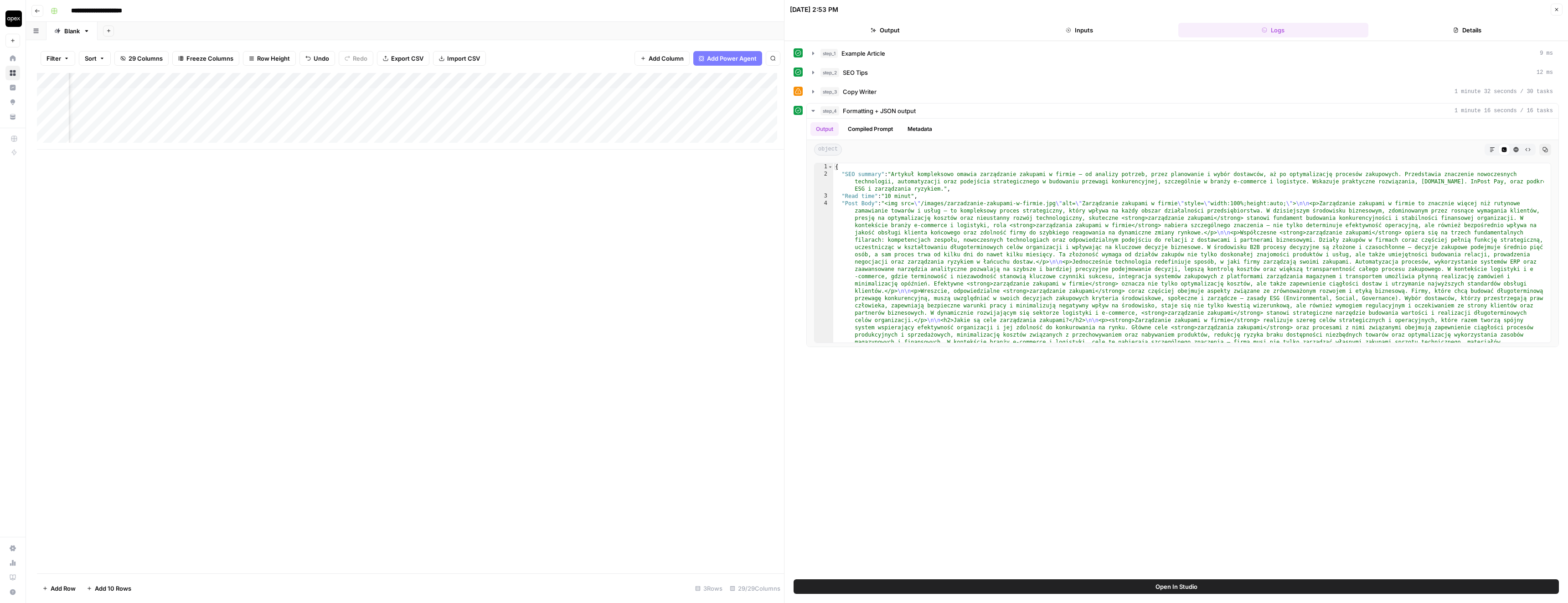
click at [1424, 29] on button "Details" at bounding box center [1467, 30] width 191 height 15
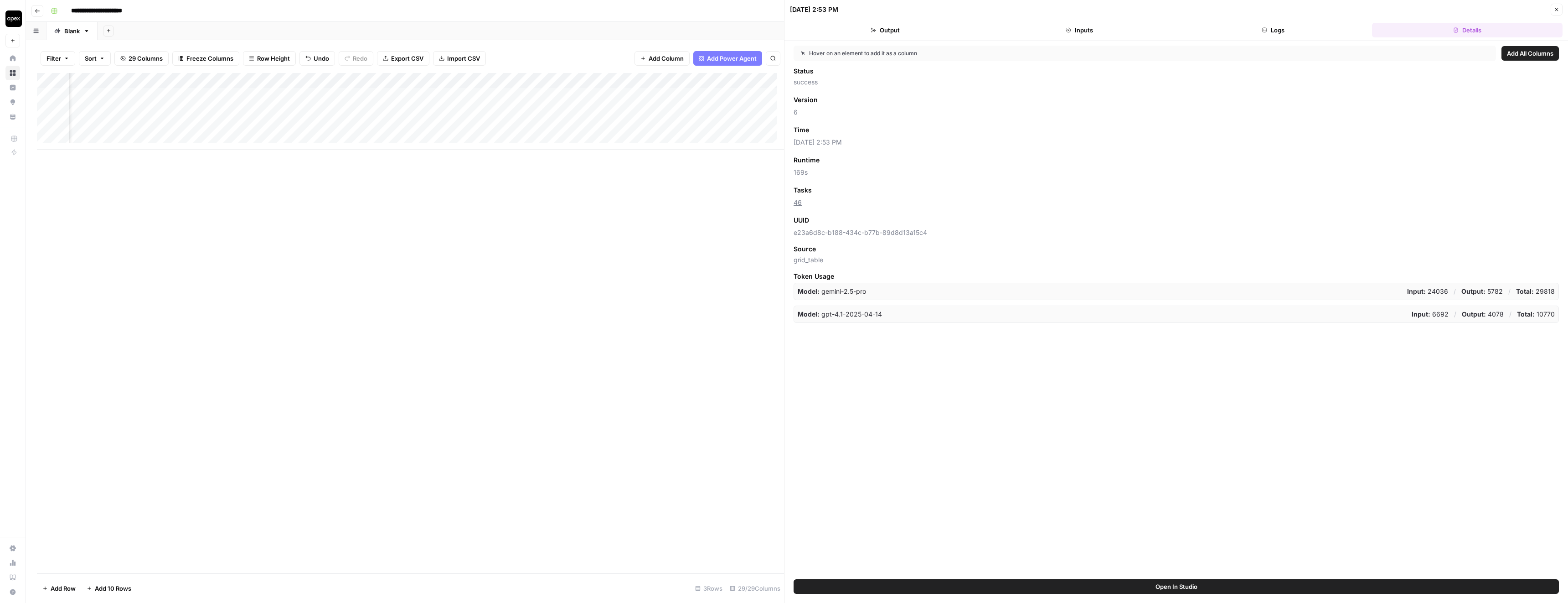
click at [1560, 8] on button "Close" at bounding box center [1557, 10] width 12 height 12
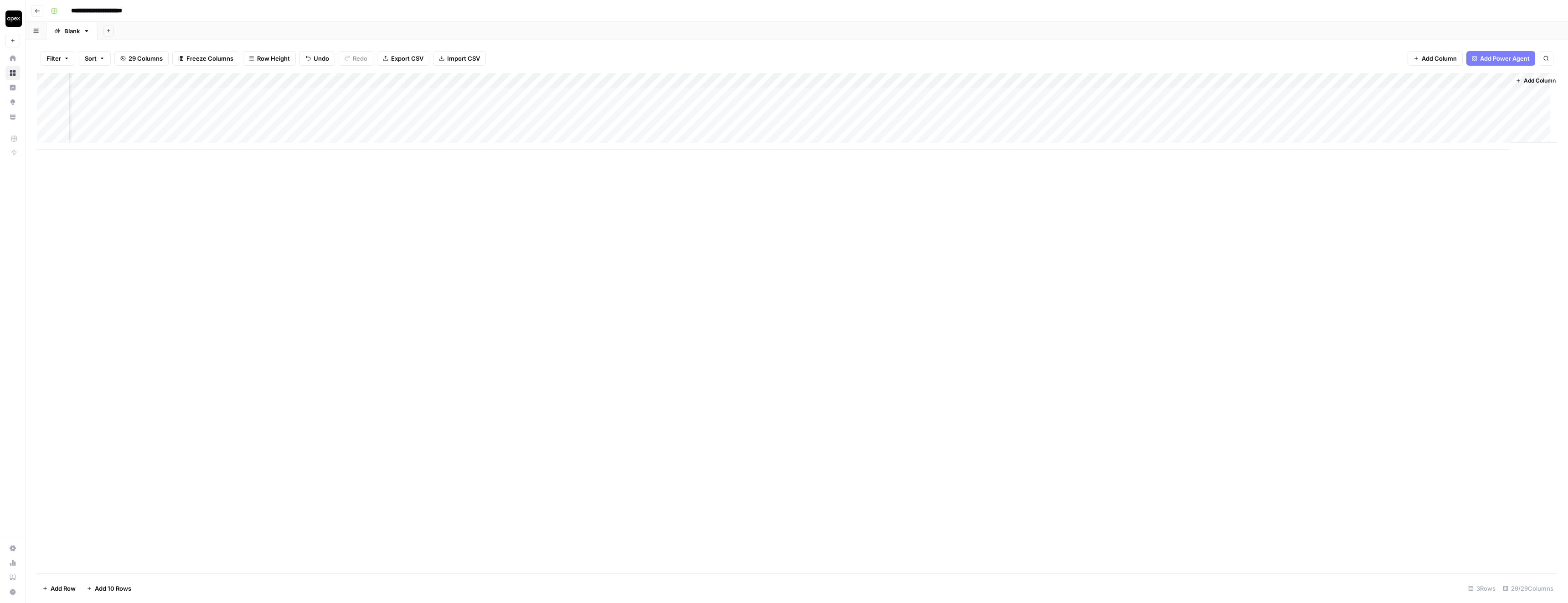
scroll to position [0, 1460]
click at [1126, 95] on div "Add Column" at bounding box center [797, 111] width 1520 height 77
click at [1209, 95] on div "Add Column" at bounding box center [797, 111] width 1520 height 77
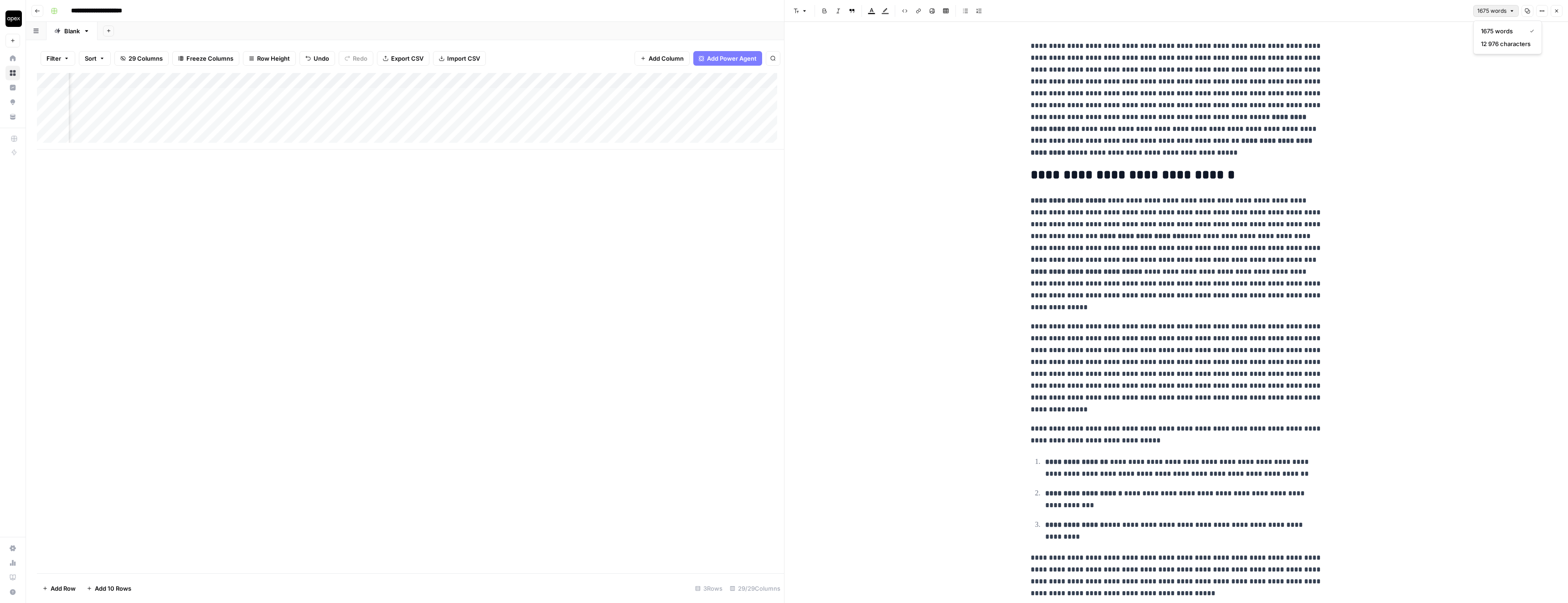
click at [1490, 9] on span "1675 words" at bounding box center [1491, 11] width 29 height 8
click at [1527, 11] on icon "button" at bounding box center [1527, 11] width 5 height 5
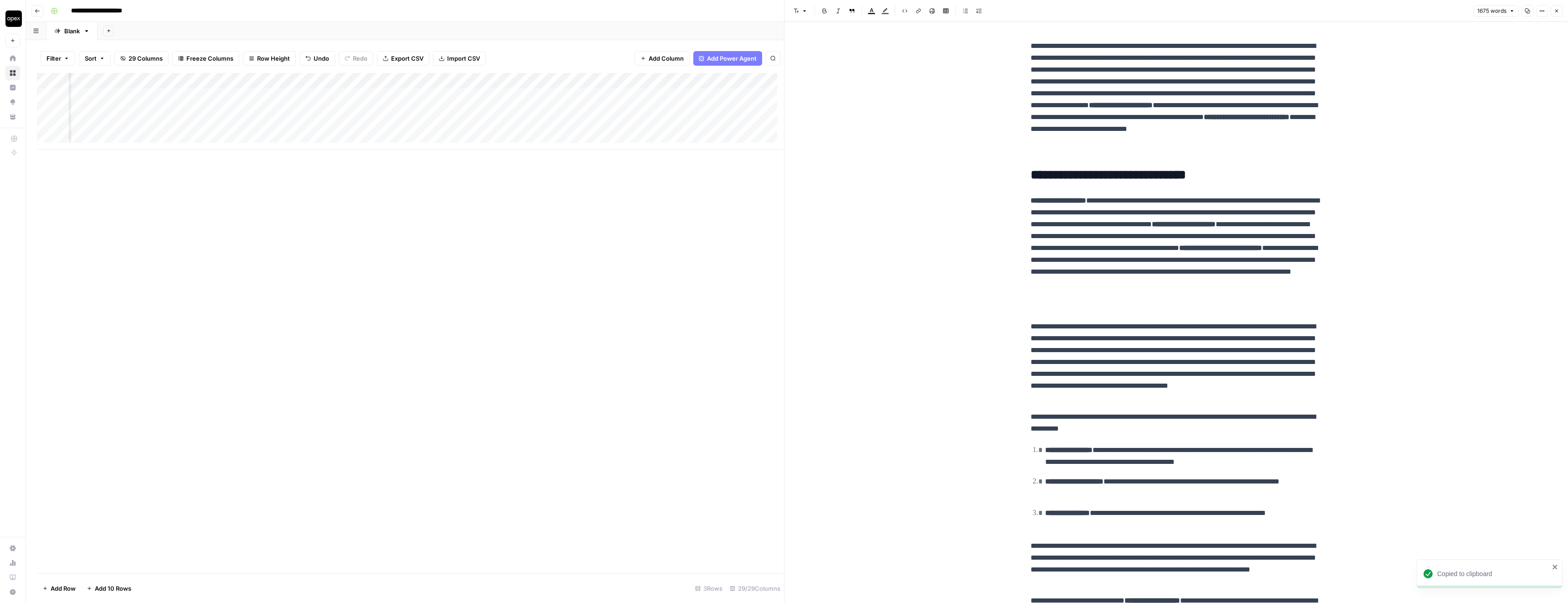
click at [1554, 10] on icon "button" at bounding box center [1557, 11] width 5 height 5
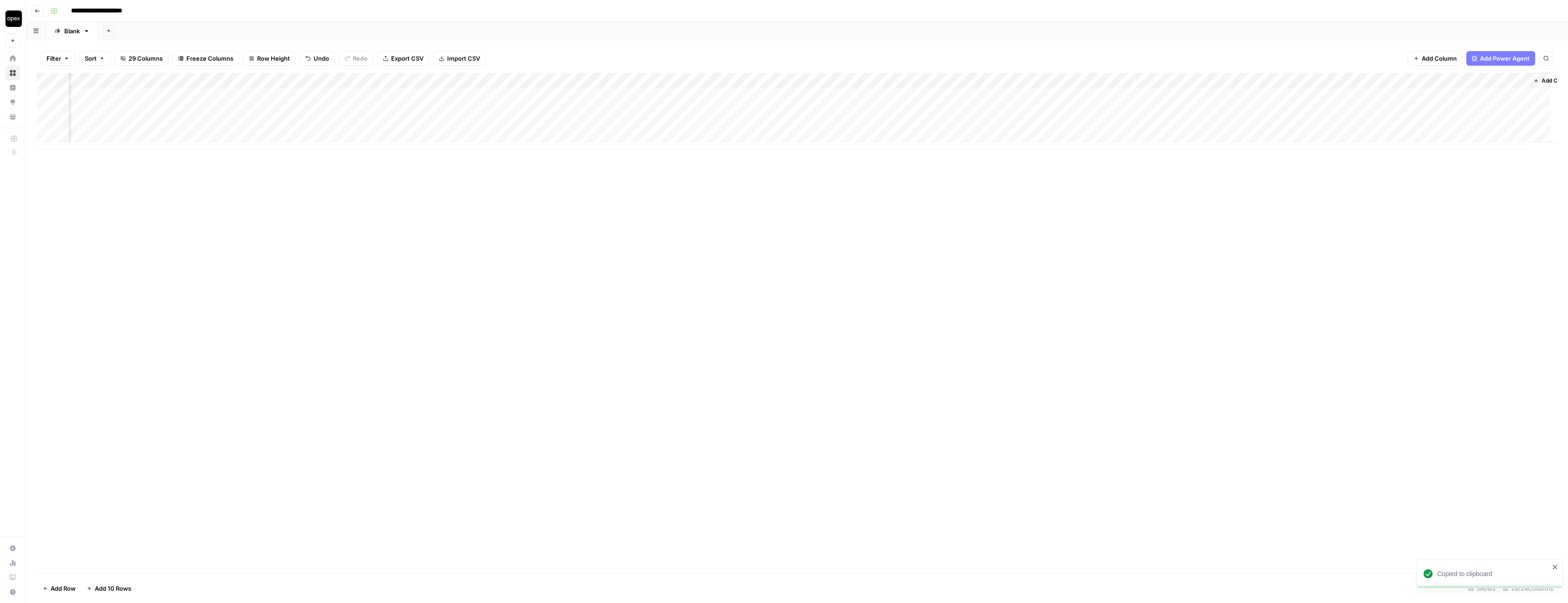
scroll to position [0, 1383]
click at [658, 110] on div "Add Column" at bounding box center [797, 111] width 1520 height 77
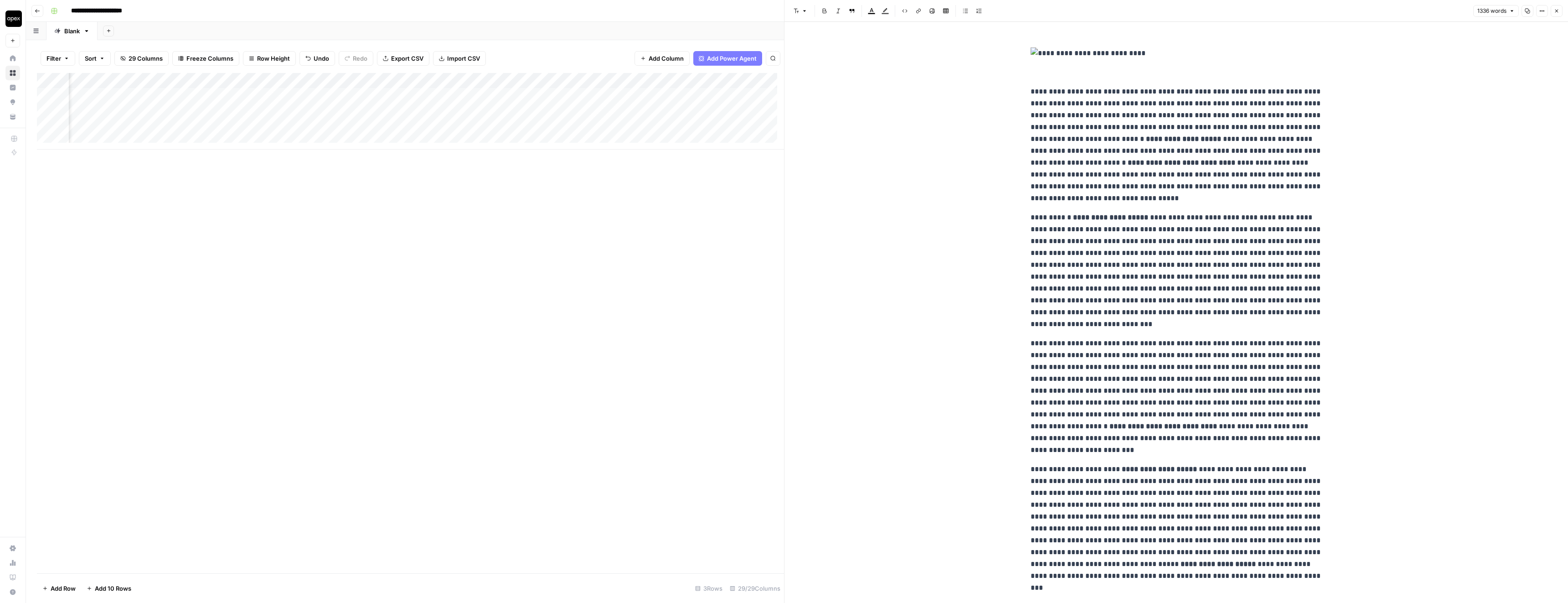
click at [1558, 11] on icon "button" at bounding box center [1557, 11] width 5 height 5
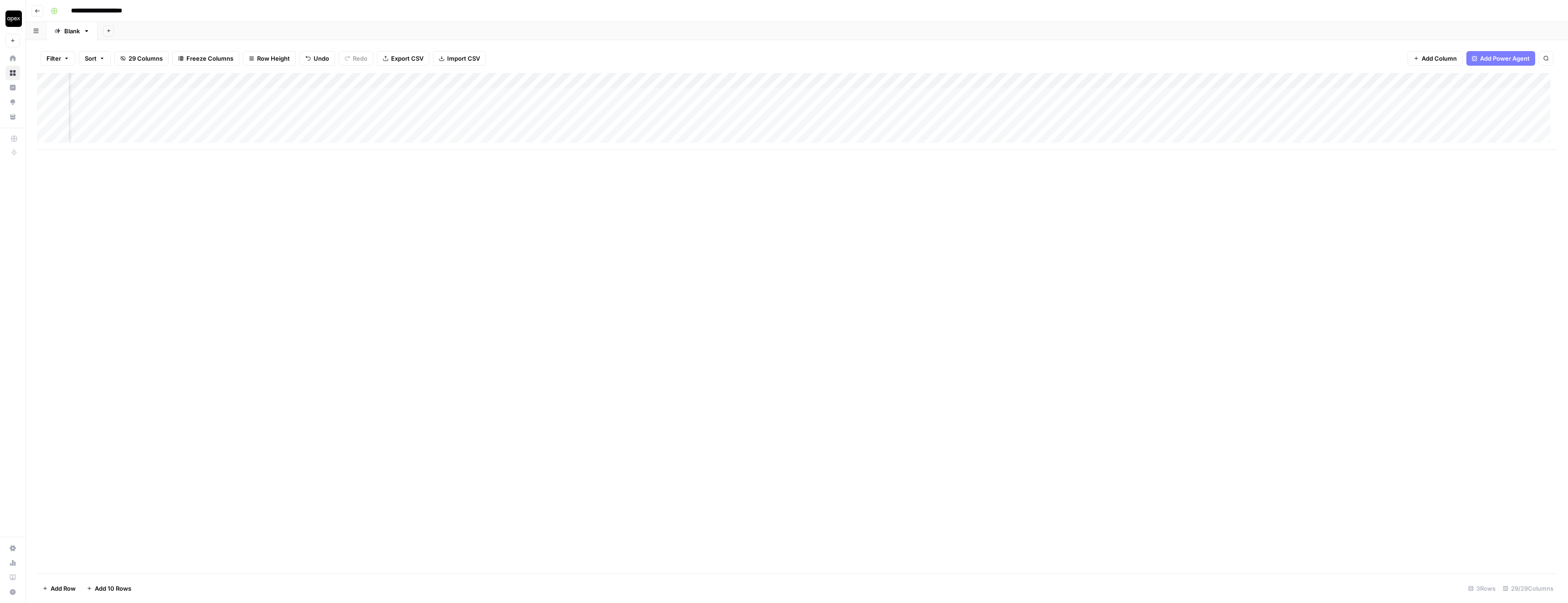
click at [411, 110] on div "Add Column" at bounding box center [797, 111] width 1520 height 77
click at [643, 110] on div "Add Column" at bounding box center [797, 111] width 1520 height 77
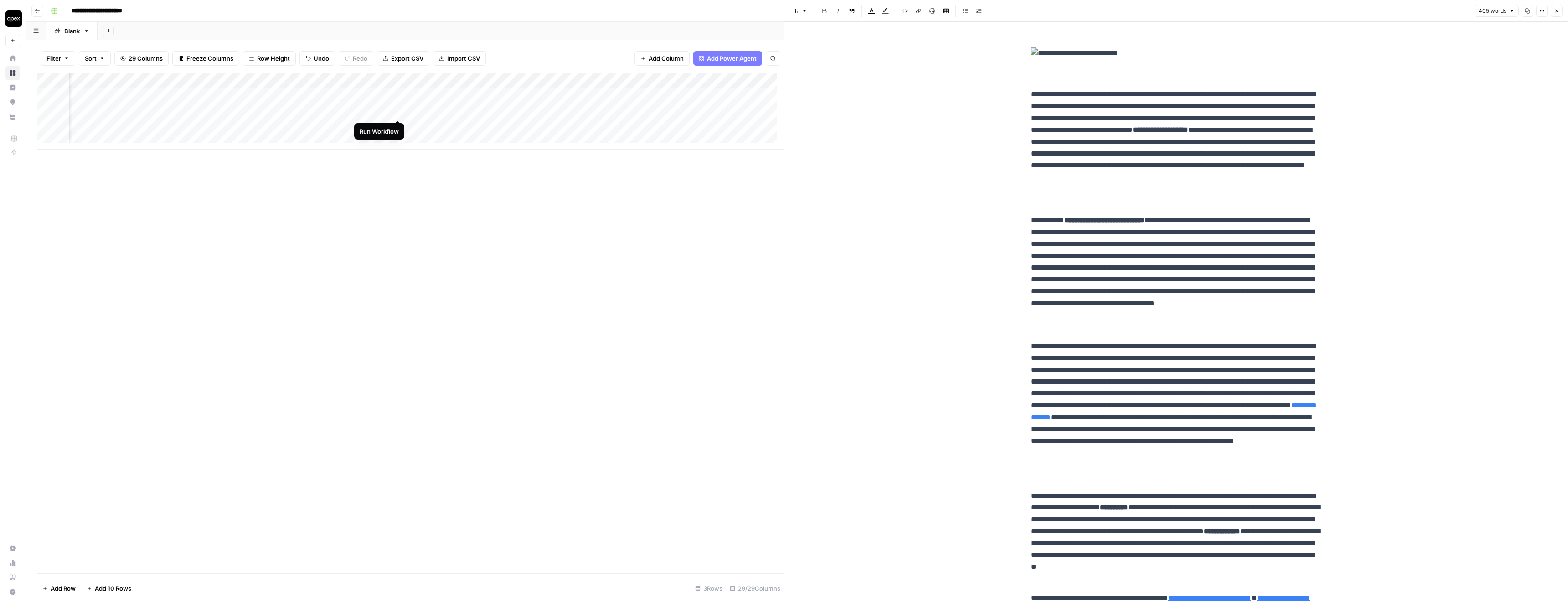
click at [397, 111] on div "Add Column" at bounding box center [410, 111] width 747 height 77
click at [387, 111] on div "Add Column" at bounding box center [410, 111] width 747 height 77
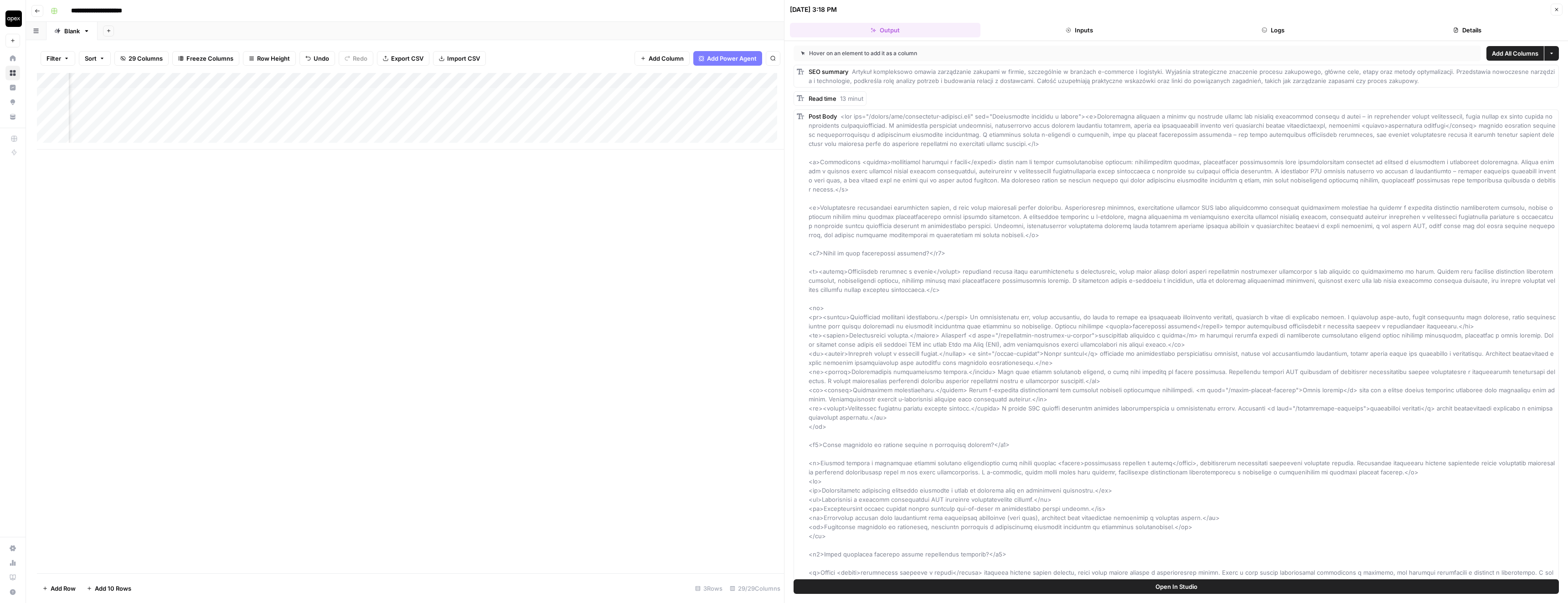
click at [1493, 24] on button "Details" at bounding box center [1467, 30] width 191 height 15
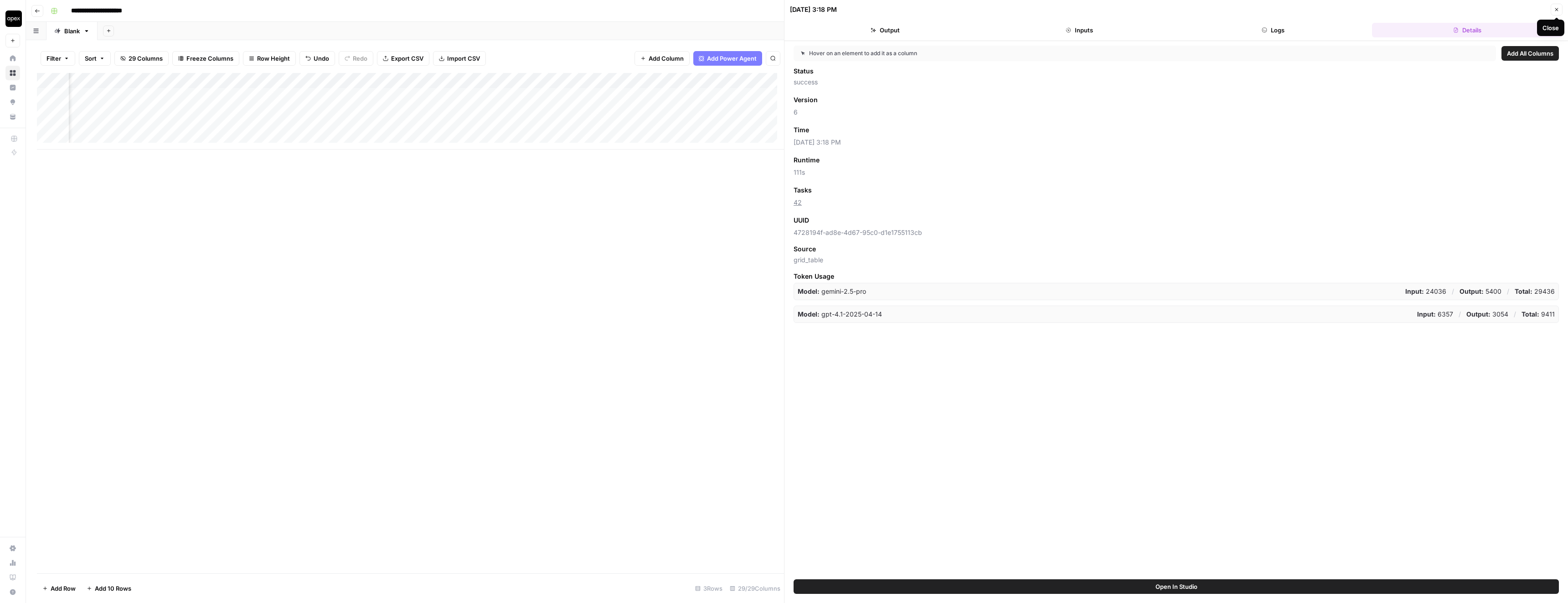
click at [1558, 8] on icon "button" at bounding box center [1557, 10] width 5 height 5
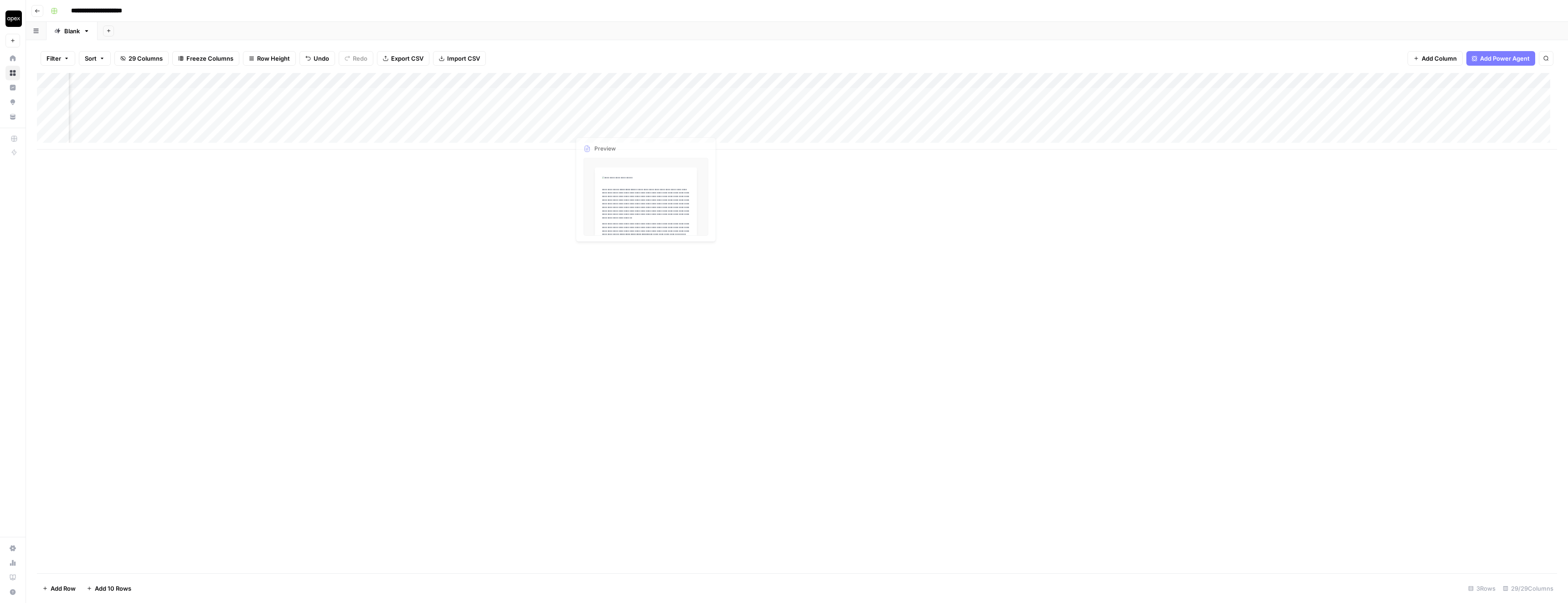
click at [594, 109] on div "Add Column" at bounding box center [797, 111] width 1520 height 77
click at [644, 110] on div "Add Column" at bounding box center [797, 111] width 1520 height 77
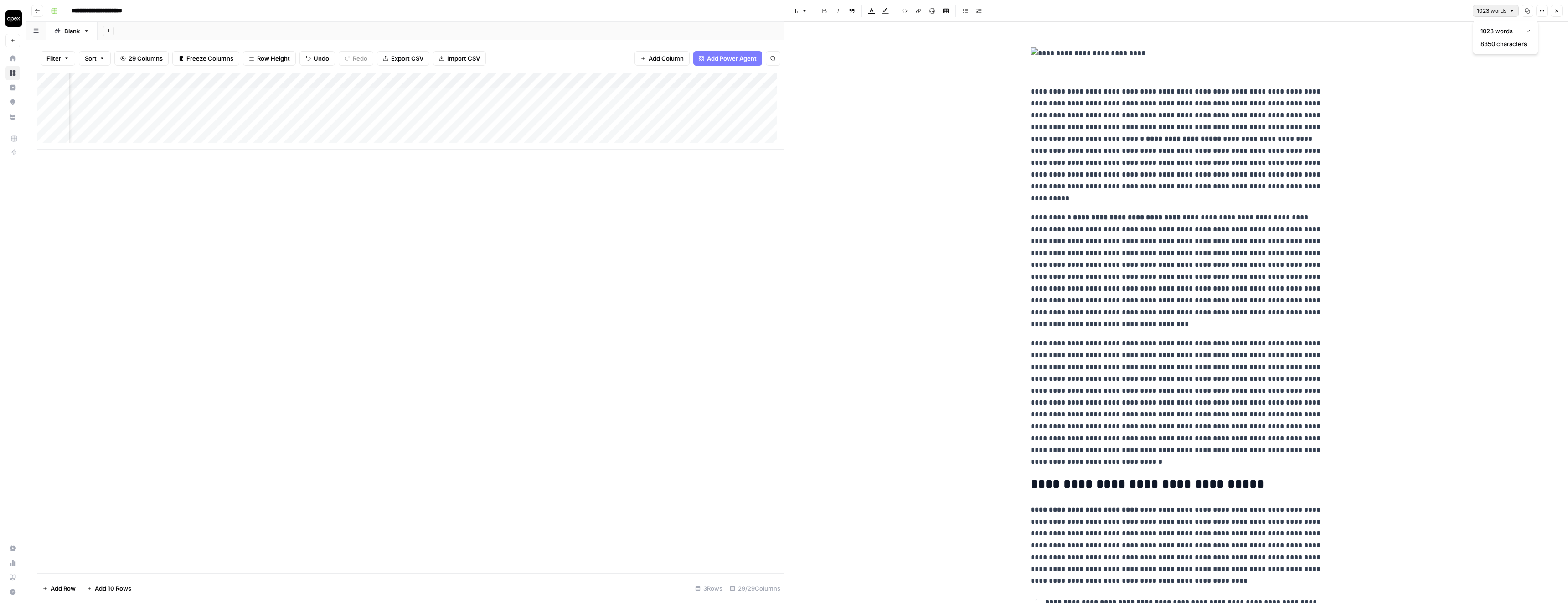
click at [1481, 9] on span "1023 words" at bounding box center [1492, 11] width 30 height 8
click at [1551, 11] on button "Close" at bounding box center [1557, 11] width 12 height 12
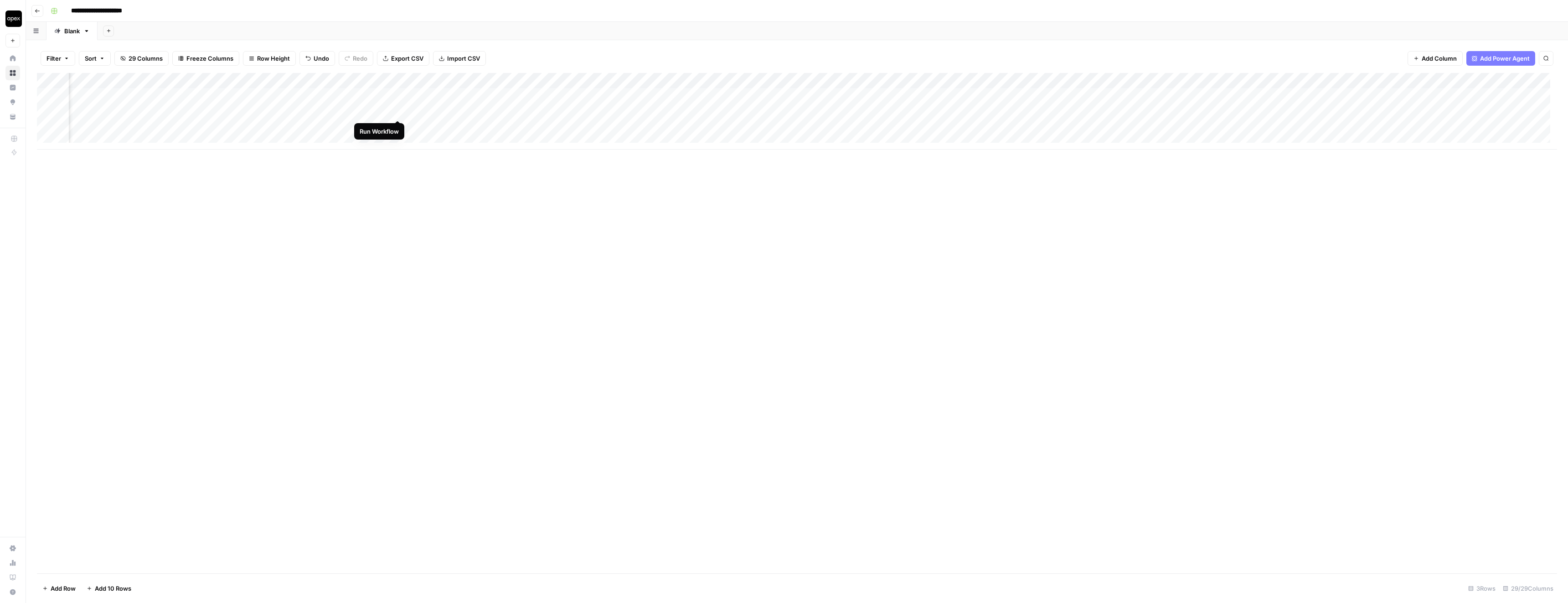
click at [395, 110] on div "Add Column" at bounding box center [797, 111] width 1520 height 77
click at [642, 109] on div "Add Column" at bounding box center [797, 111] width 1520 height 77
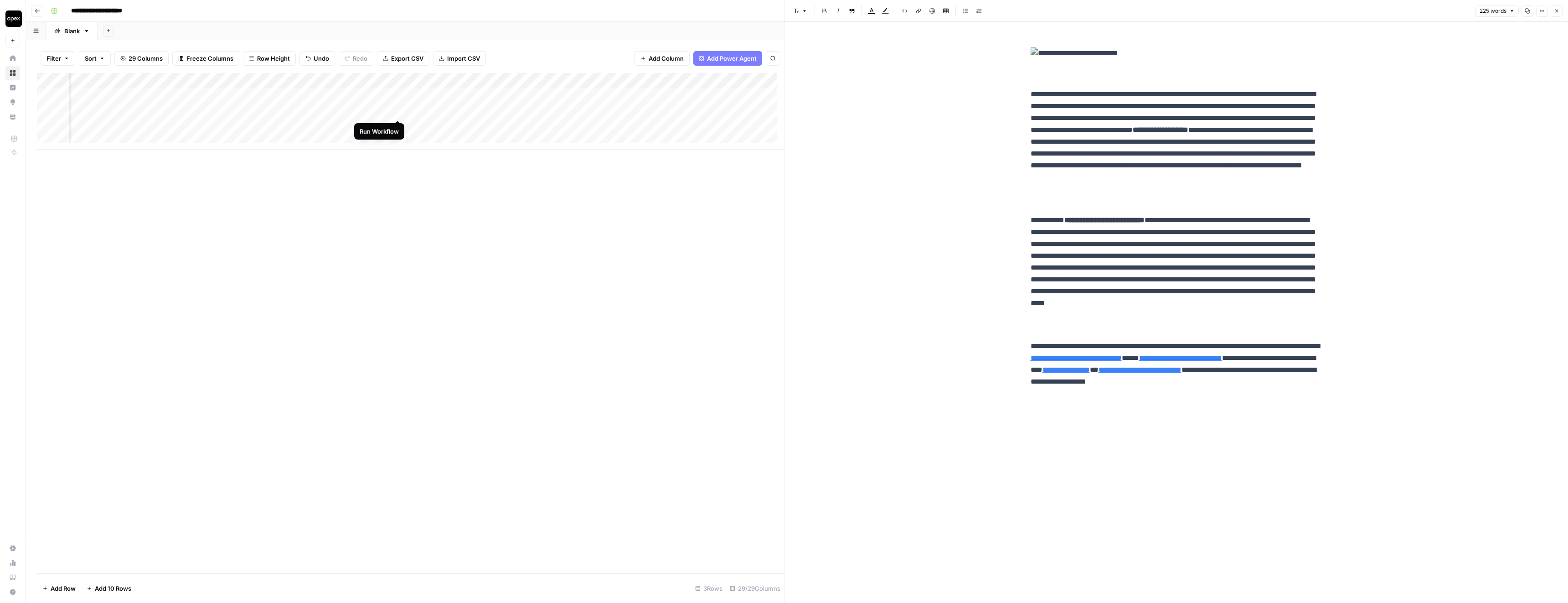
click at [401, 110] on div "Add Column" at bounding box center [410, 111] width 747 height 77
click at [1557, 13] on icon "button" at bounding box center [1557, 11] width 5 height 5
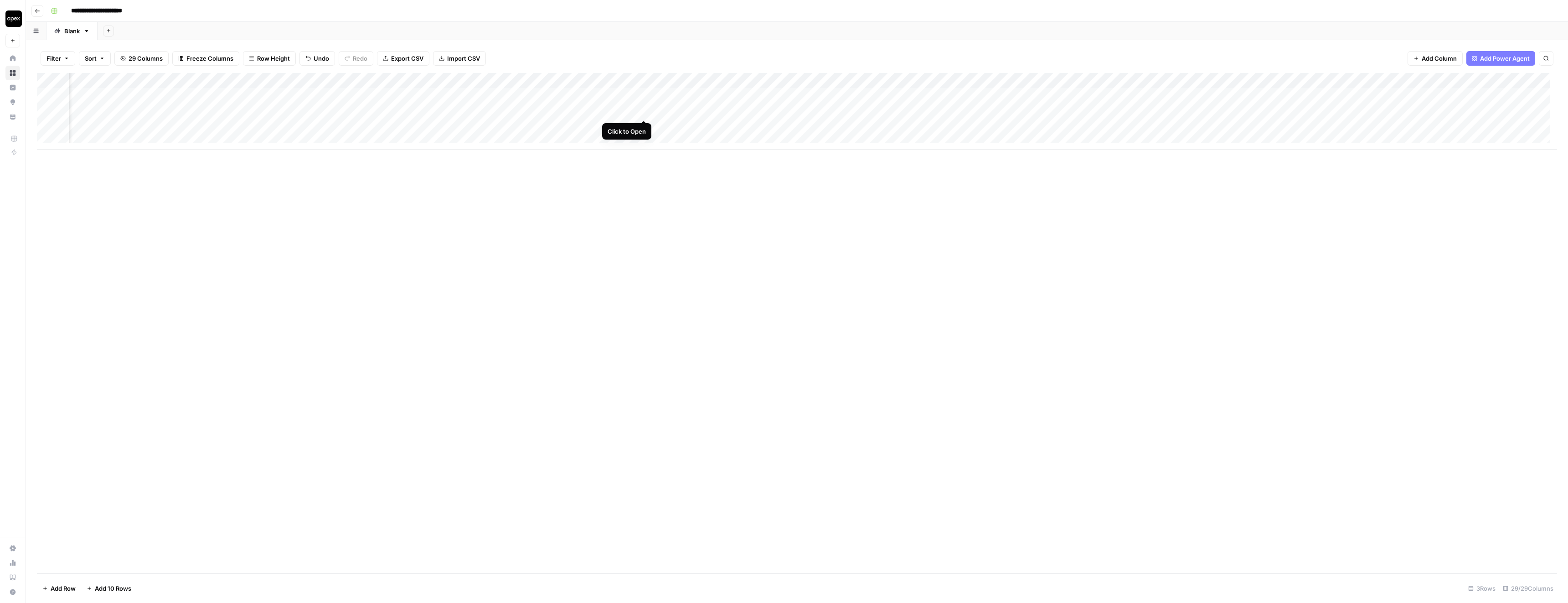
click at [643, 110] on div "Add Column" at bounding box center [797, 111] width 1520 height 77
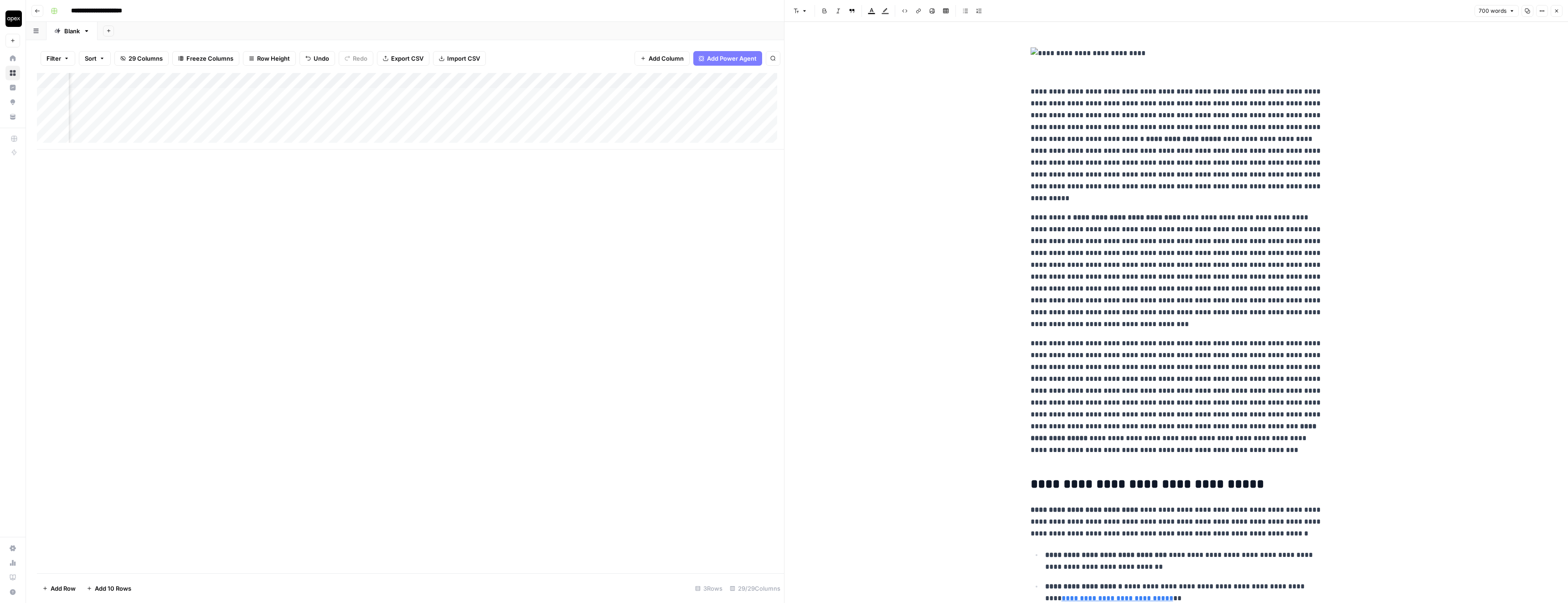
click at [1506, 9] on span "700 words" at bounding box center [1493, 11] width 28 height 8
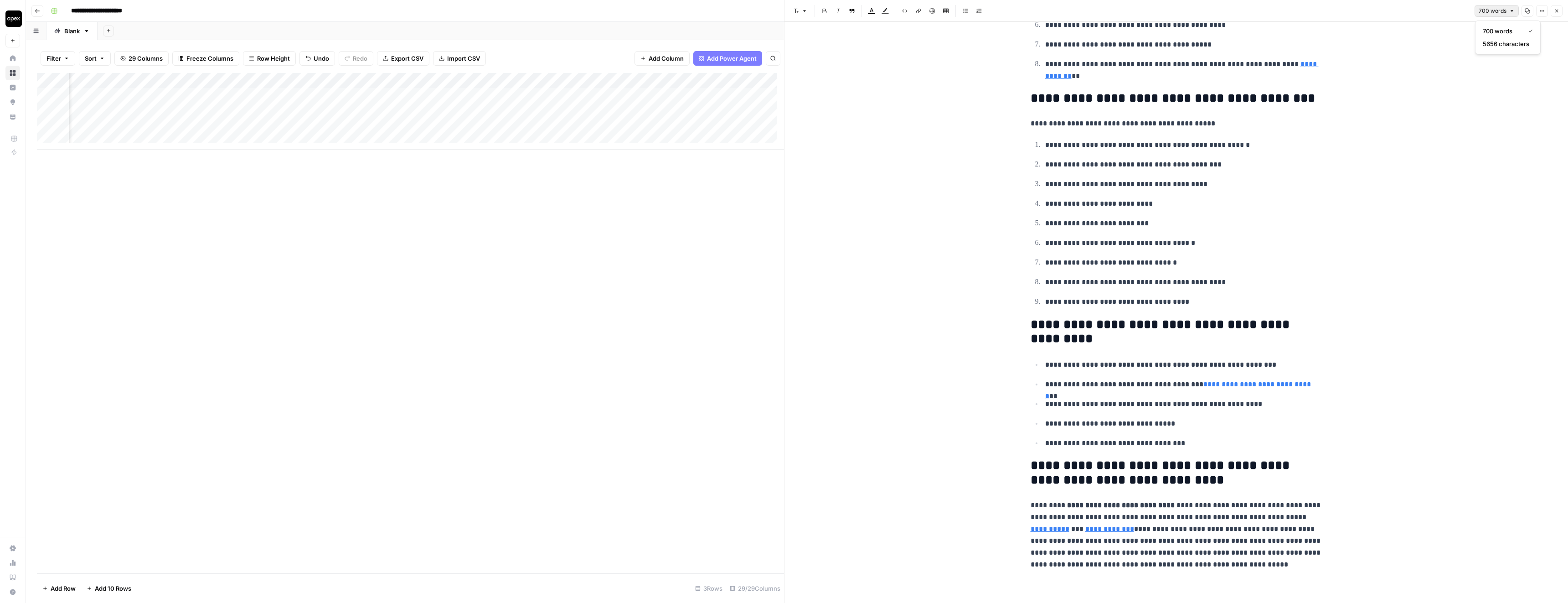
scroll to position [1106, 0]
click at [1558, 11] on icon "button" at bounding box center [1557, 11] width 5 height 5
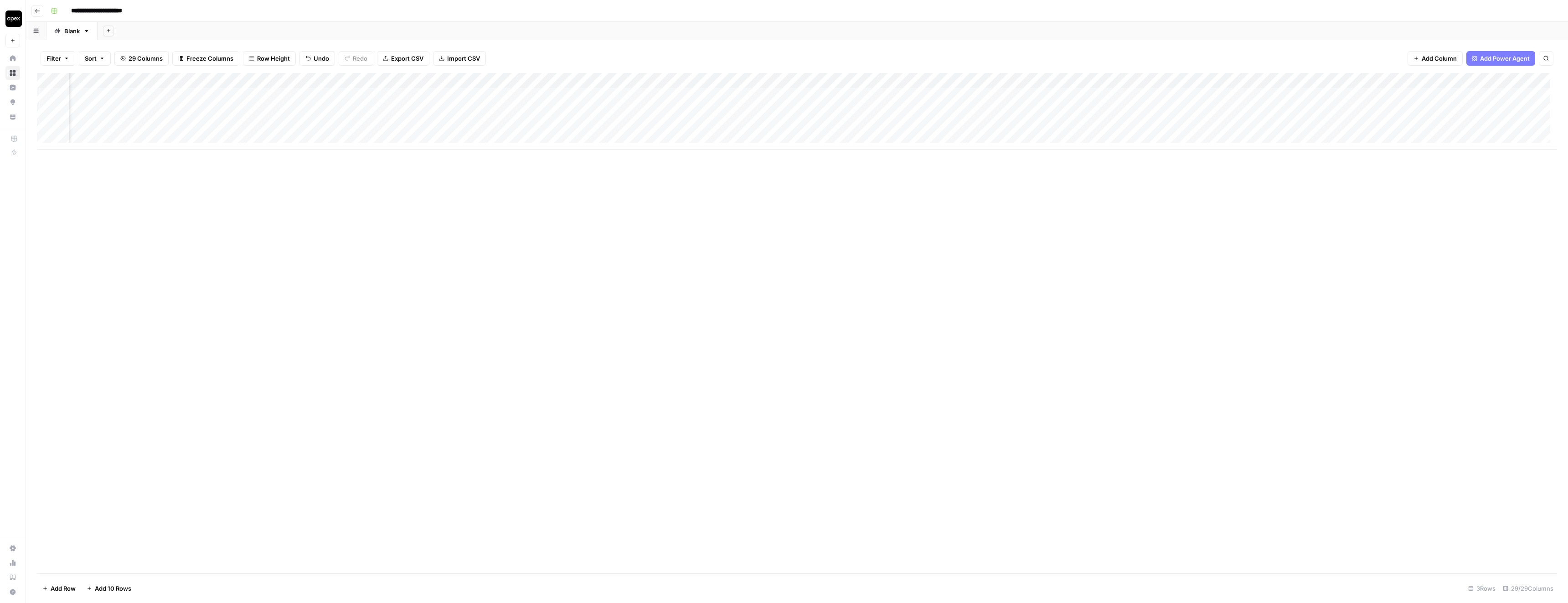
scroll to position [0, 1330]
click at [464, 111] on div "Add Column" at bounding box center [797, 111] width 1520 height 77
click at [713, 111] on div "Add Column" at bounding box center [797, 111] width 1520 height 77
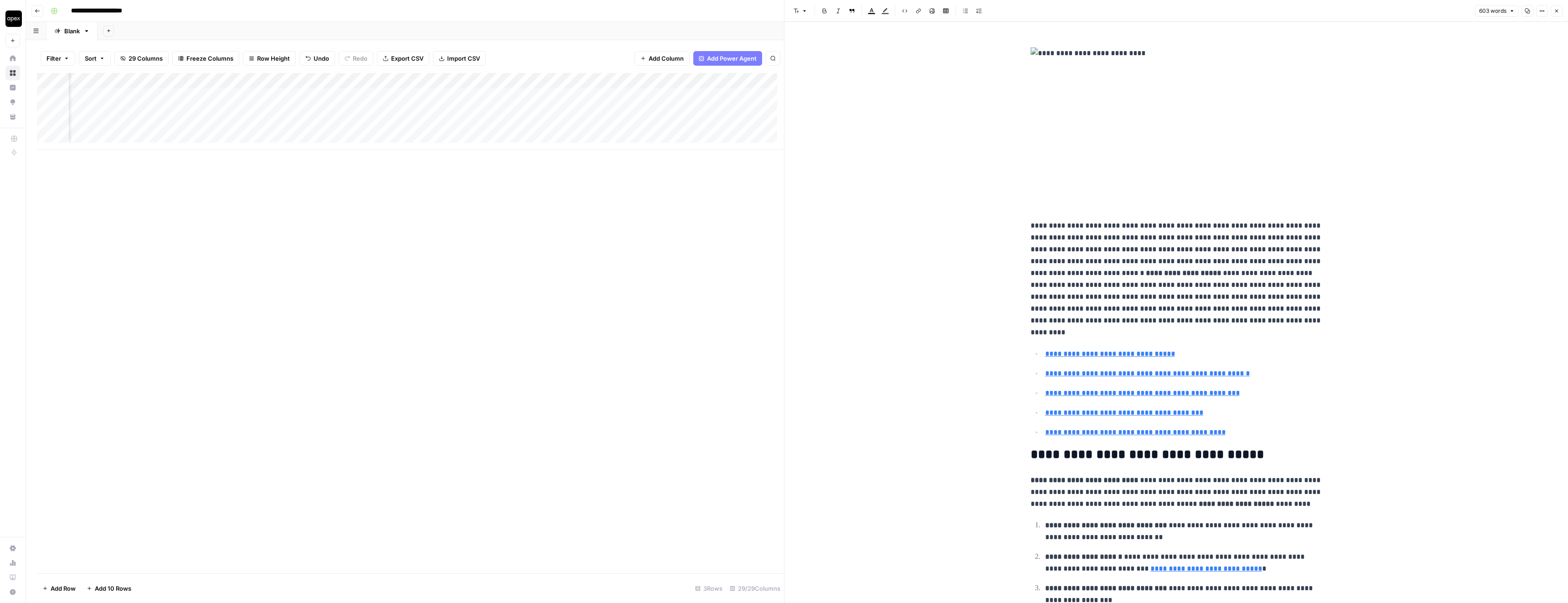
click at [1500, 10] on span "603 words" at bounding box center [1492, 11] width 27 height 8
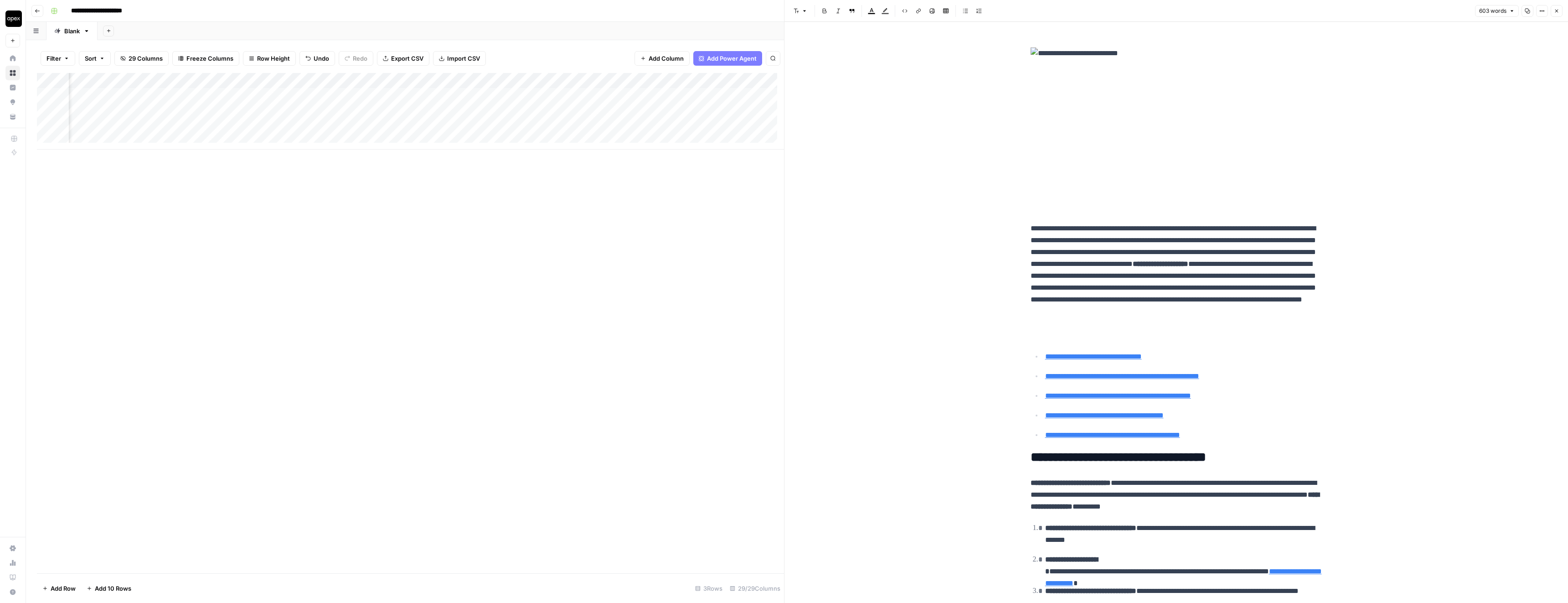
scroll to position [0, 1055]
click at [400, 111] on div "Add Column" at bounding box center [410, 111] width 747 height 77
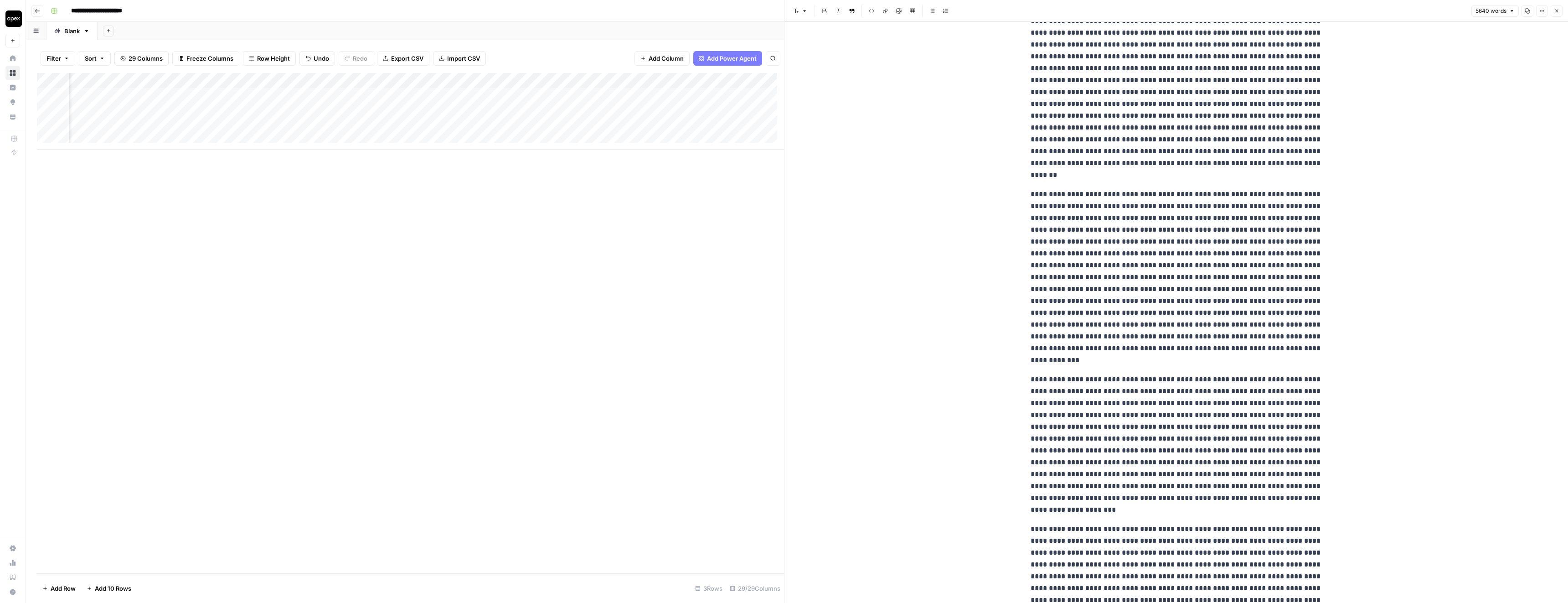
scroll to position [3607, 0]
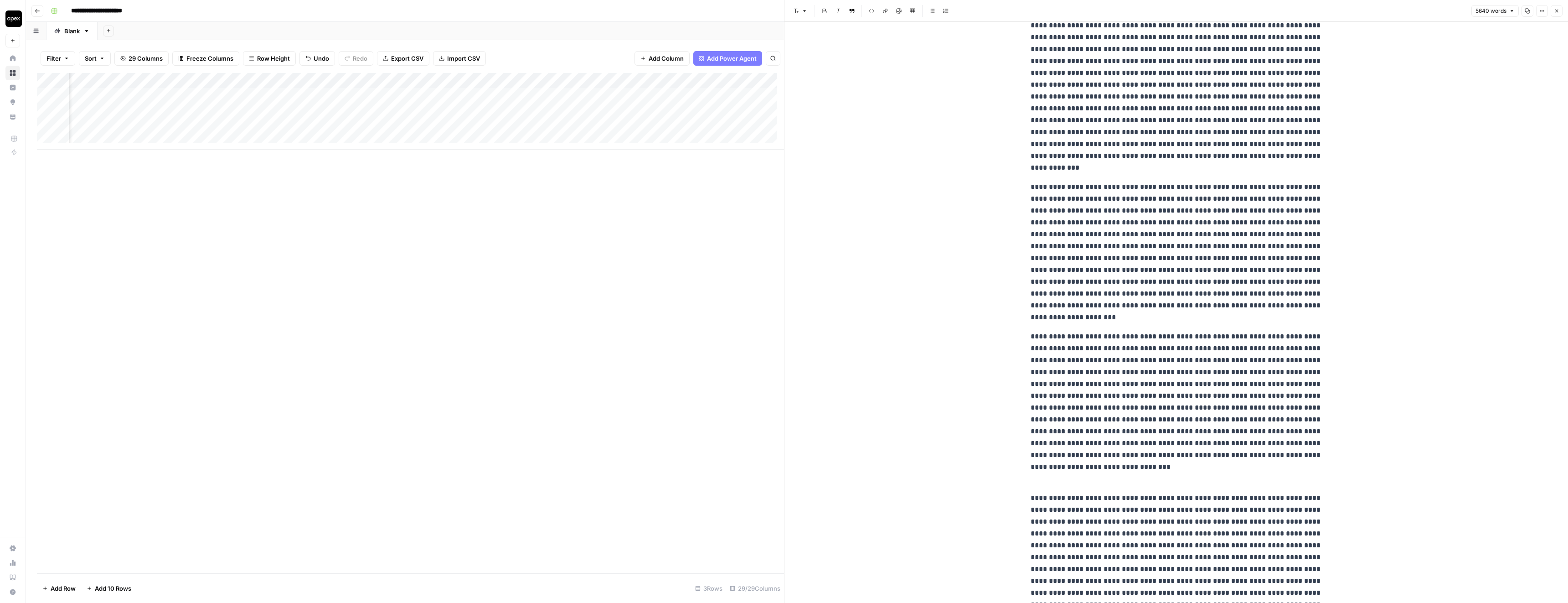
click at [1556, 11] on icon "button" at bounding box center [1557, 11] width 3 height 4
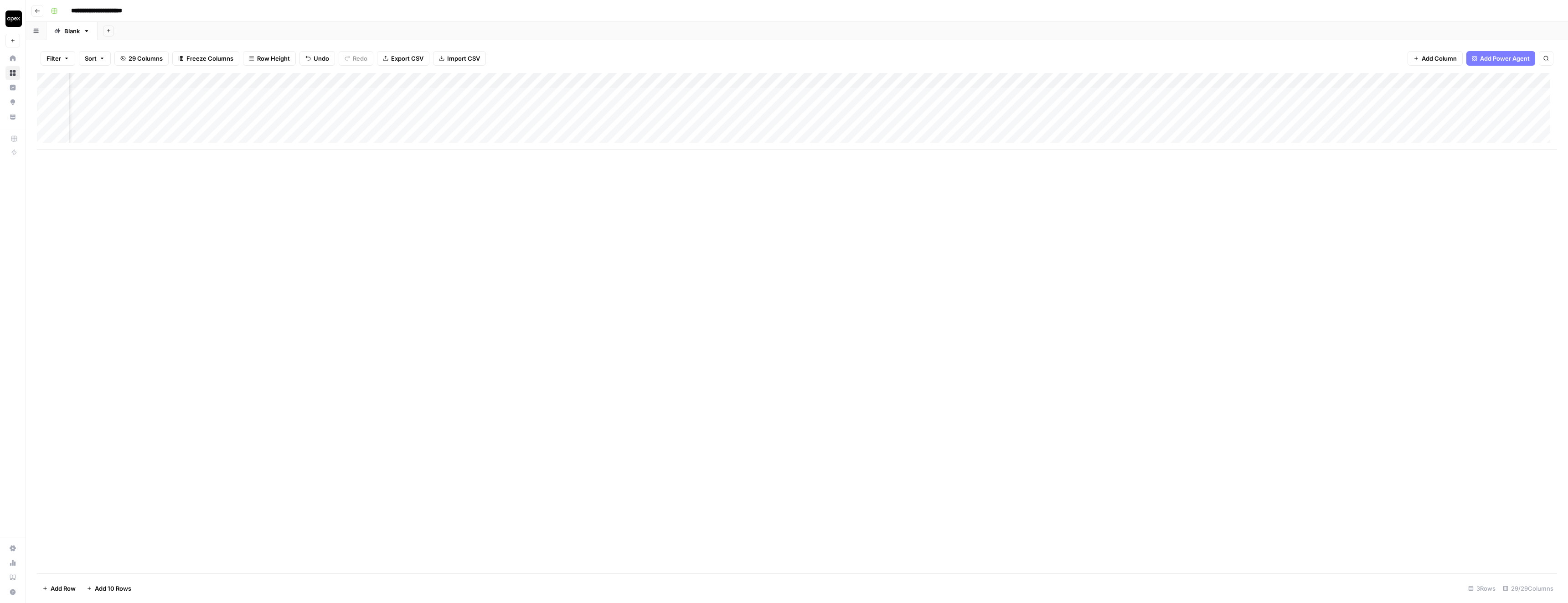
scroll to position [0, 1146]
click at [638, 78] on div "Add Column" at bounding box center [797, 111] width 1520 height 77
click at [587, 171] on span "Edit Workflow" at bounding box center [617, 170] width 80 height 9
click at [638, 110] on div "Add Column" at bounding box center [797, 111] width 1520 height 77
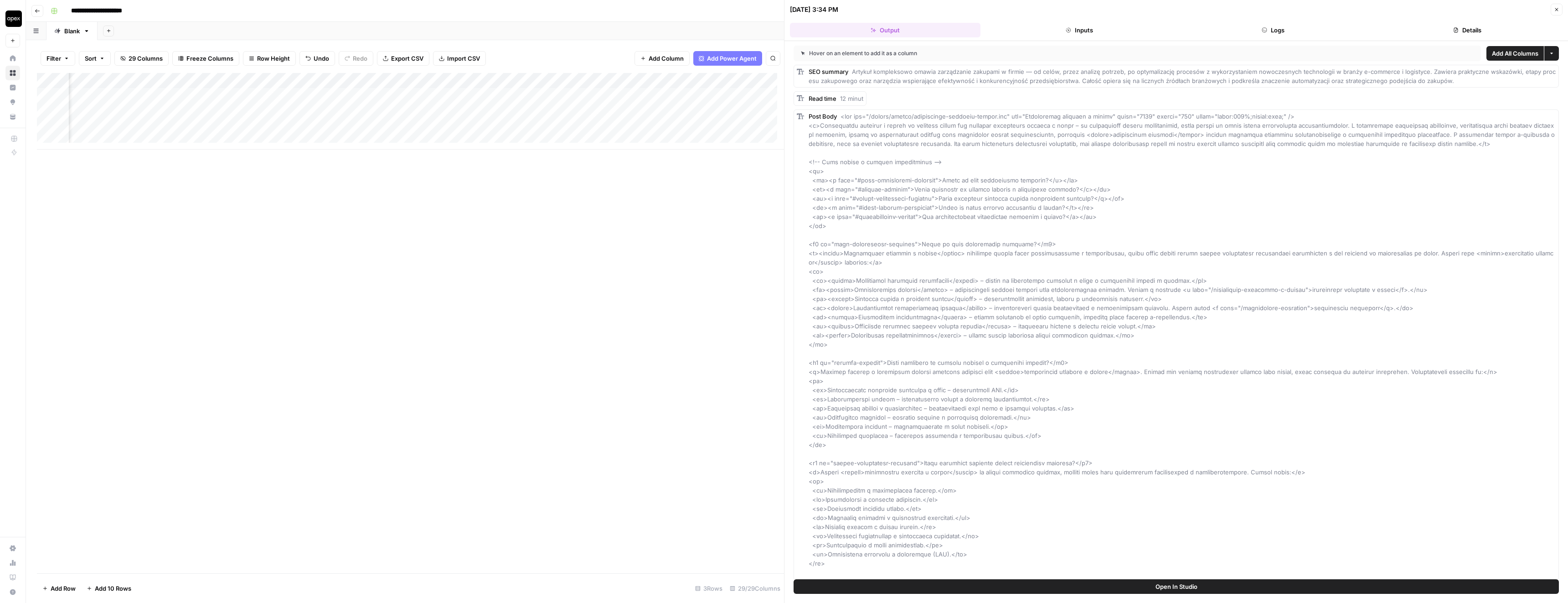
click at [1268, 31] on button "Logs" at bounding box center [1273, 30] width 191 height 15
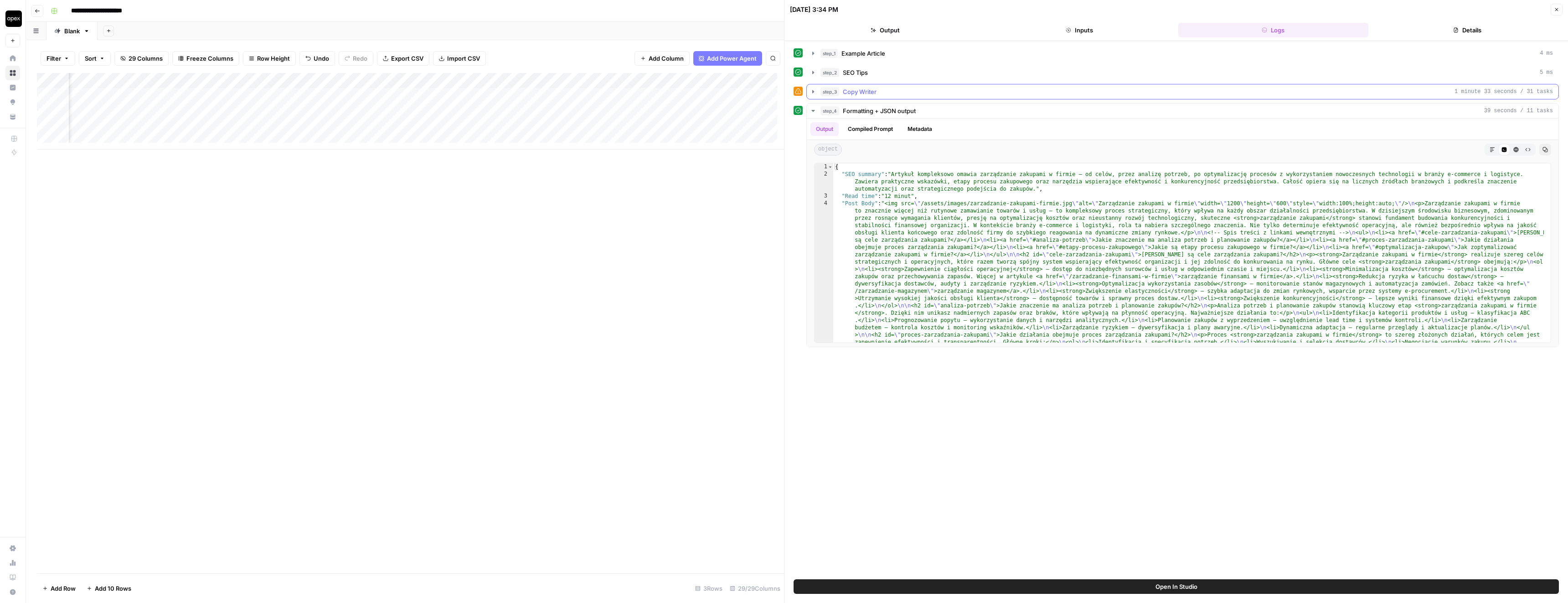
click at [821, 85] on button "step_3 Copy Writer 1 minute 33 seconds / 31 tasks" at bounding box center [1181, 91] width 751 height 15
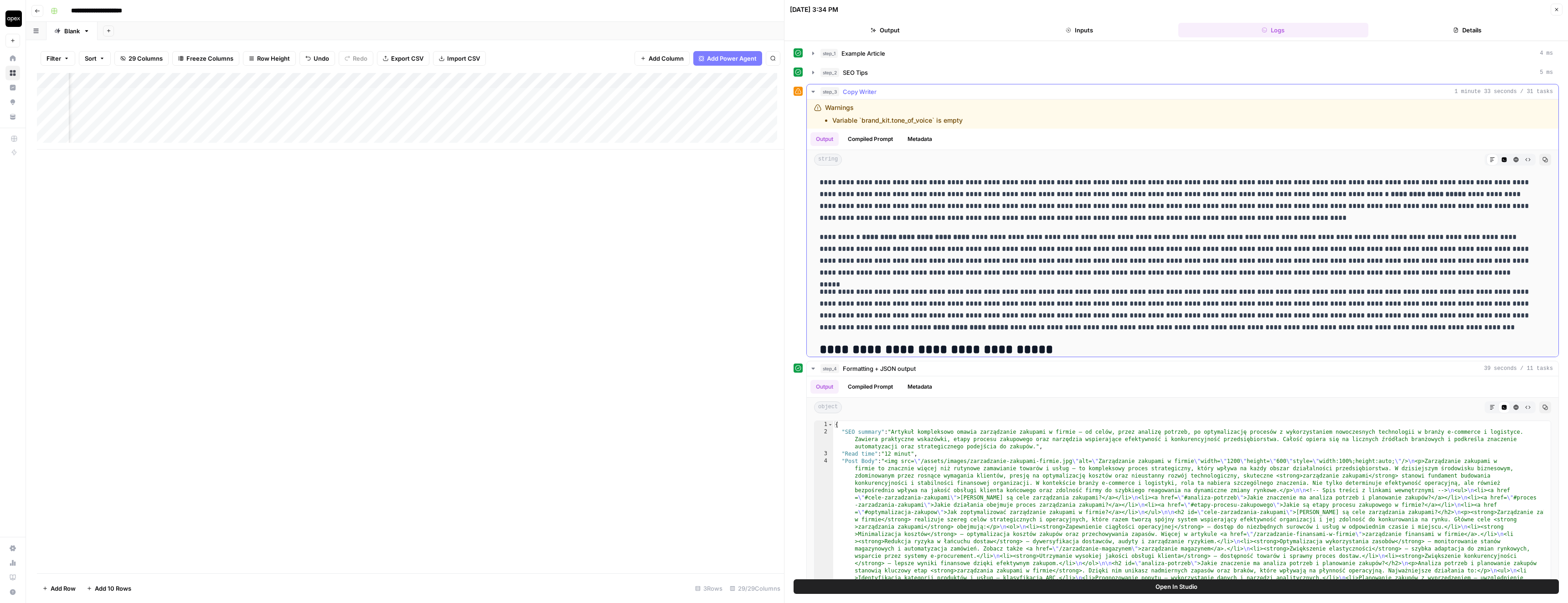
click at [866, 137] on button "Compiled Prompt" at bounding box center [870, 139] width 56 height 14
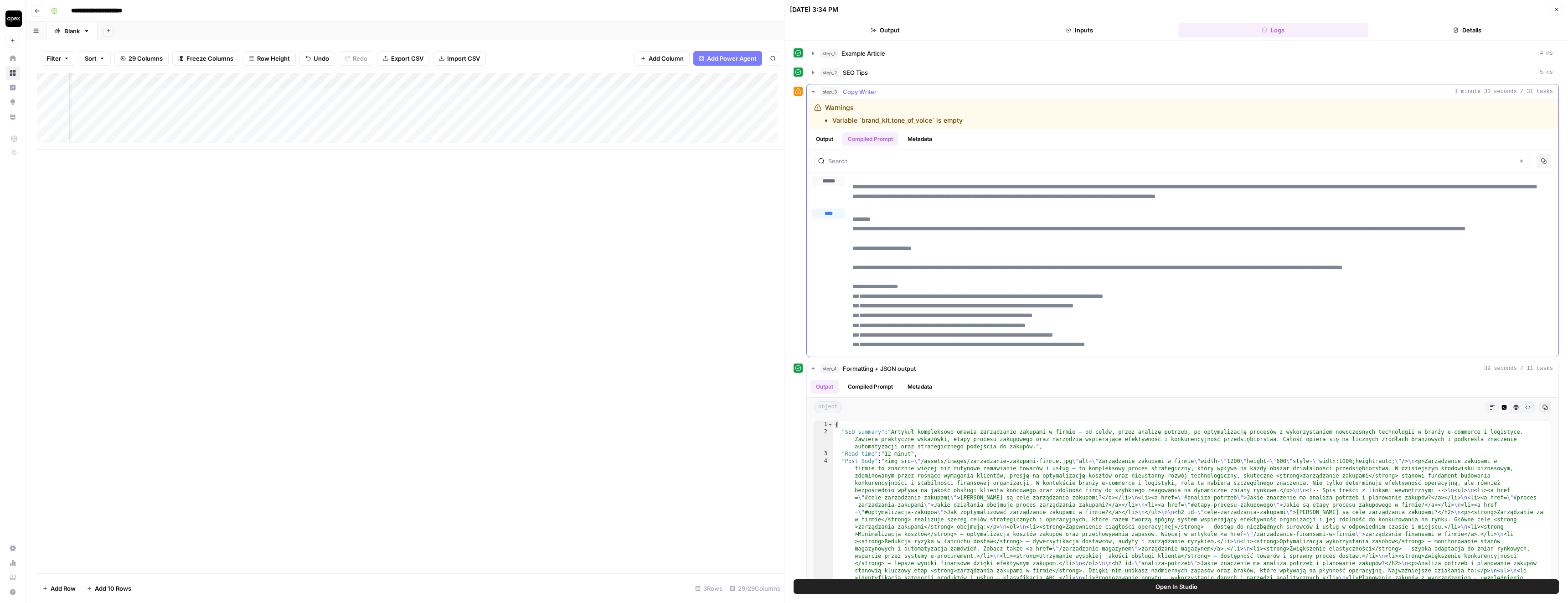
click at [937, 144] on button "Metadata" at bounding box center [919, 139] width 36 height 14
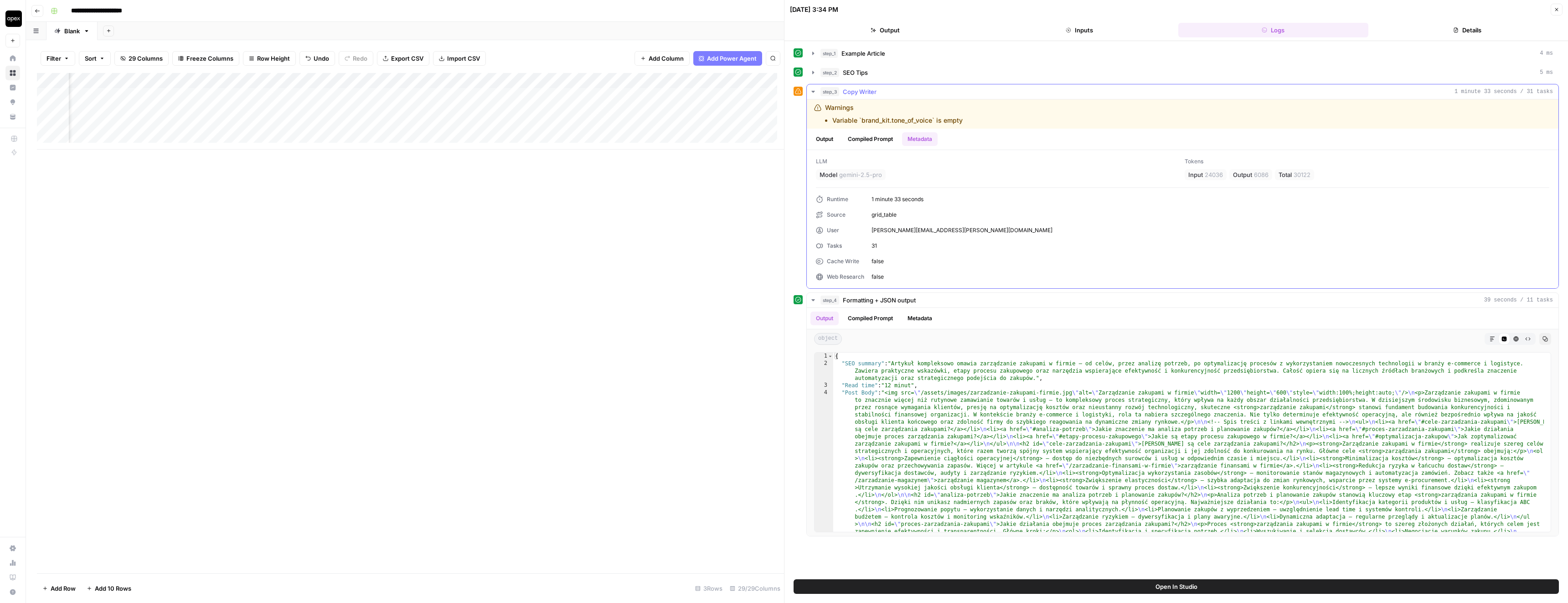
click at [841, 137] on ul "Output Compiled Prompt Metadata" at bounding box center [874, 139] width 127 height 14
click at [830, 137] on button "Output" at bounding box center [825, 139] width 28 height 14
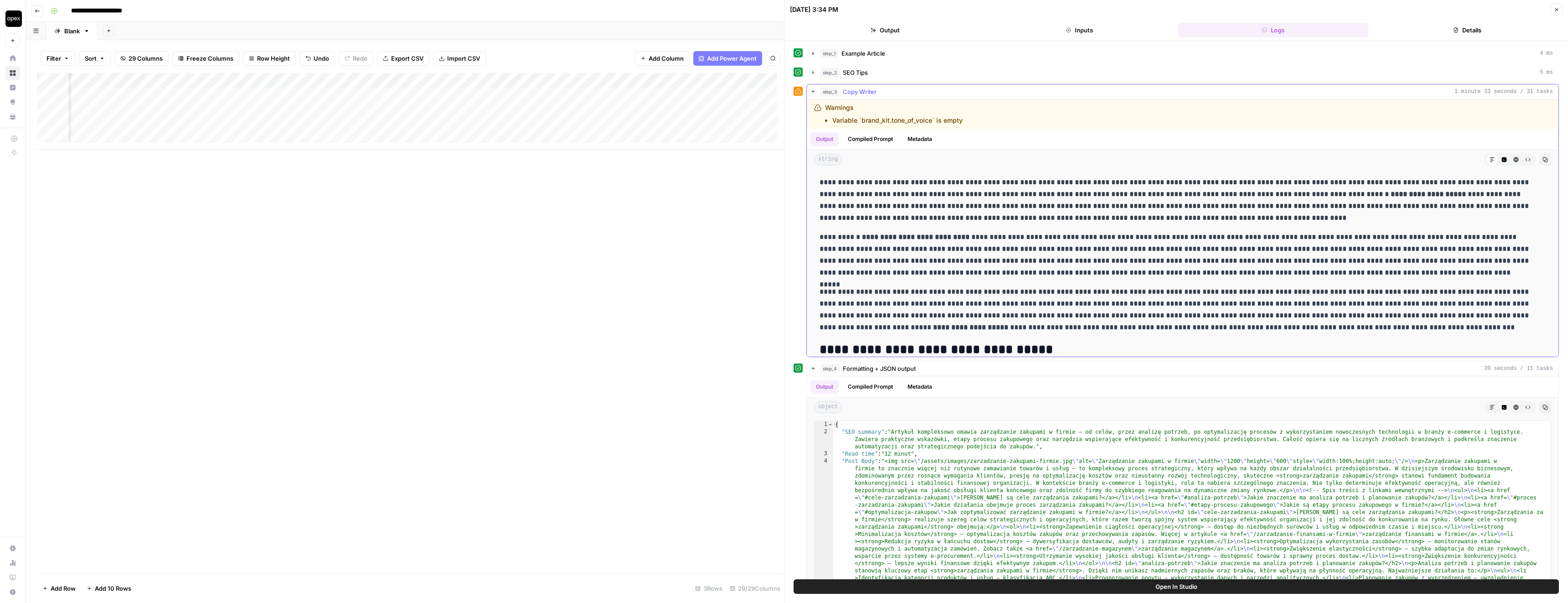
click at [919, 120] on li "Variable `brand_kit.tone_of_voice` is empty" at bounding box center [897, 120] width 130 height 9
click at [813, 92] on icon "button" at bounding box center [813, 92] width 7 height 7
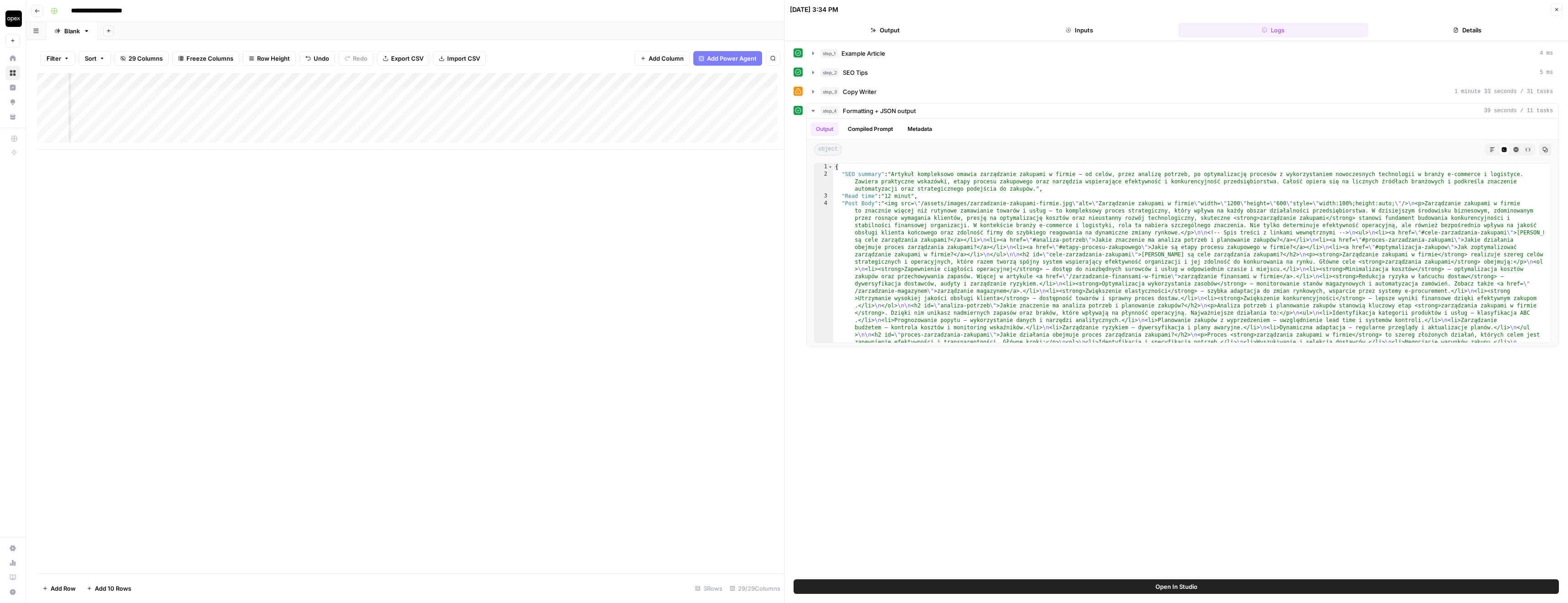
click at [638, 81] on div "Add Column" at bounding box center [410, 111] width 747 height 77
click at [667, 163] on div "Add Column" at bounding box center [410, 323] width 747 height 501
click at [648, 110] on div "Add Column" at bounding box center [410, 111] width 747 height 77
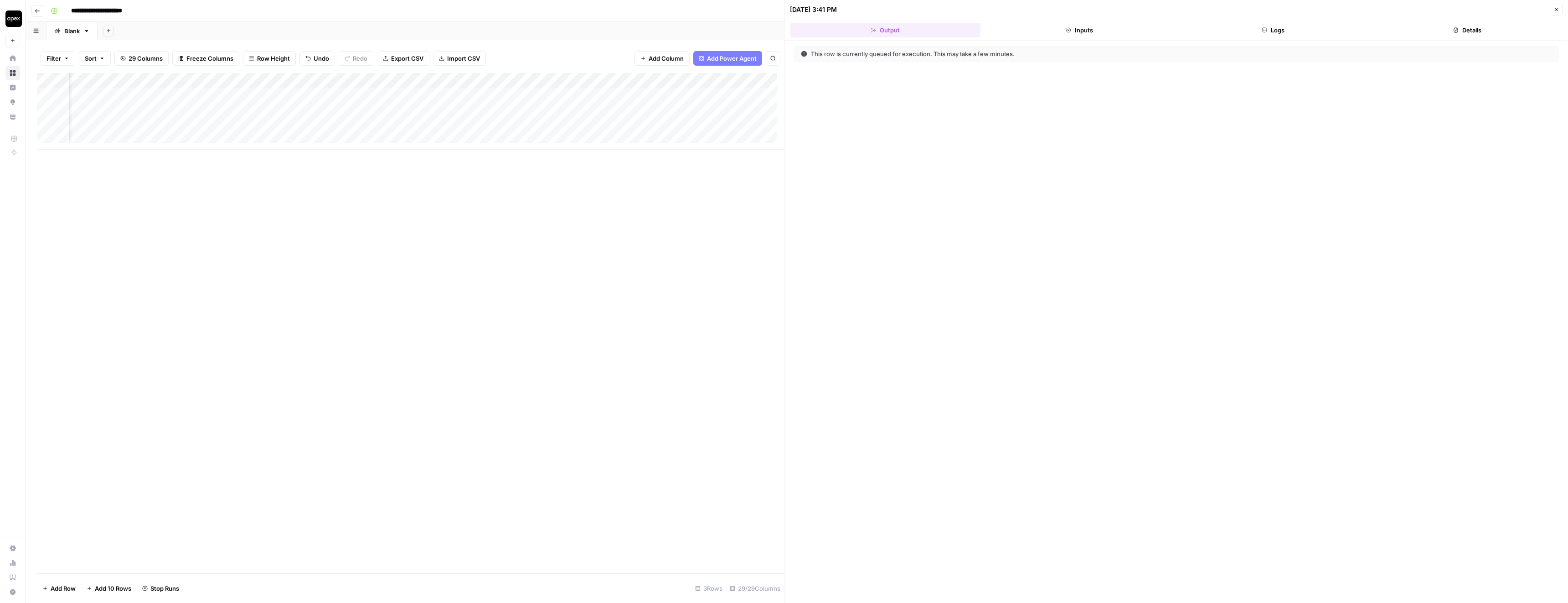
scroll to position [0, 1629]
click at [153, 110] on div "Add Column" at bounding box center [410, 111] width 747 height 77
click at [1128, 41] on div "This execution is actively running. Generated outputs will show in this tab whe…" at bounding box center [1176, 322] width 784 height 562
click at [1100, 33] on button "Inputs" at bounding box center [1079, 30] width 191 height 15
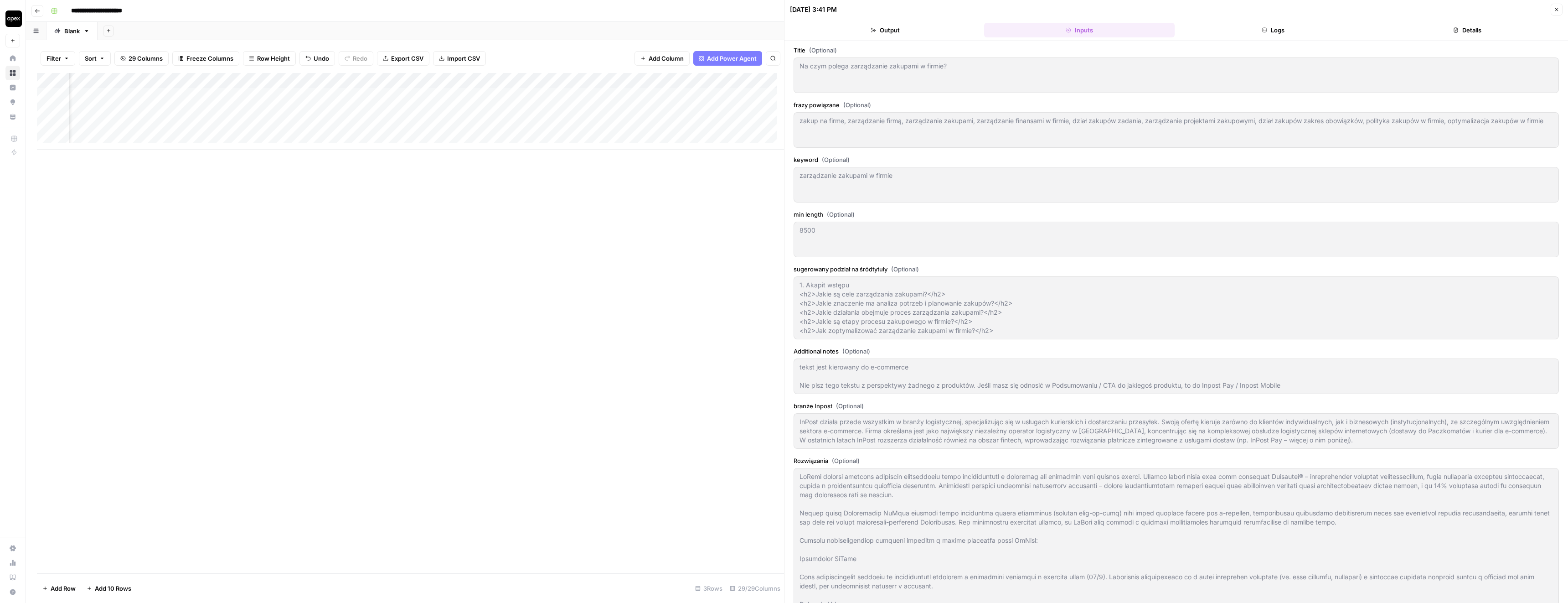
click at [1308, 25] on button "Logs" at bounding box center [1273, 30] width 191 height 15
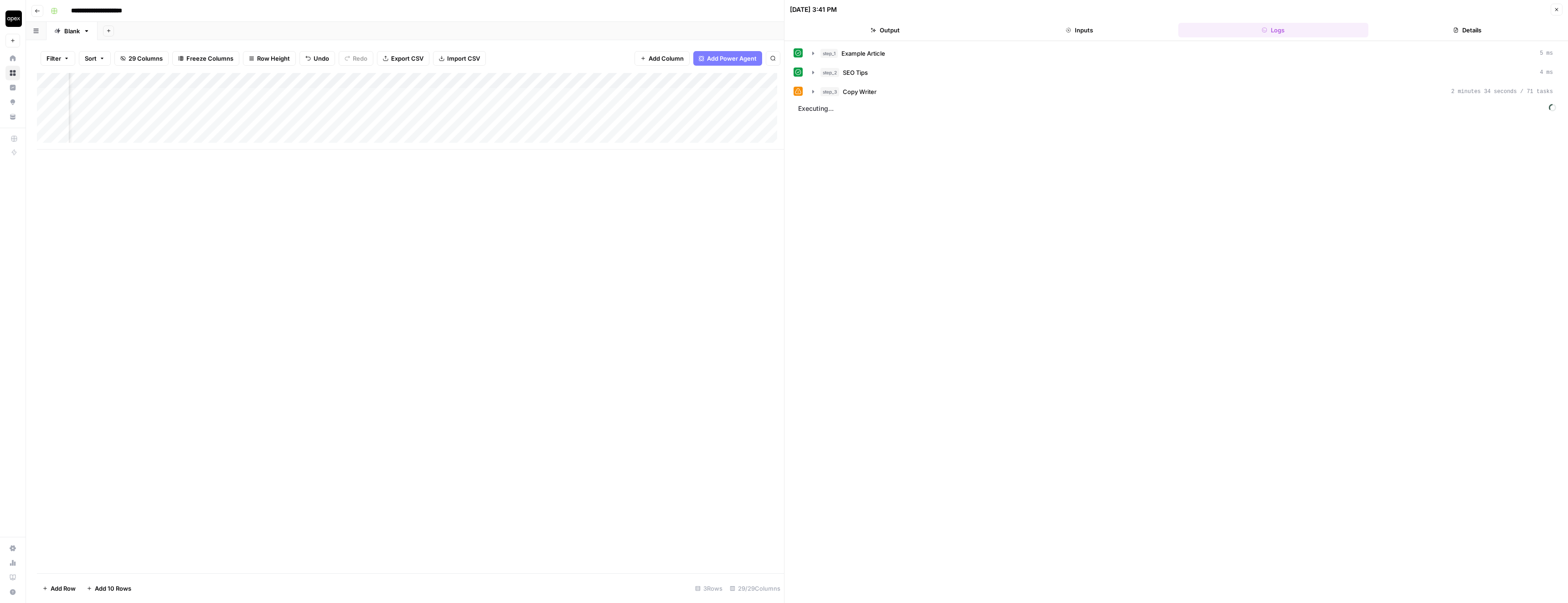
click at [887, 96] on button "step_3 Copy Writer 2 minutes 34 seconds / 71 tasks" at bounding box center [1181, 91] width 751 height 15
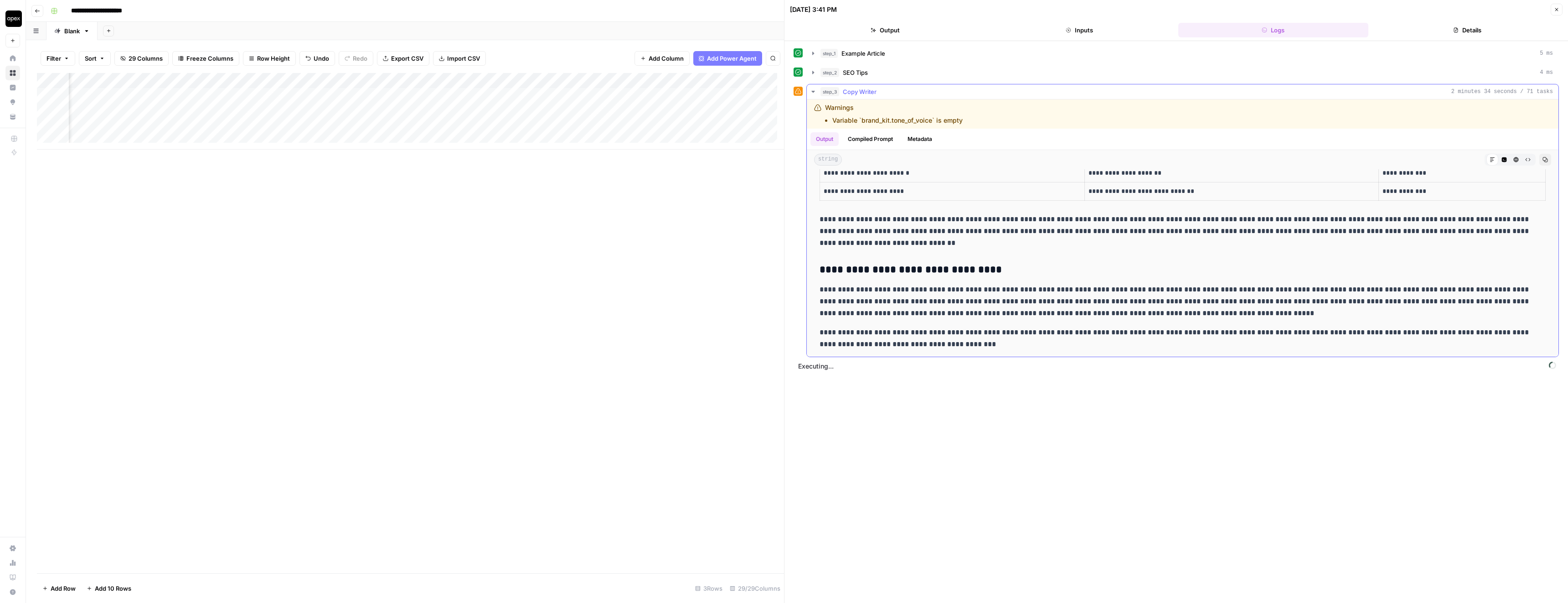
scroll to position [3054, 0]
click at [854, 95] on span "Copy Writer" at bounding box center [860, 92] width 34 height 9
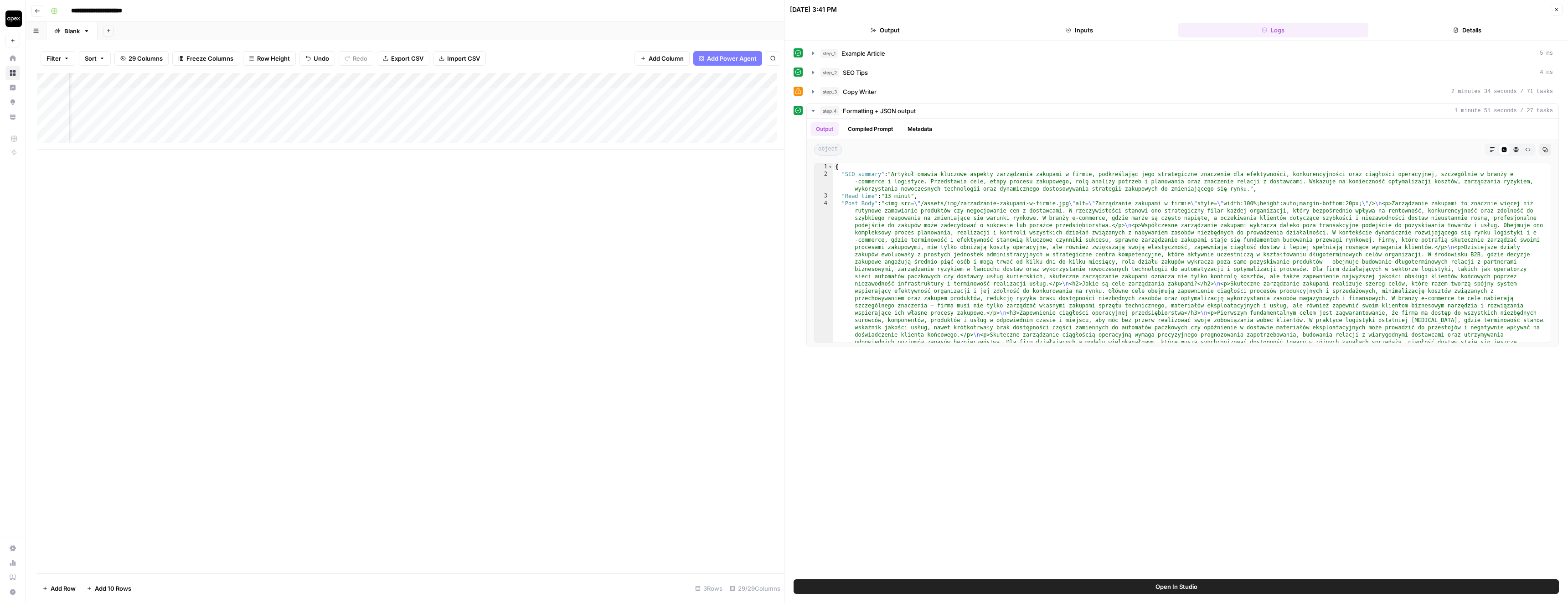
click at [413, 112] on div "Add Column" at bounding box center [410, 111] width 747 height 77
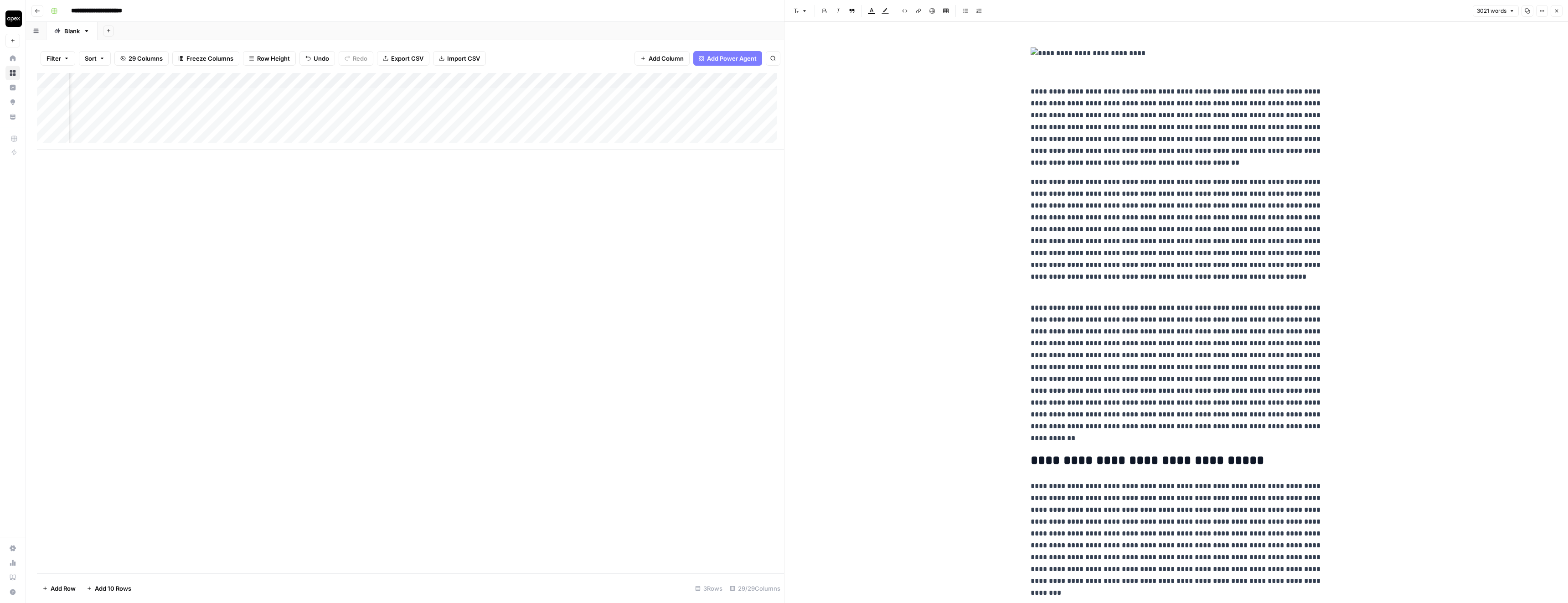
click at [1481, 5] on button "3021 words" at bounding box center [1495, 11] width 46 height 12
click at [1488, 9] on span "3021 words" at bounding box center [1492, 11] width 30 height 8
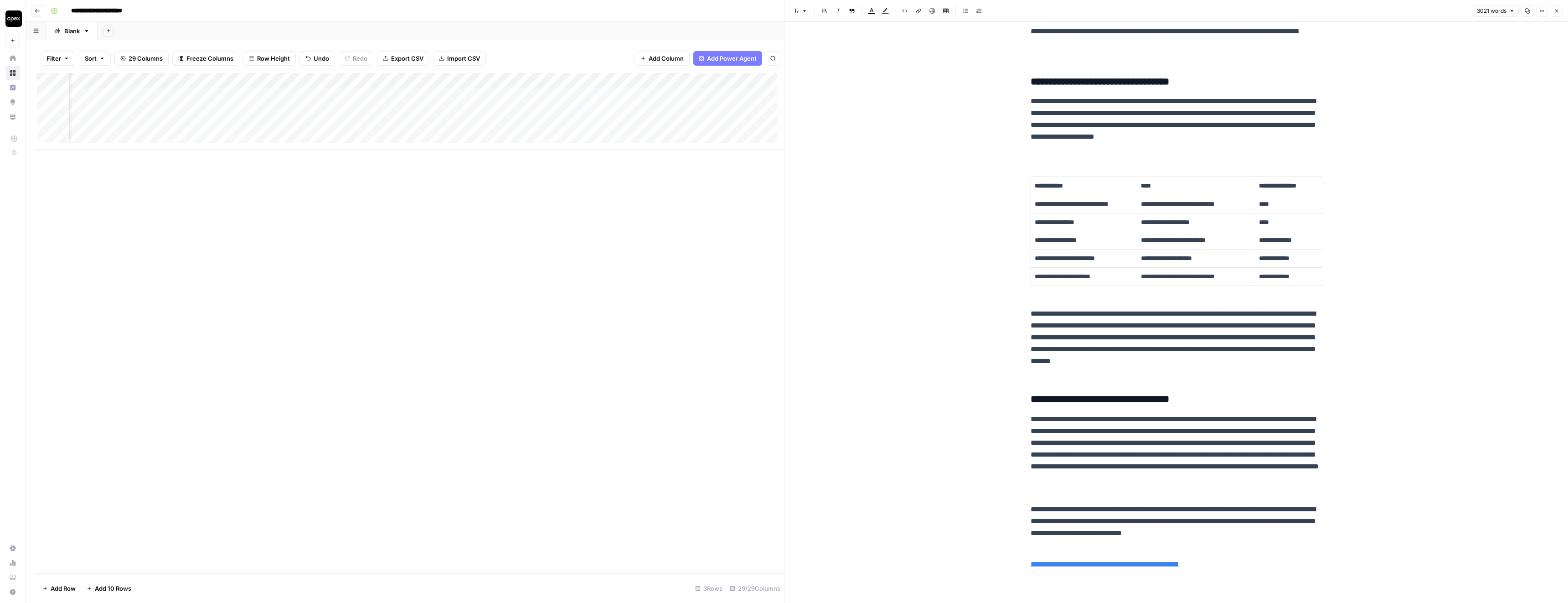
scroll to position [0, 1719]
click at [664, 109] on div "Add Column" at bounding box center [410, 111] width 747 height 77
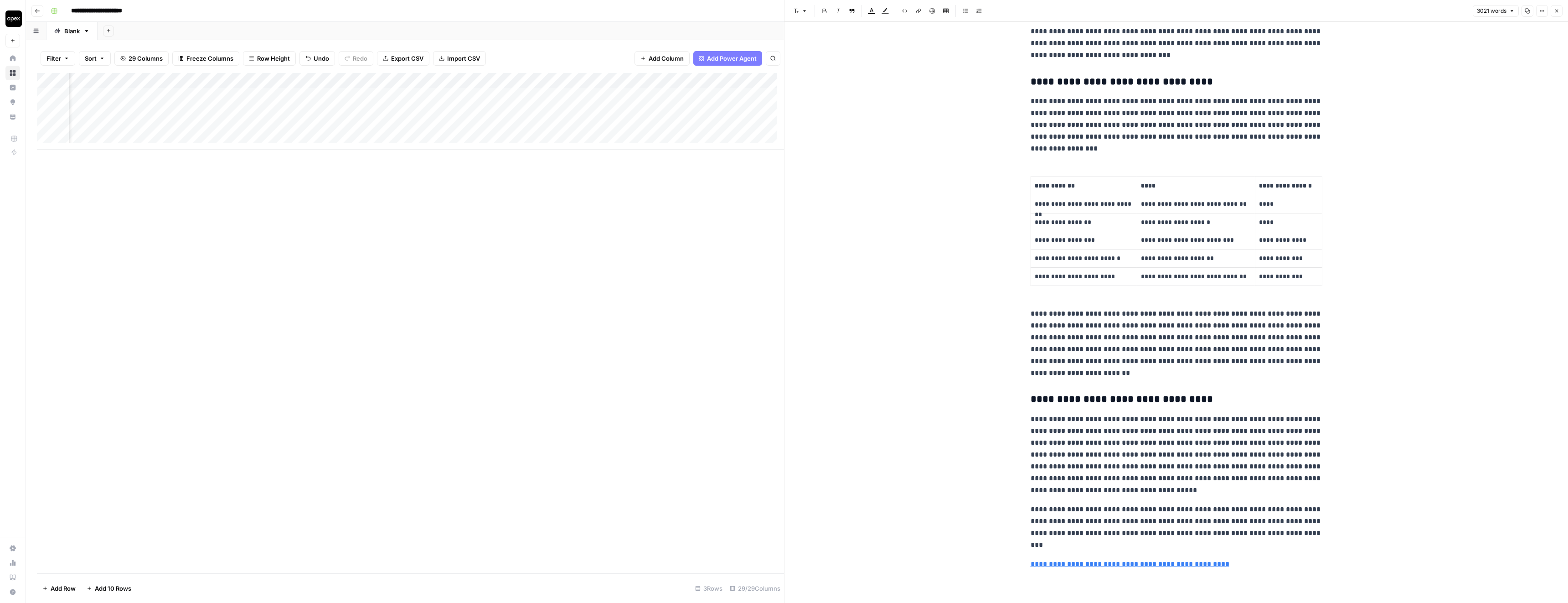
scroll to position [4978, 0]
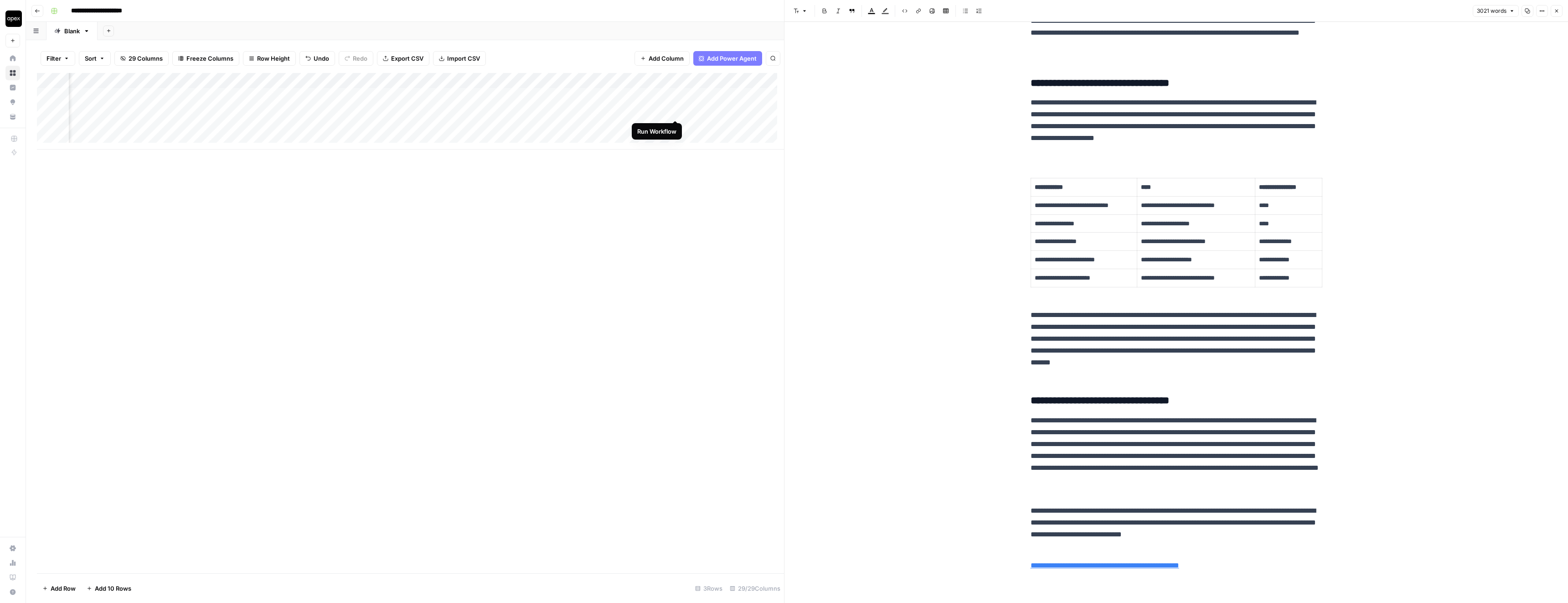
click at [675, 111] on div "Add Column" at bounding box center [410, 111] width 747 height 77
click at [263, 110] on div "Add Column" at bounding box center [410, 111] width 747 height 77
click at [468, 110] on div "Add Column" at bounding box center [410, 111] width 747 height 77
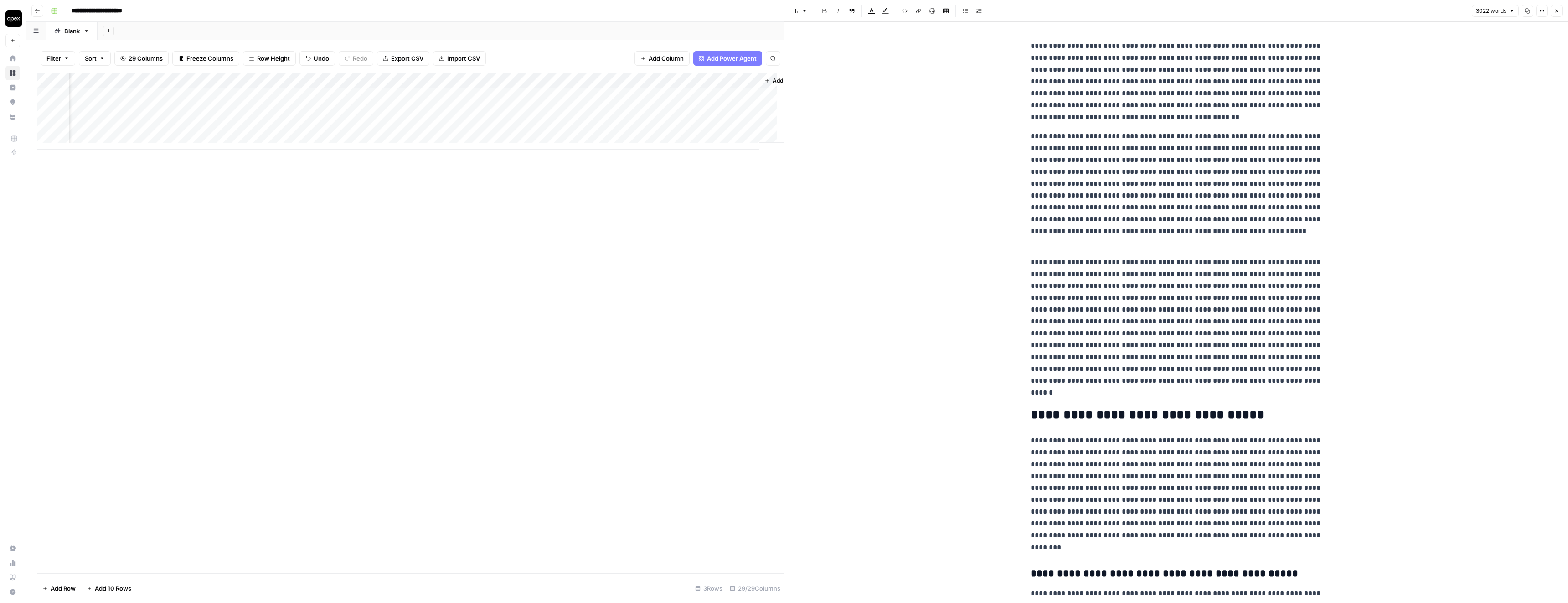
click at [1526, 10] on icon "button" at bounding box center [1527, 11] width 5 height 5
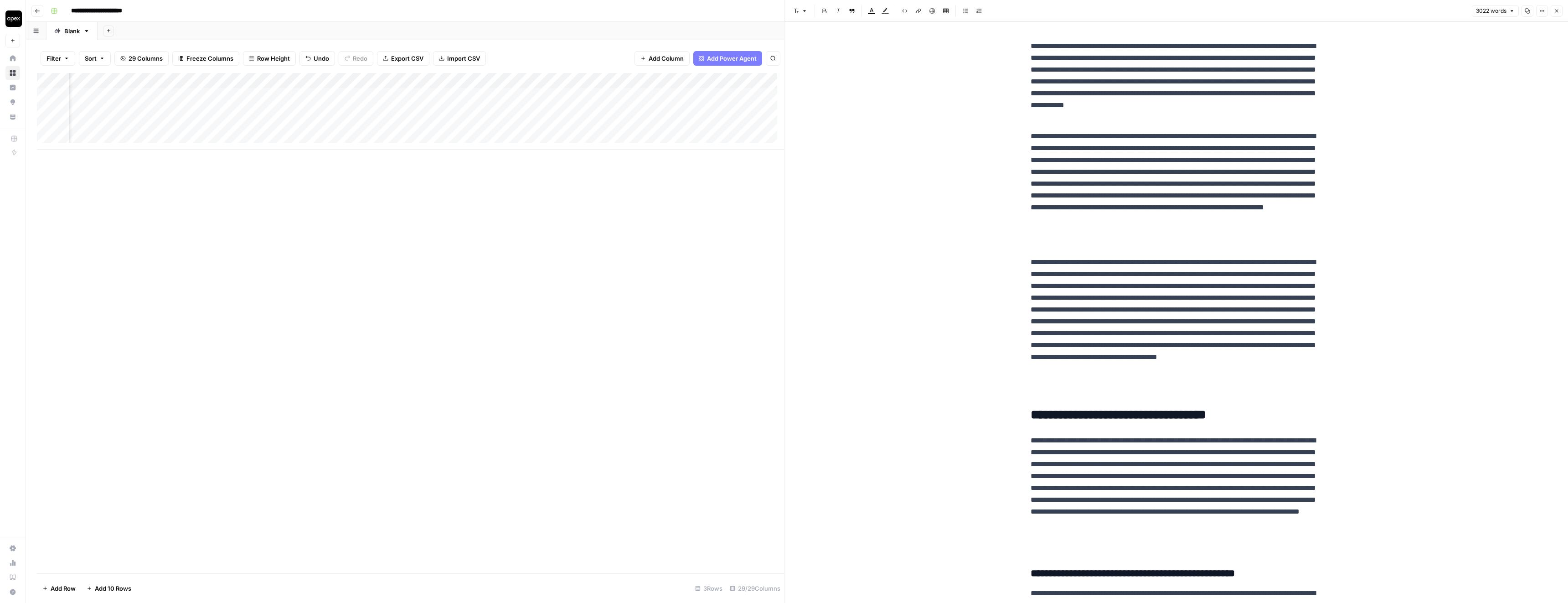
scroll to position [0, 1627]
click at [1558, 11] on span "Close" at bounding box center [1558, 11] width 1 height 1
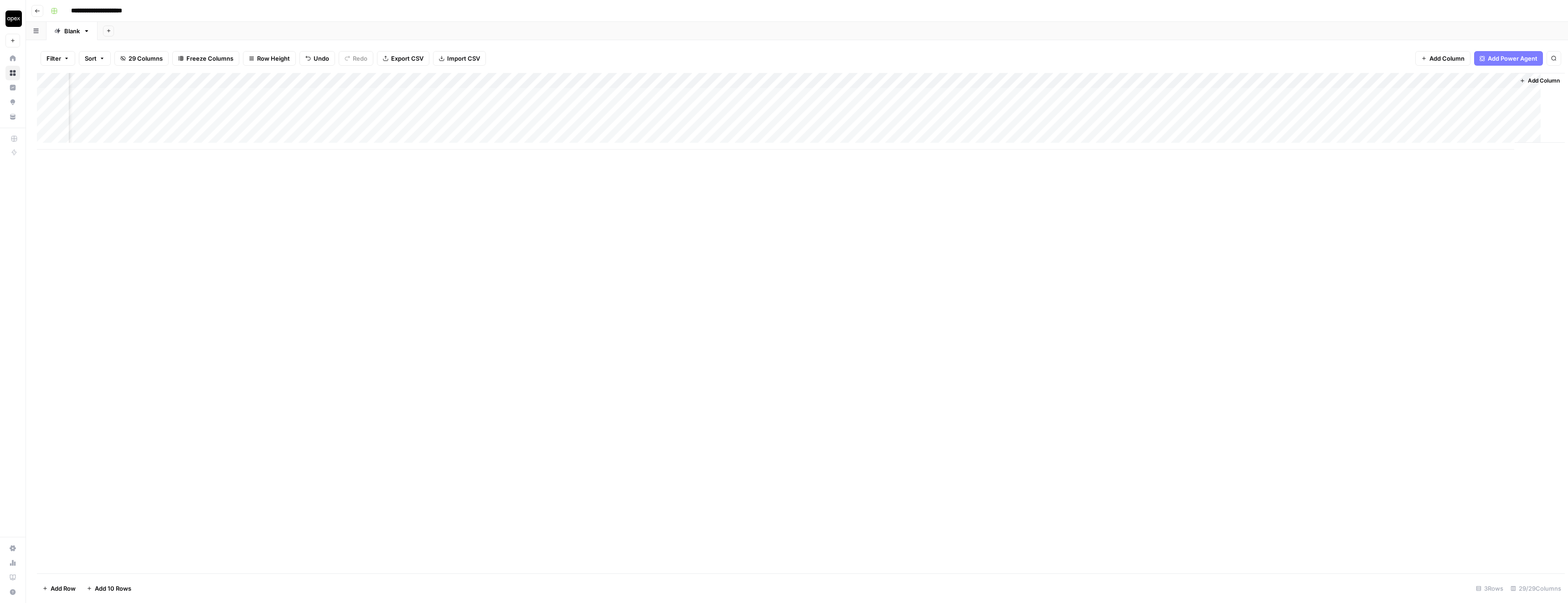
scroll to position [0, 1450]
click at [331, 110] on div "Add Column" at bounding box center [797, 111] width 1520 height 77
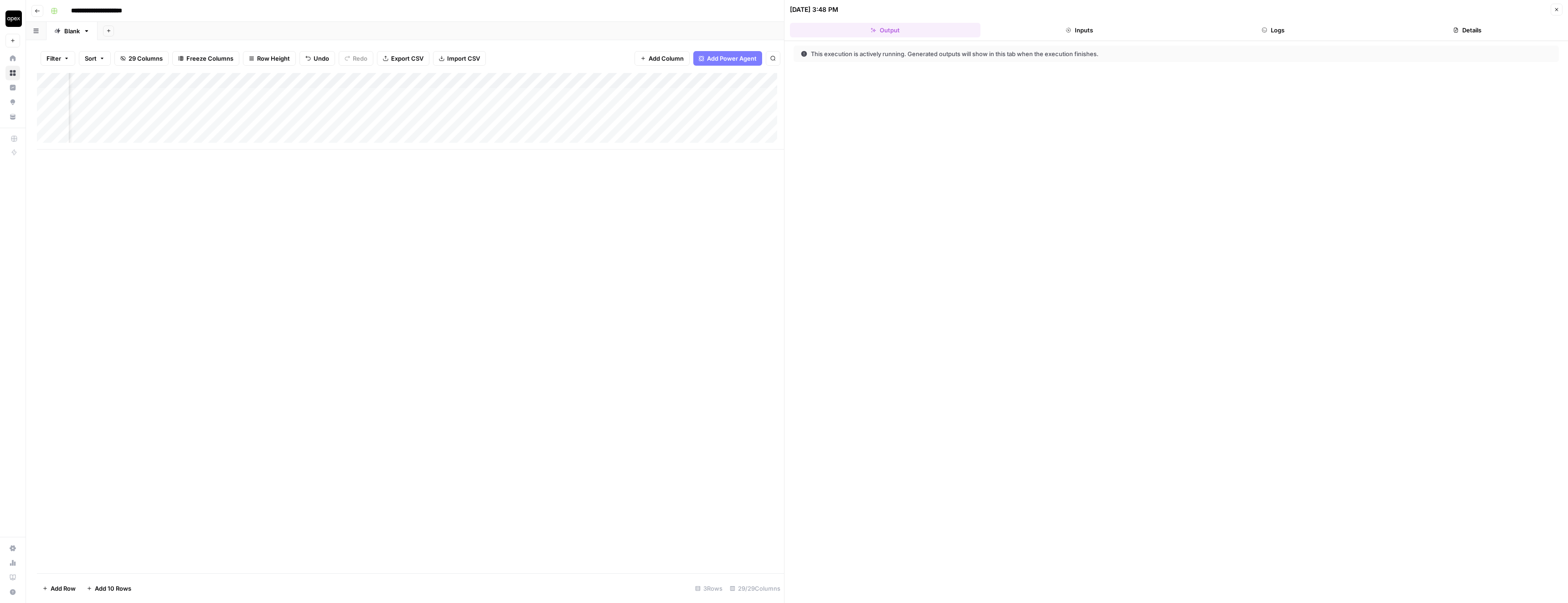
click at [1085, 25] on button "Inputs" at bounding box center [1079, 30] width 191 height 15
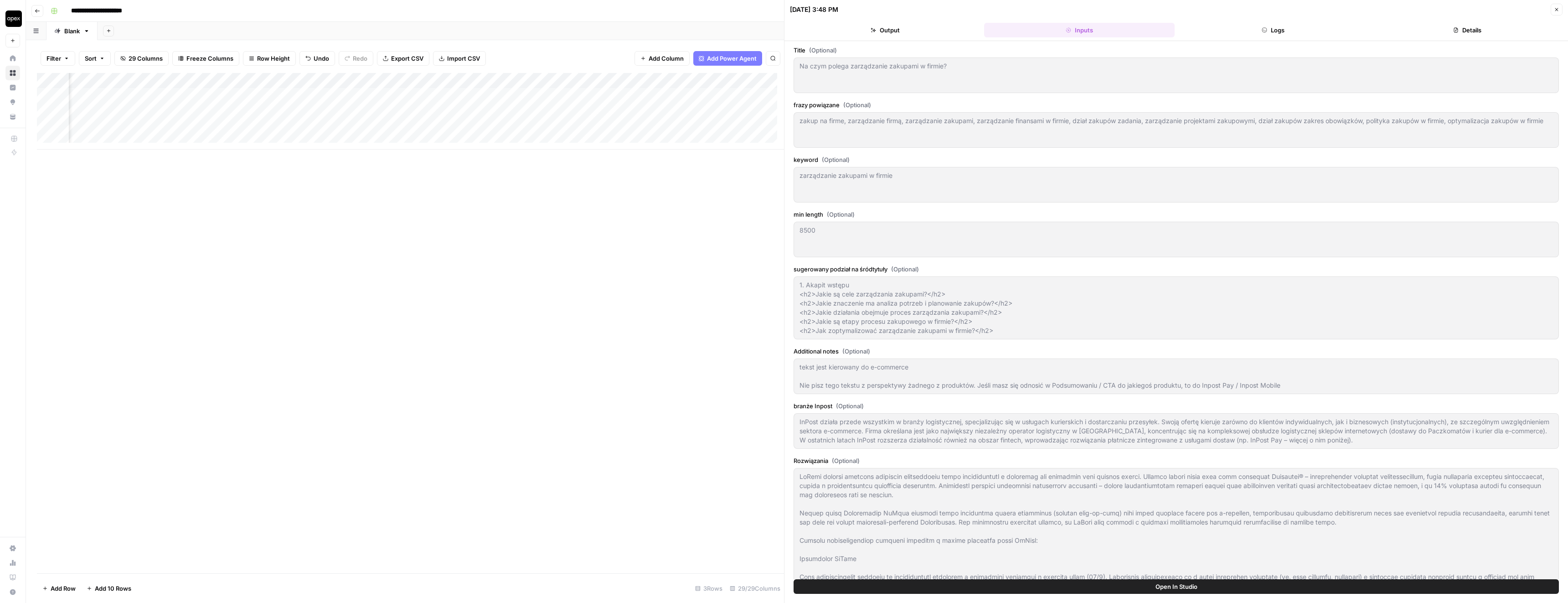
click at [1248, 36] on button "Logs" at bounding box center [1273, 30] width 191 height 15
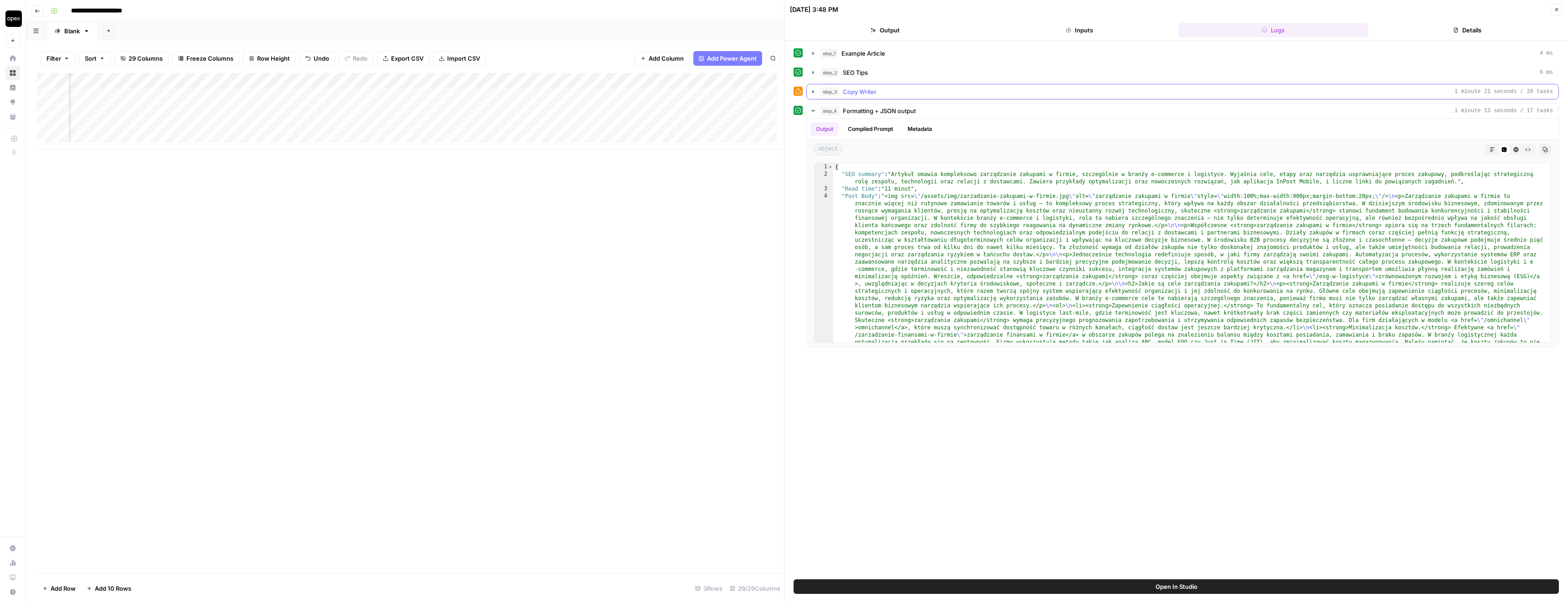
click at [833, 94] on span "step_3" at bounding box center [829, 92] width 18 height 9
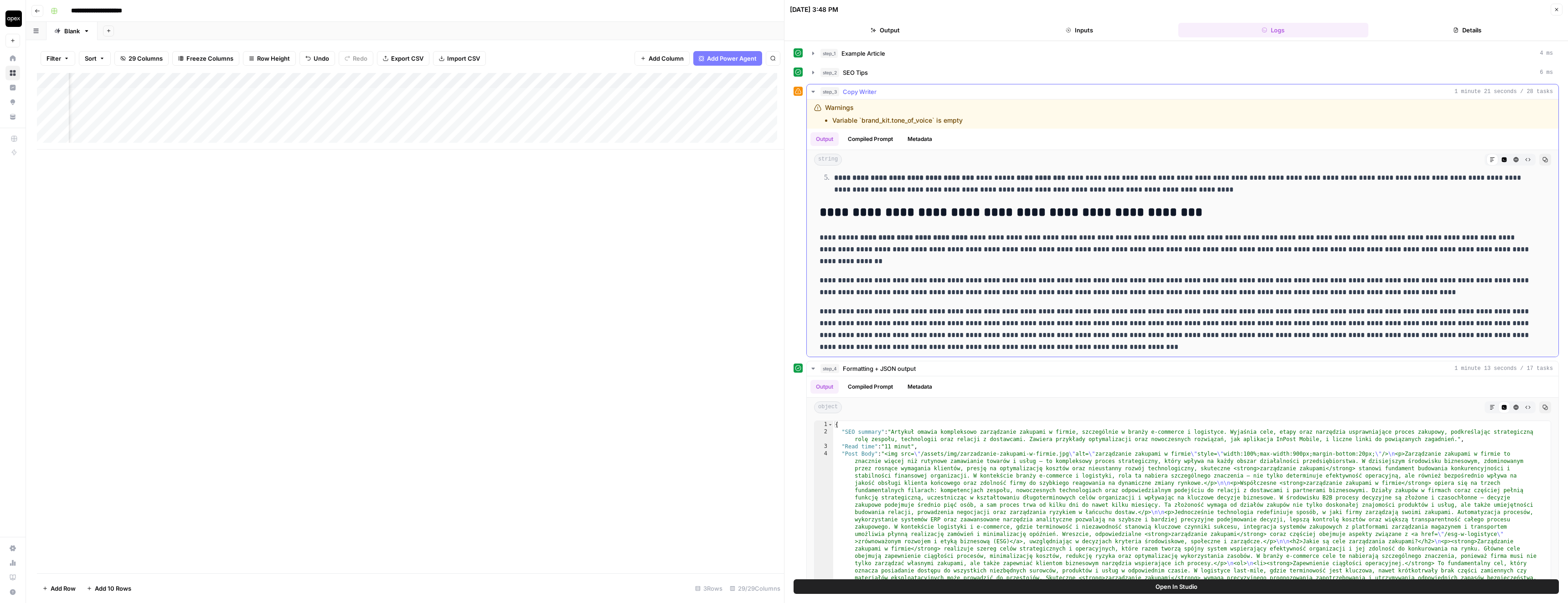
scroll to position [1787, 0]
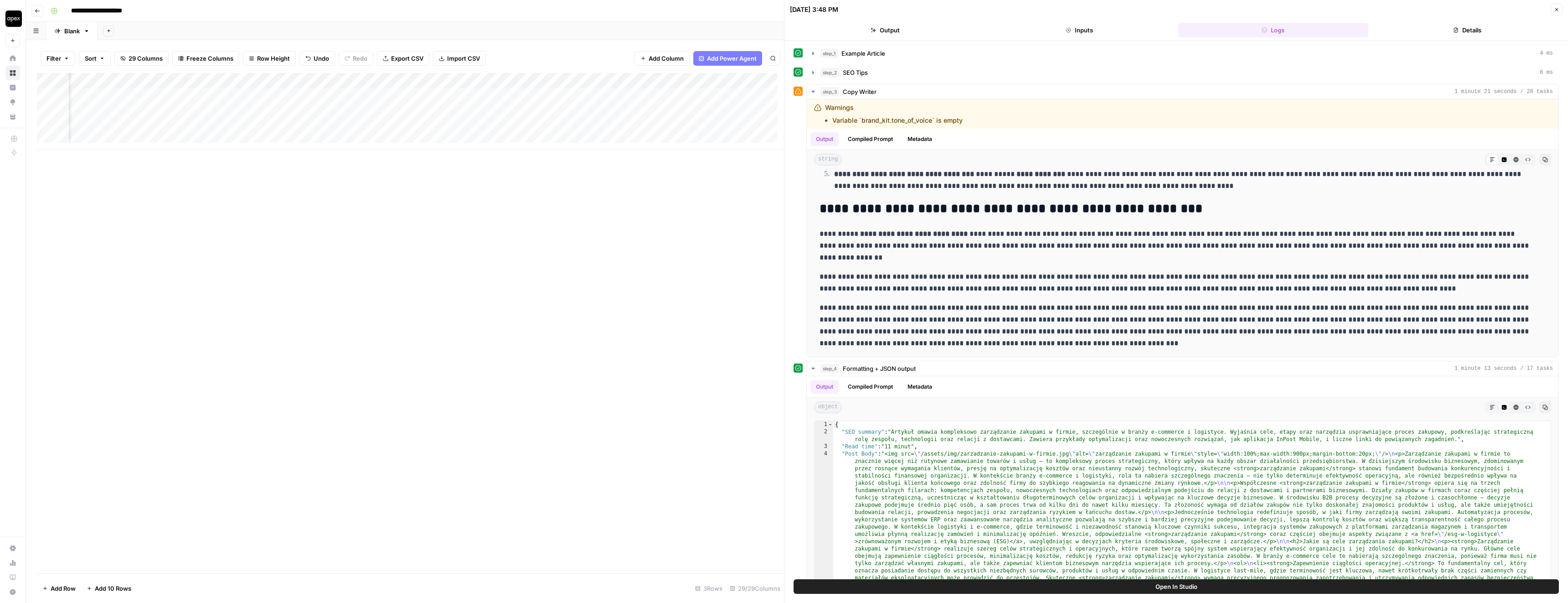
click at [591, 111] on div "Add Column" at bounding box center [410, 111] width 747 height 77
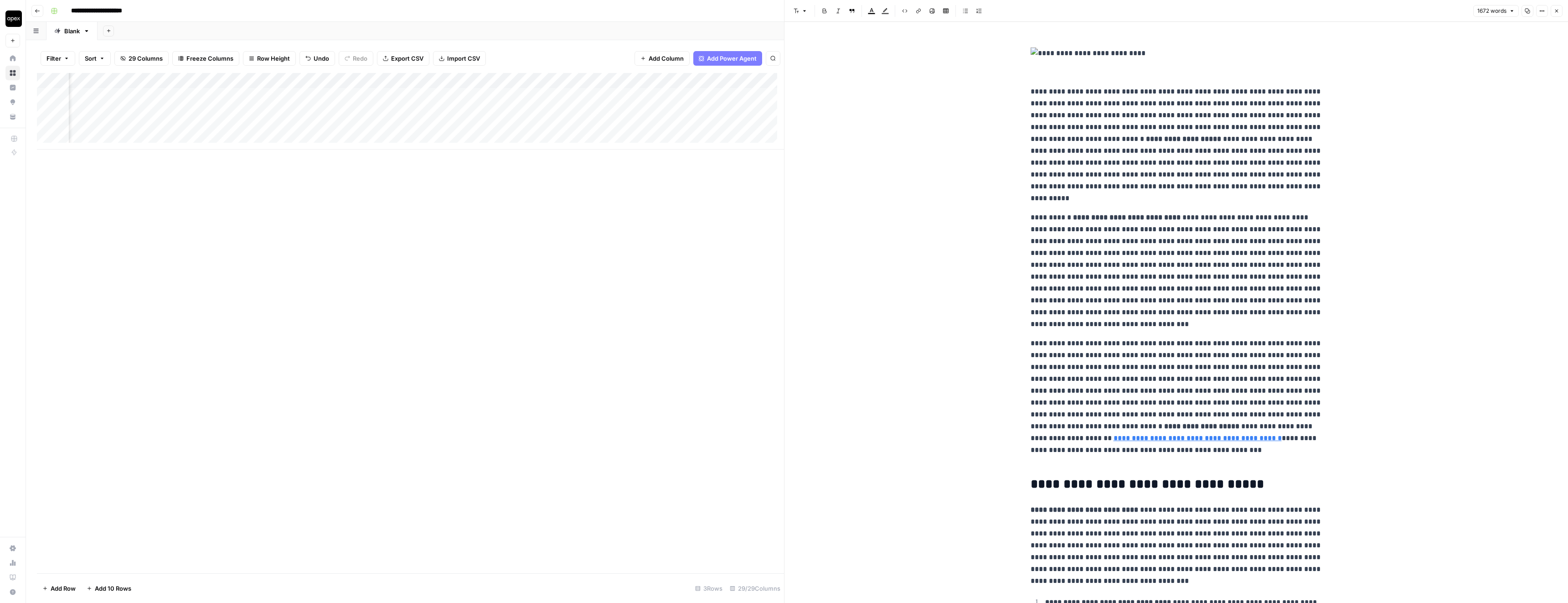
click at [1502, 15] on button "1672 words" at bounding box center [1495, 11] width 45 height 12
click at [755, 111] on div "Add Column" at bounding box center [410, 111] width 747 height 77
click at [619, 111] on div "Add Column" at bounding box center [410, 111] width 747 height 77
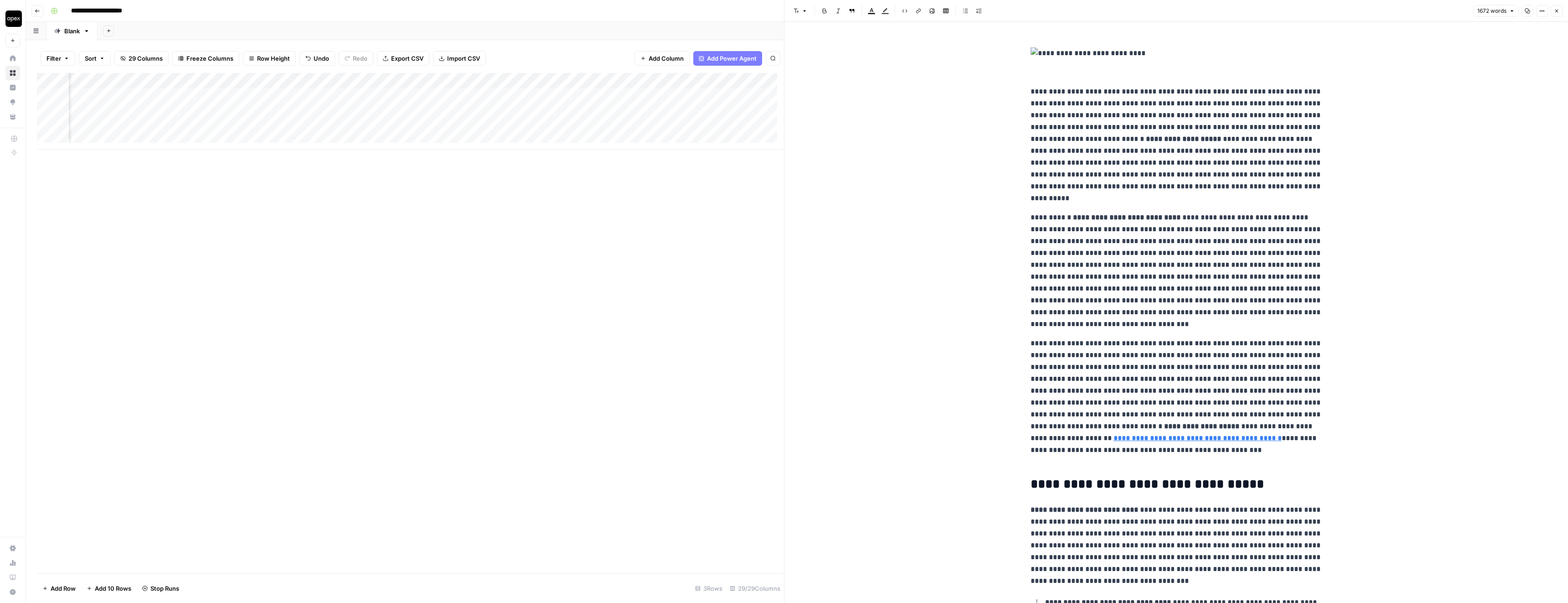
scroll to position [0, 2124]
click at [663, 191] on div "Add Column" at bounding box center [410, 323] width 747 height 501
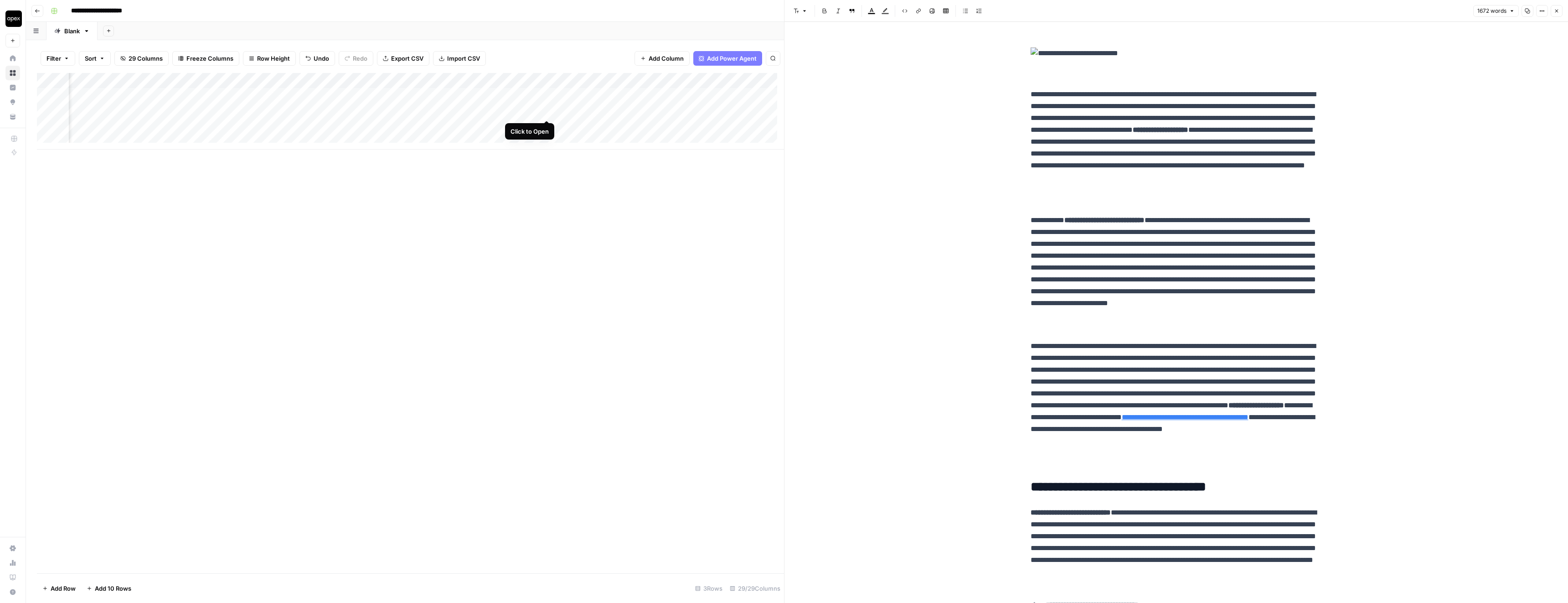
click at [547, 109] on div "Add Column" at bounding box center [410, 111] width 747 height 77
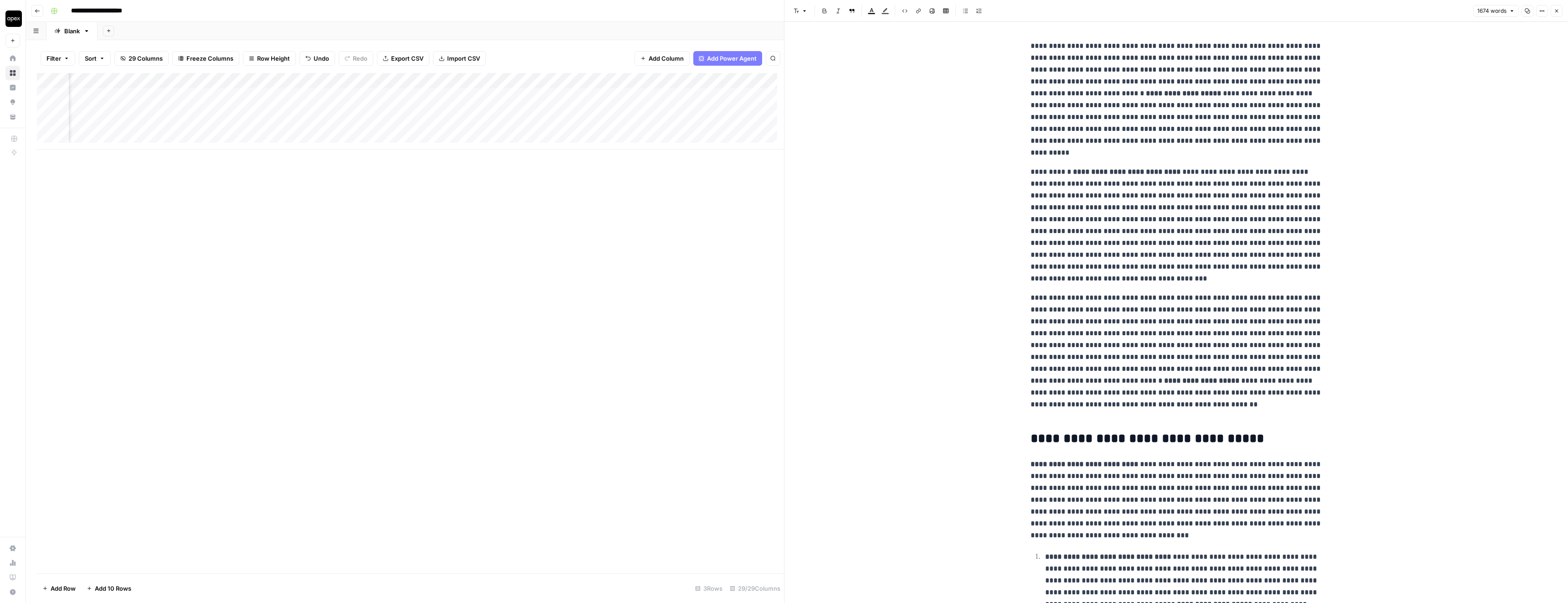
click at [1527, 10] on icon "button" at bounding box center [1527, 11] width 5 height 5
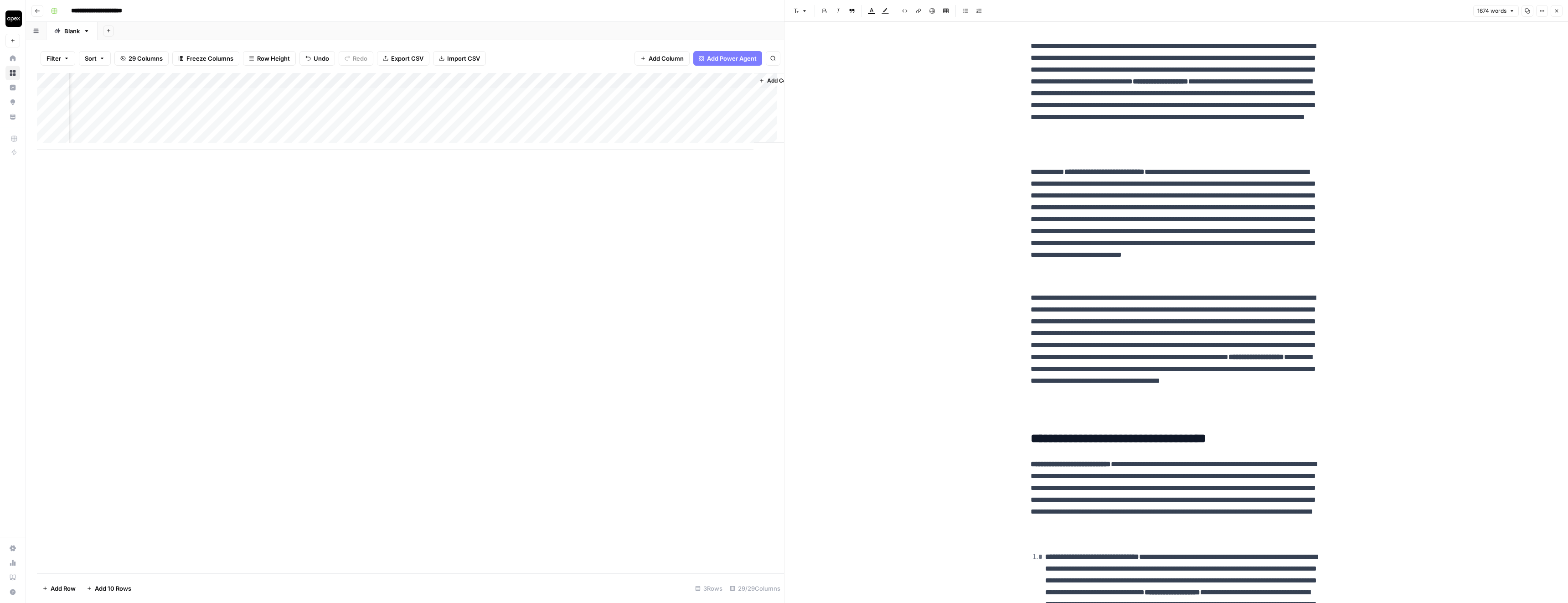
scroll to position [0, 2234]
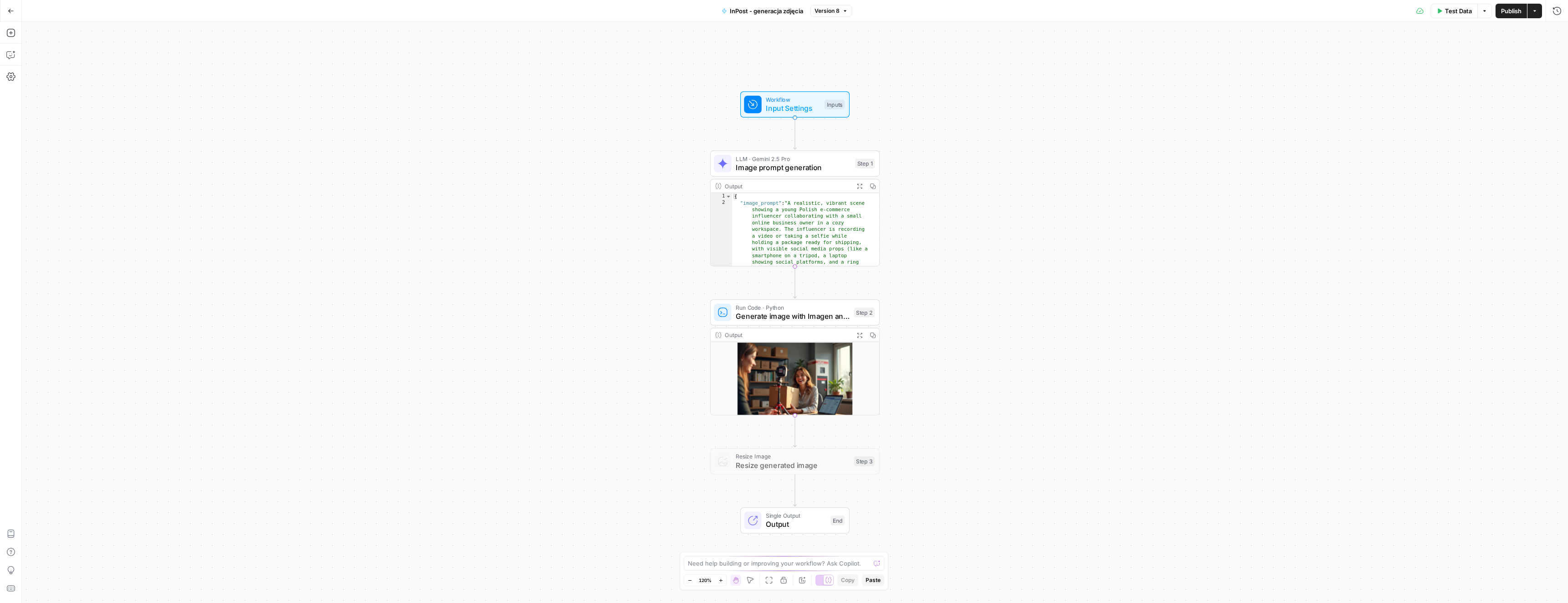
click at [783, 167] on span "Image prompt generation" at bounding box center [792, 167] width 115 height 11
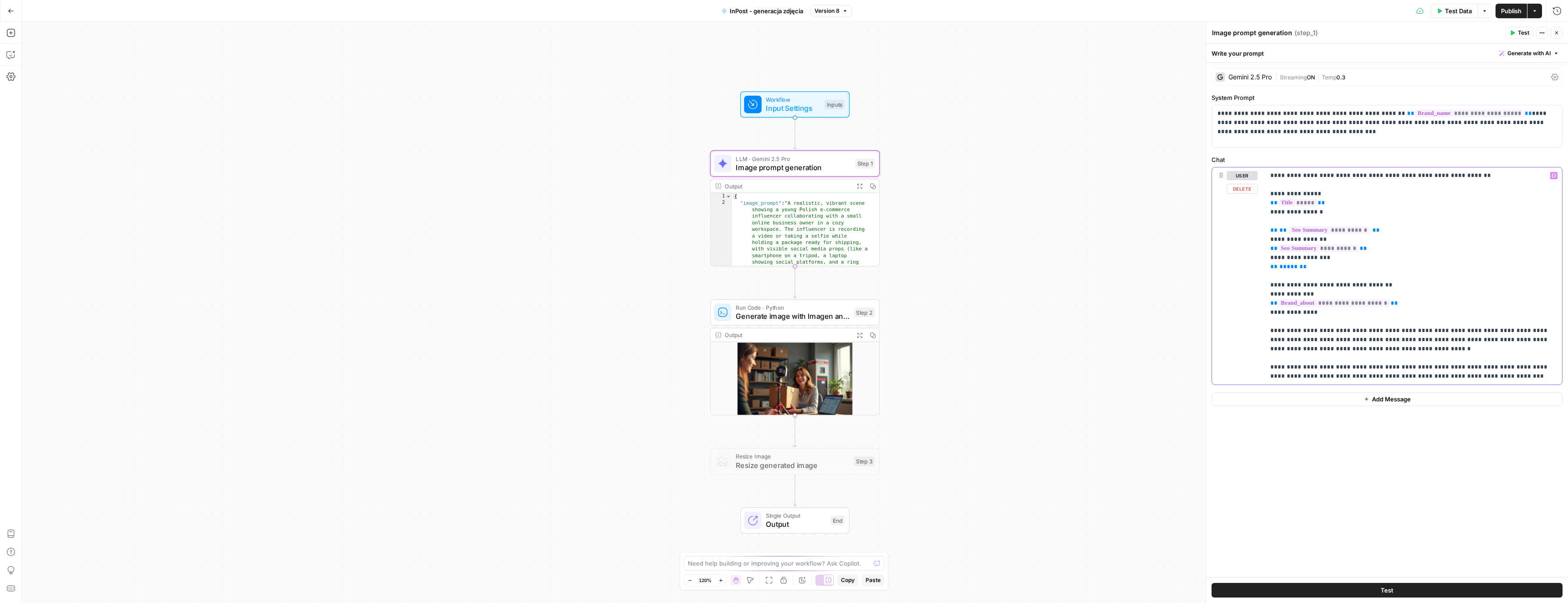
click at [1475, 381] on p "**********" at bounding box center [1412, 276] width 286 height 210
click at [1474, 380] on p "**********" at bounding box center [1412, 276] width 286 height 210
click at [1003, 177] on input "smartphones / tablets" at bounding box center [1004, 179] width 95 height 9
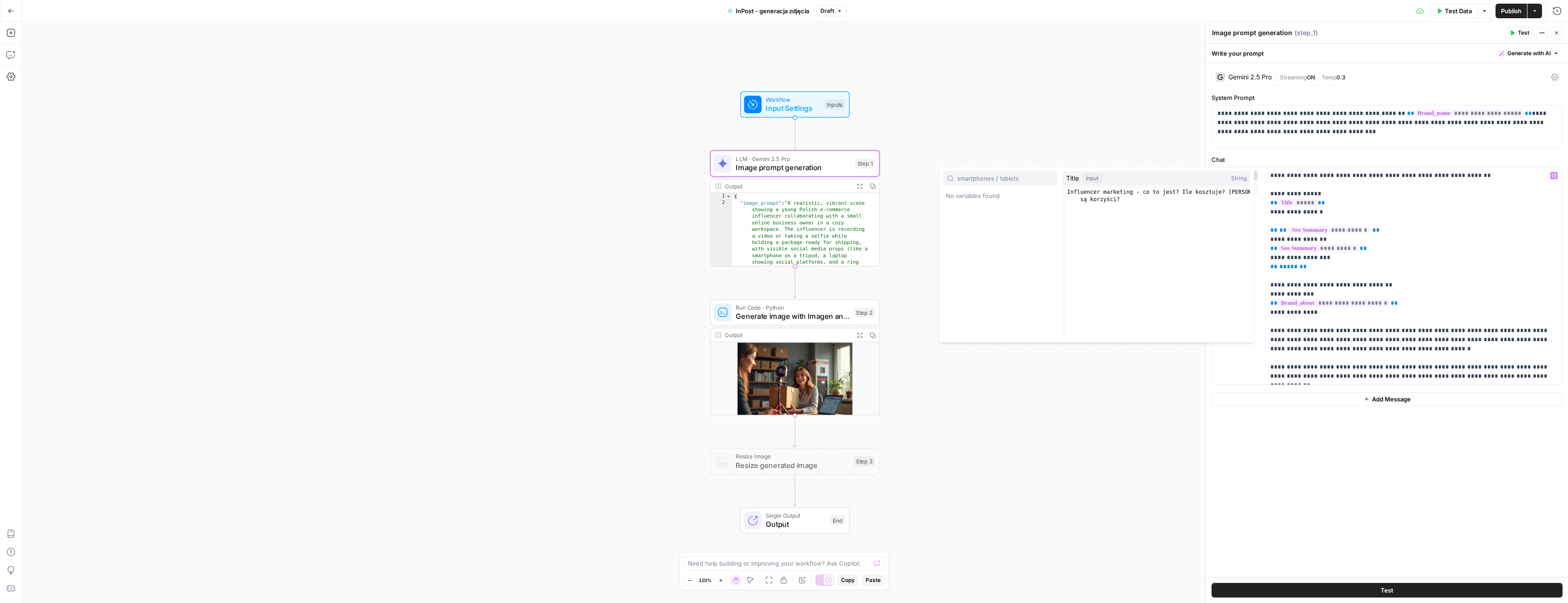
type input "smartphones / tablets"
click at [1473, 375] on p "**********" at bounding box center [1412, 276] width 286 height 210
click at [1513, 9] on span "Publish" at bounding box center [1510, 11] width 20 height 9
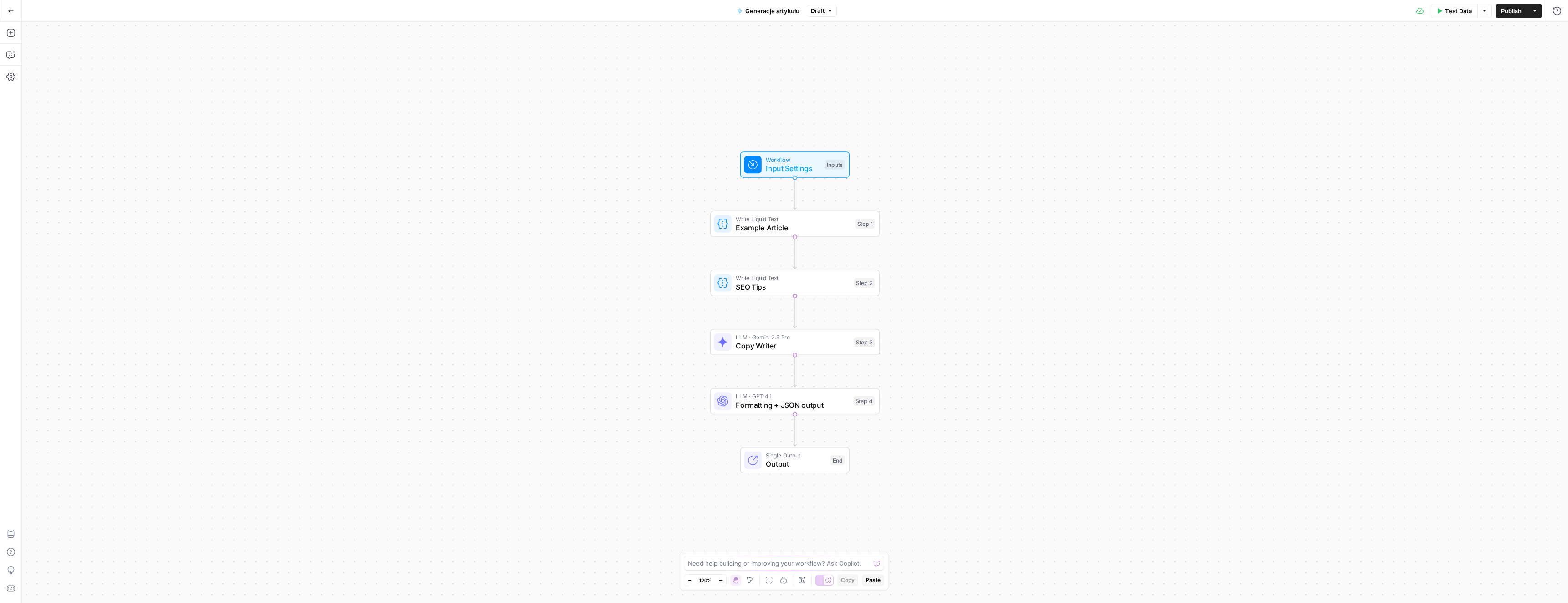
click at [732, 341] on div "LLM · Gemini 2.5 Pro Copy Writer Step 3 Copy step Delete step Add Note Test" at bounding box center [794, 341] width 161 height 18
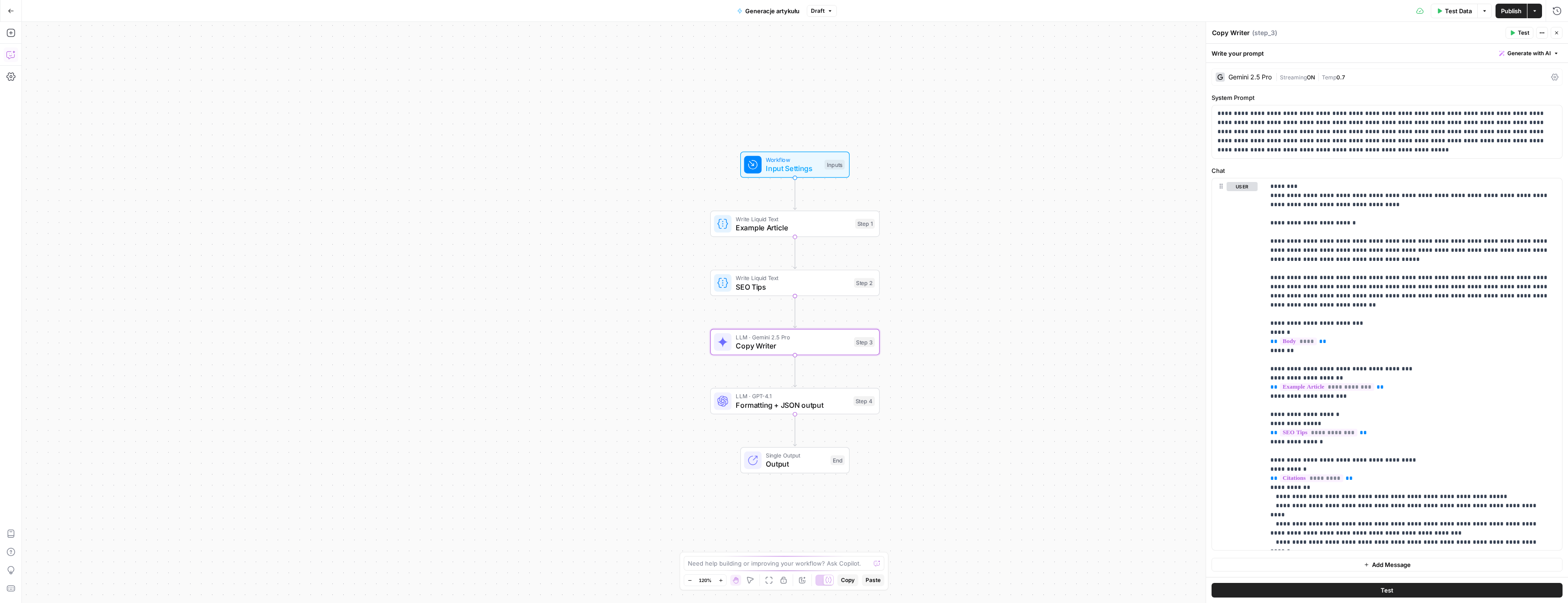
click at [10, 52] on icon "button" at bounding box center [10, 55] width 8 height 7
click at [93, 568] on textarea at bounding box center [125, 571] width 181 height 9
type textarea "dodaj w step_3, zeby unikac żargonu. nie chcemy na sile probpwac sprzedac naszy…"
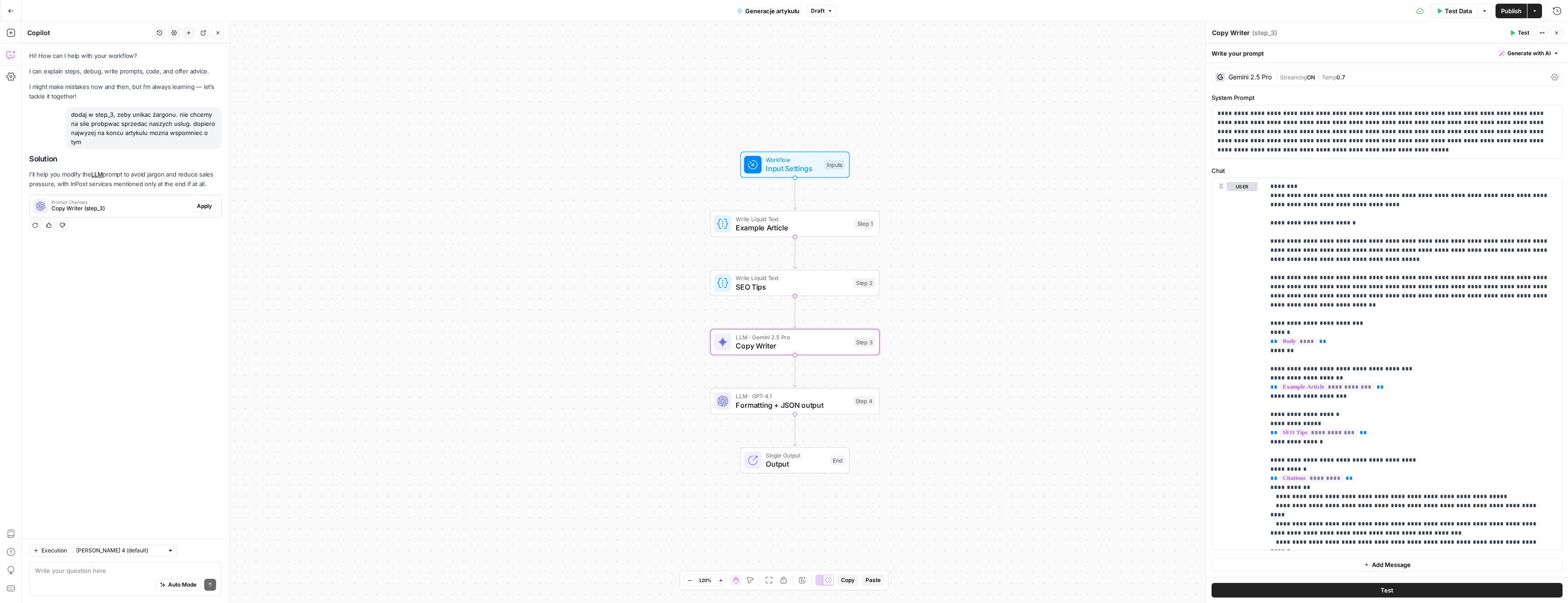
click at [206, 204] on span "Apply" at bounding box center [204, 206] width 15 height 8
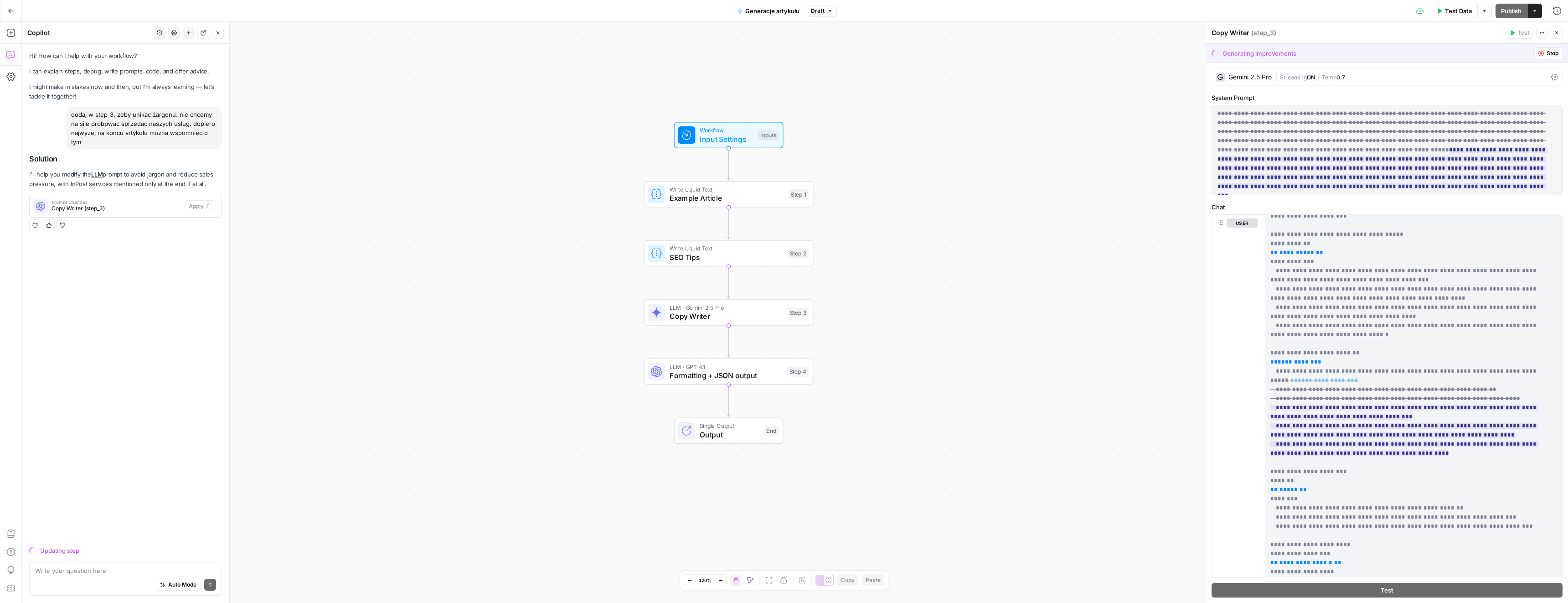
scroll to position [788, 0]
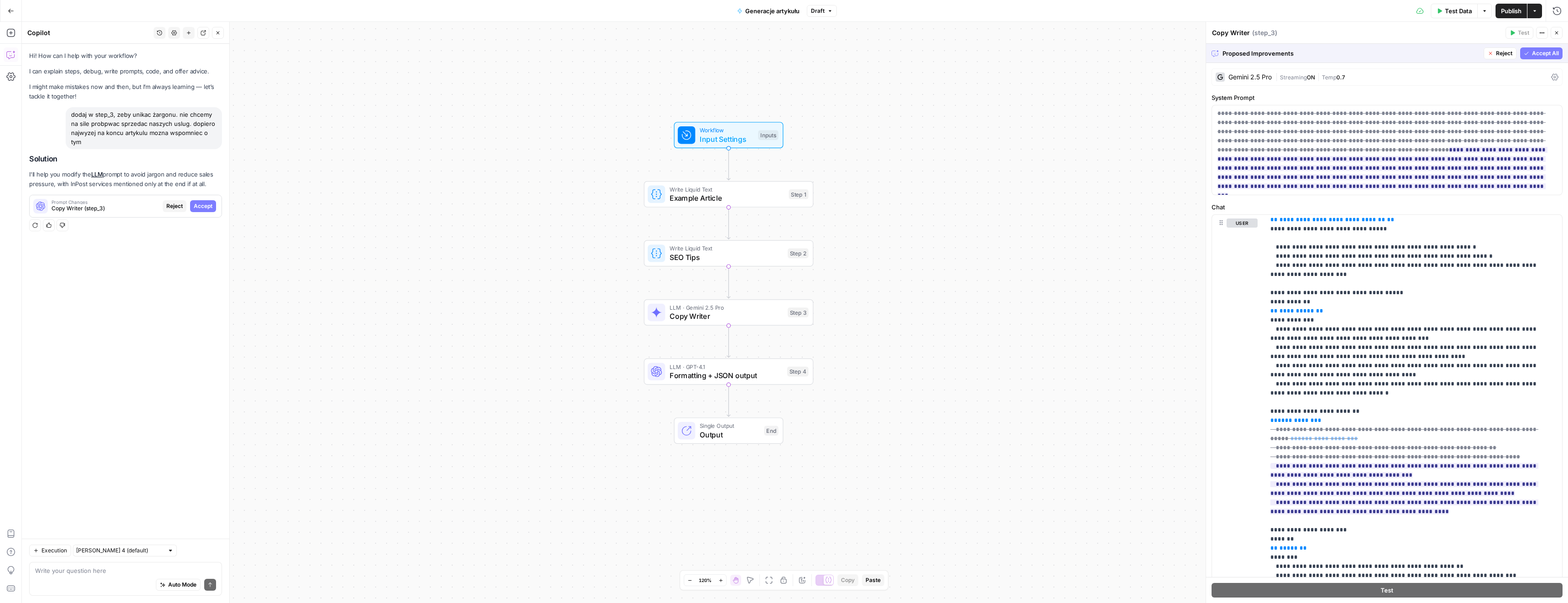
click at [1532, 56] on span "Accept All" at bounding box center [1545, 53] width 27 height 8
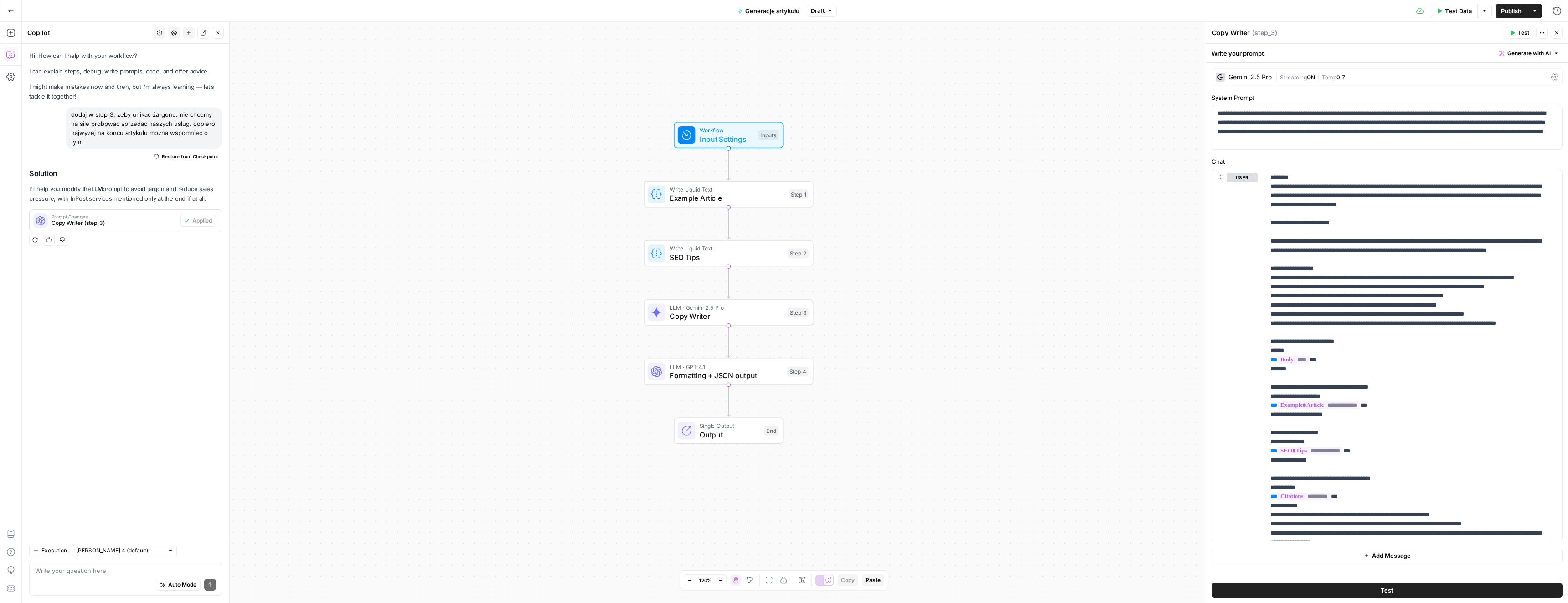
click at [1512, 7] on span "Publish" at bounding box center [1510, 11] width 20 height 9
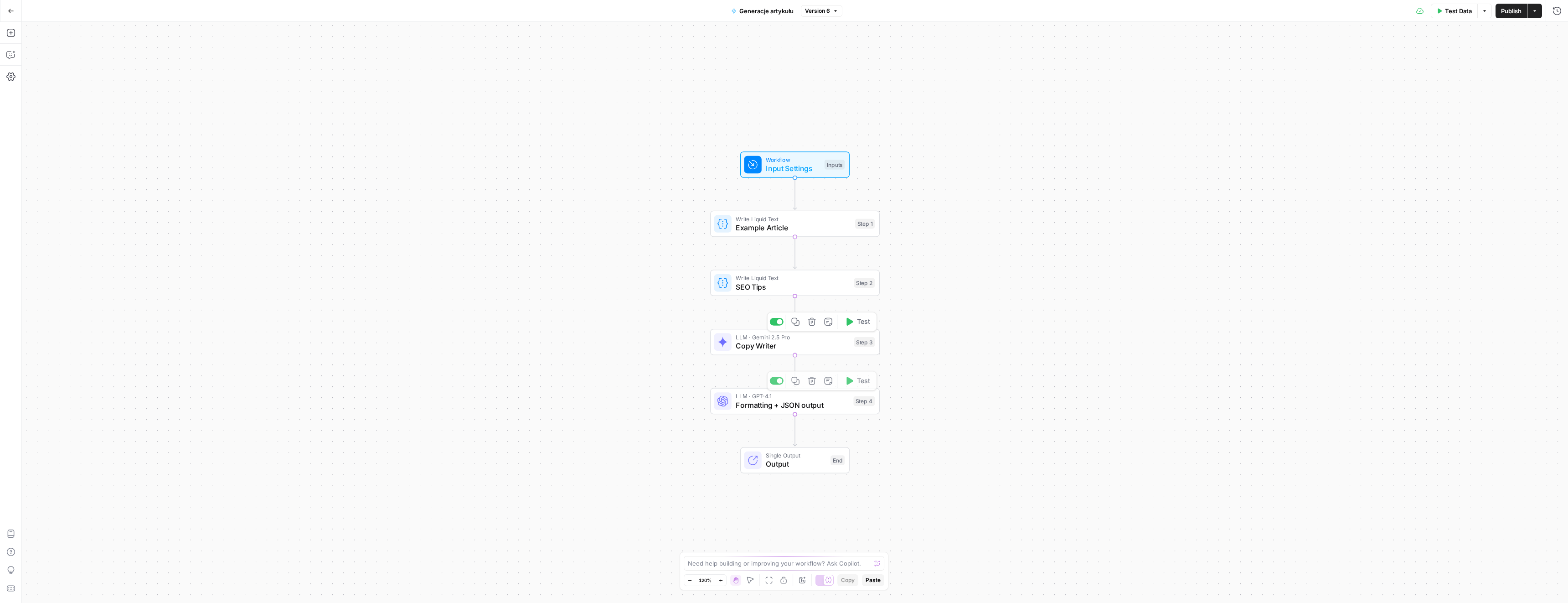
click at [774, 347] on span "Copy Writer" at bounding box center [792, 346] width 114 height 11
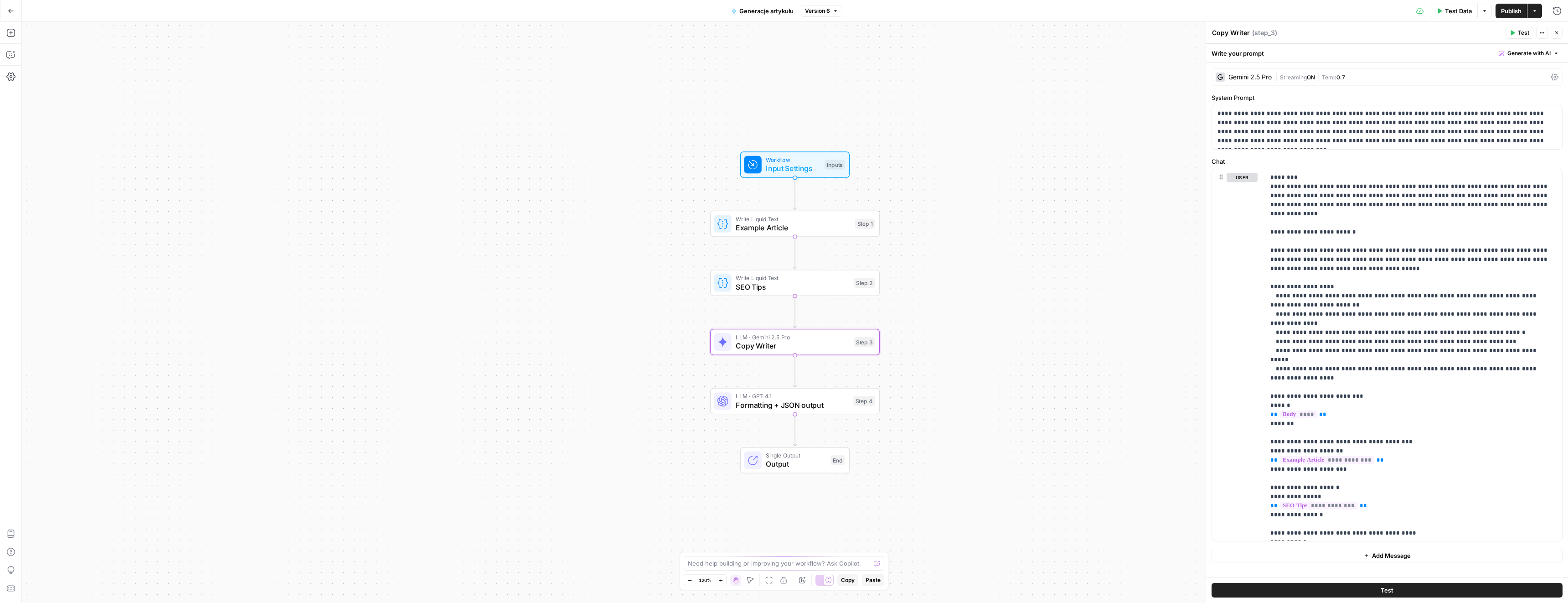
click at [1236, 76] on div "Gemini 2.5 Pro" at bounding box center [1250, 76] width 44 height 6
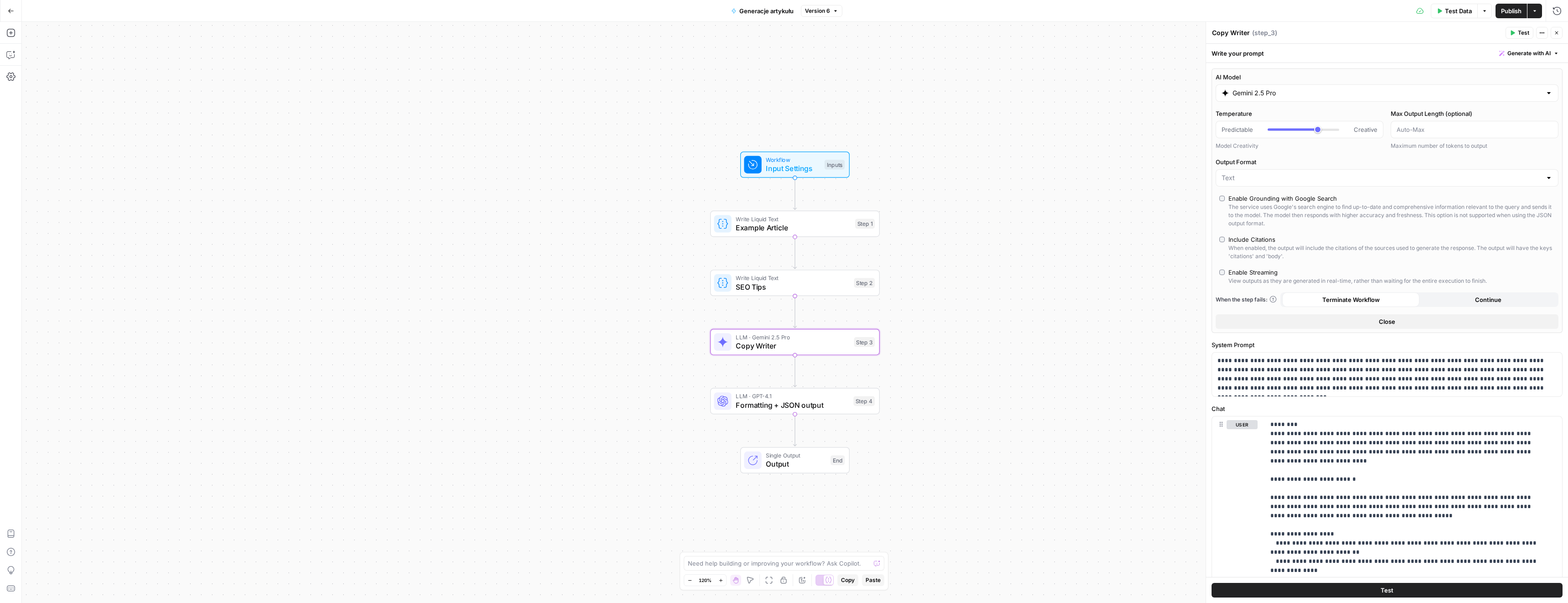
click at [782, 340] on span "Copy Writer" at bounding box center [792, 346] width 114 height 11
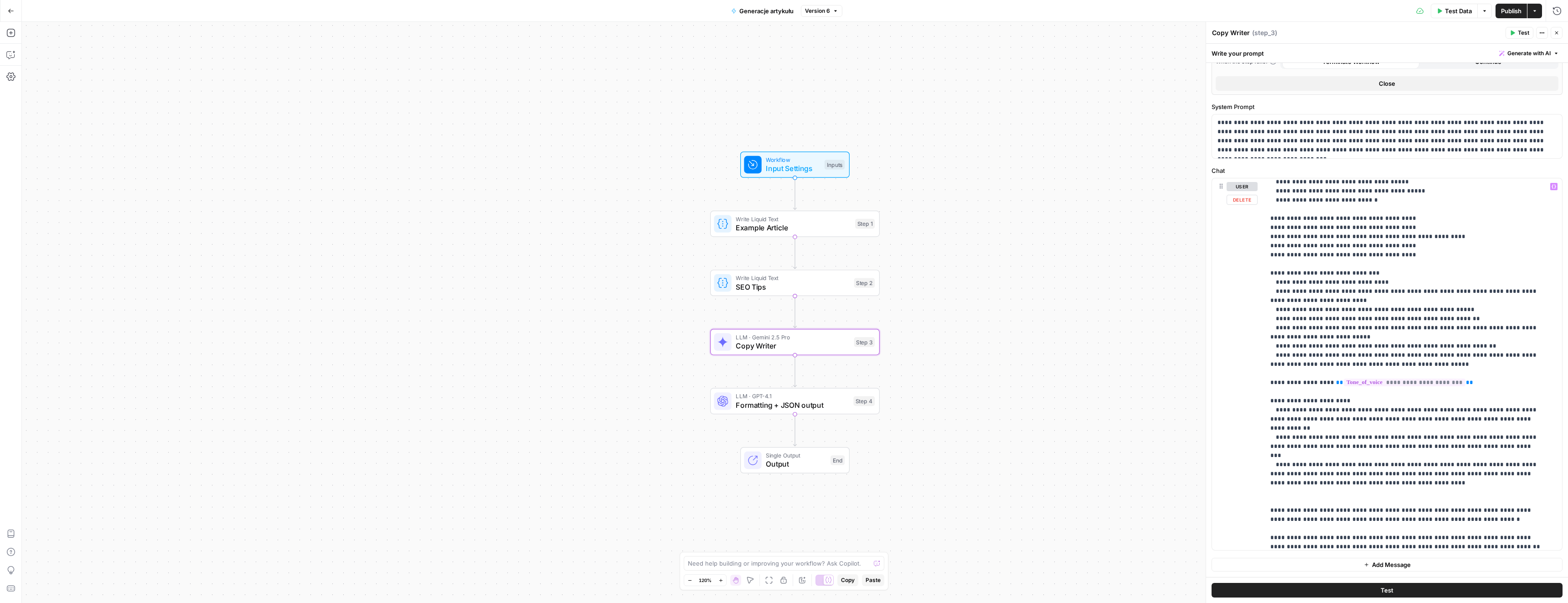
scroll to position [1187, 0]
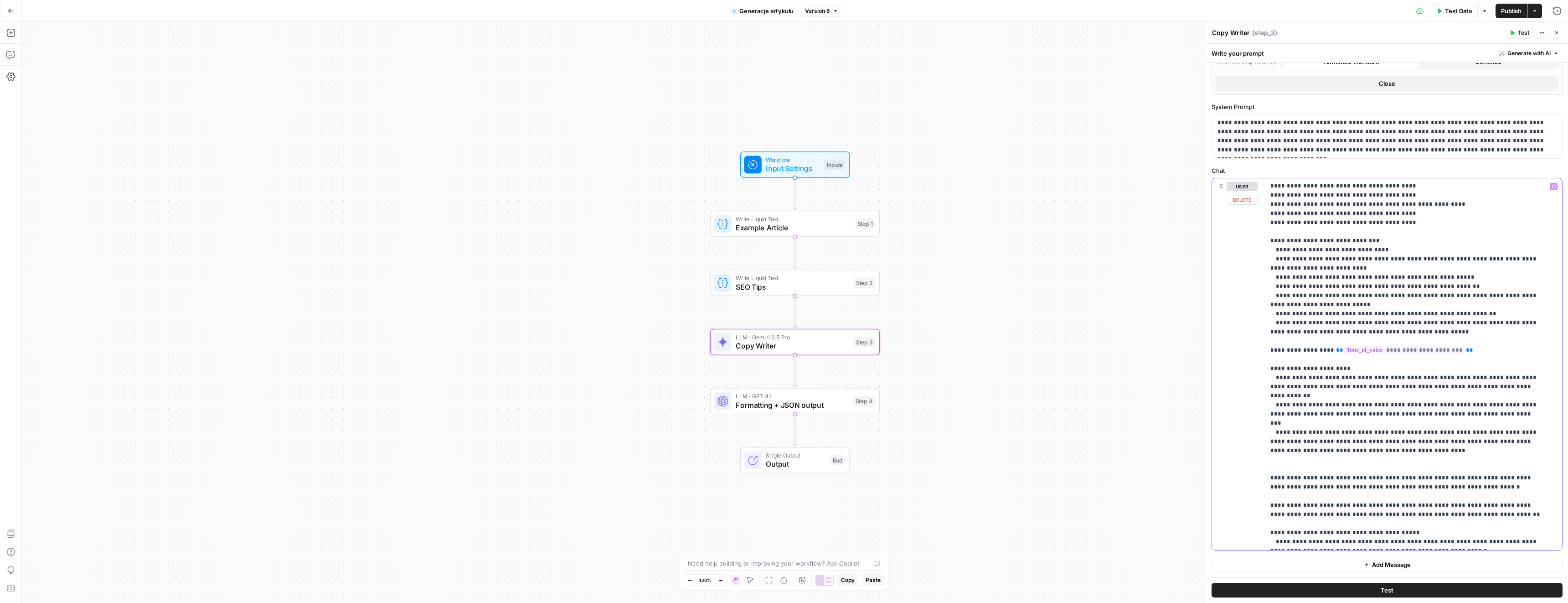
click at [1423, 347] on span "**********" at bounding box center [1404, 350] width 122 height 8
click at [803, 340] on span "Copy Writer" at bounding box center [792, 346] width 114 height 11
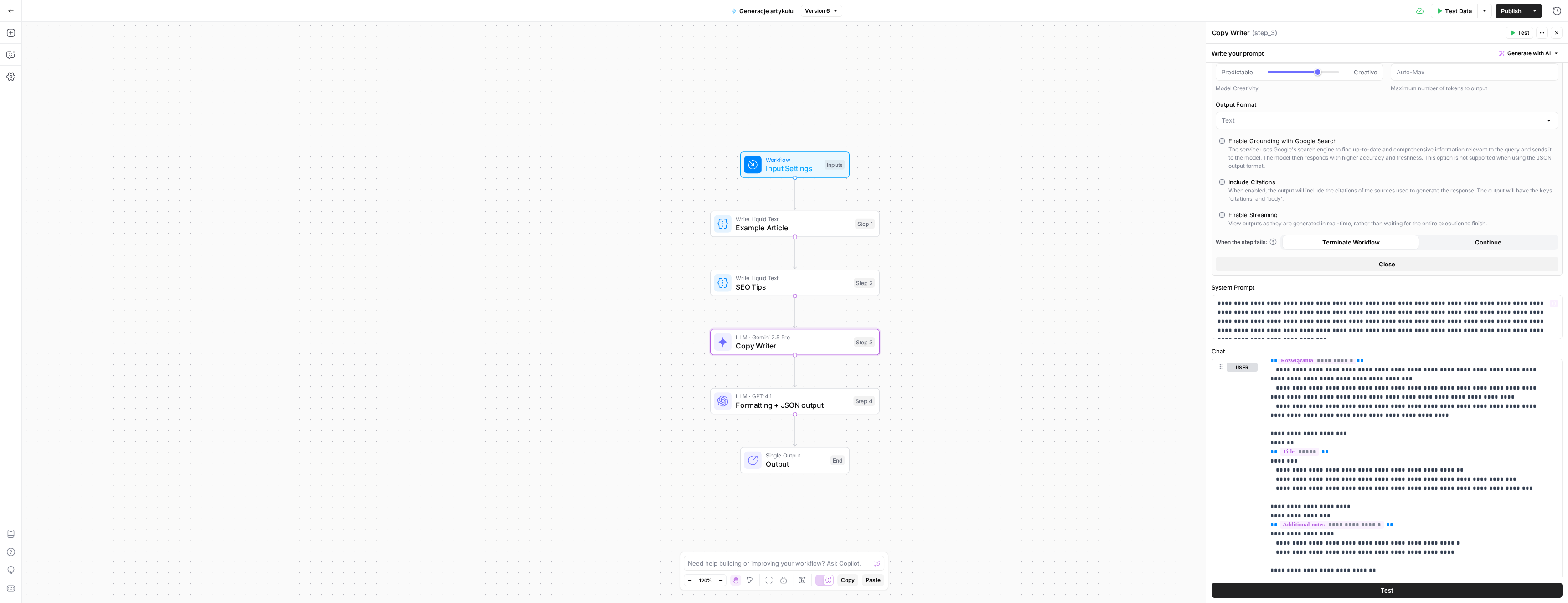
scroll to position [0, 0]
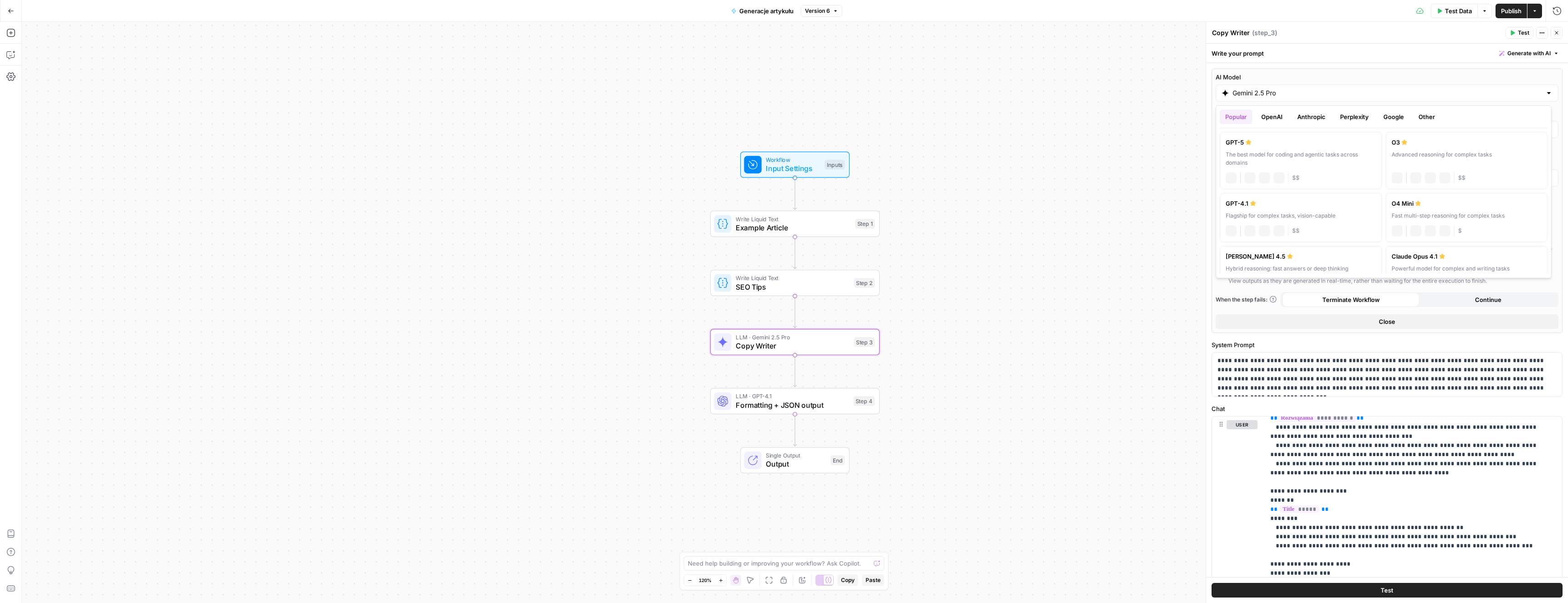
click at [1251, 94] on input "Gemini 2.5 Pro" at bounding box center [1386, 93] width 309 height 9
click at [1344, 116] on button "Perplexity" at bounding box center [1354, 116] width 39 height 15
click at [1317, 117] on button "Anthropic" at bounding box center [1311, 116] width 39 height 15
click at [1314, 155] on div "Hybrid reasoning: fast answers or deep thinking" at bounding box center [1300, 154] width 150 height 8
type input "[PERSON_NAME] 4.5"
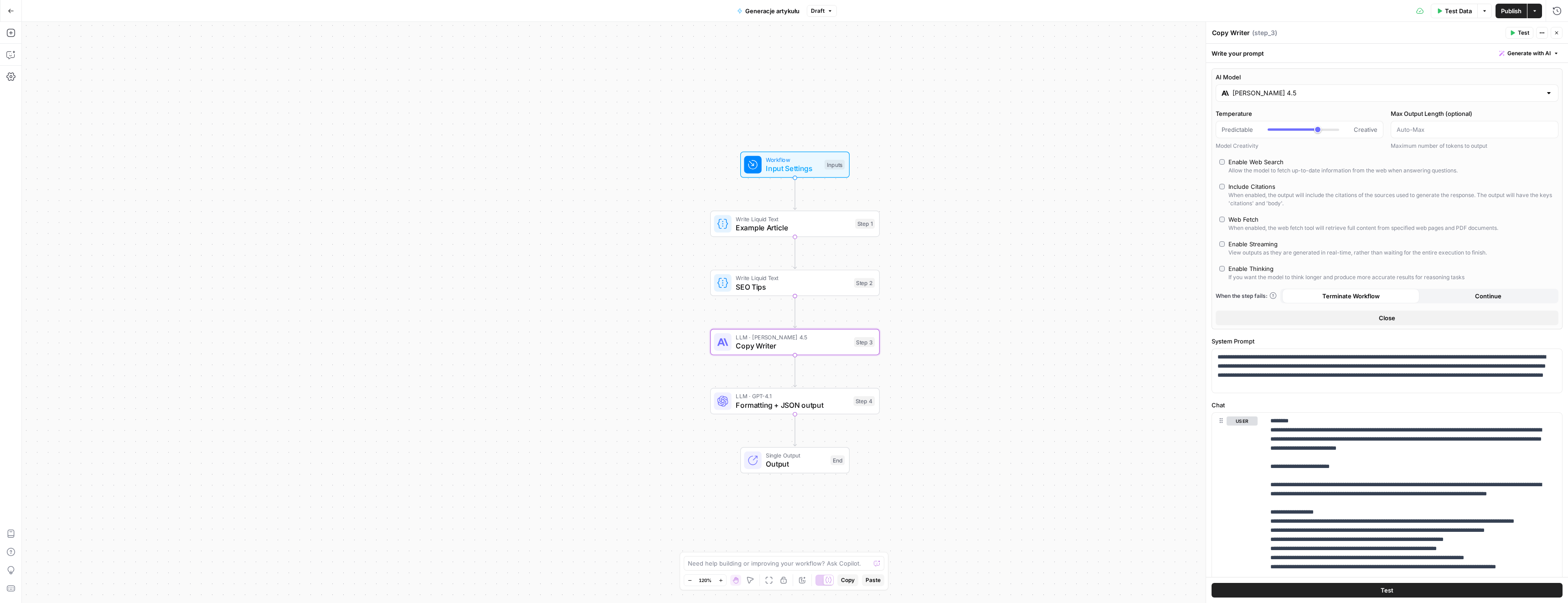
click at [1356, 314] on button "Close" at bounding box center [1387, 318] width 343 height 15
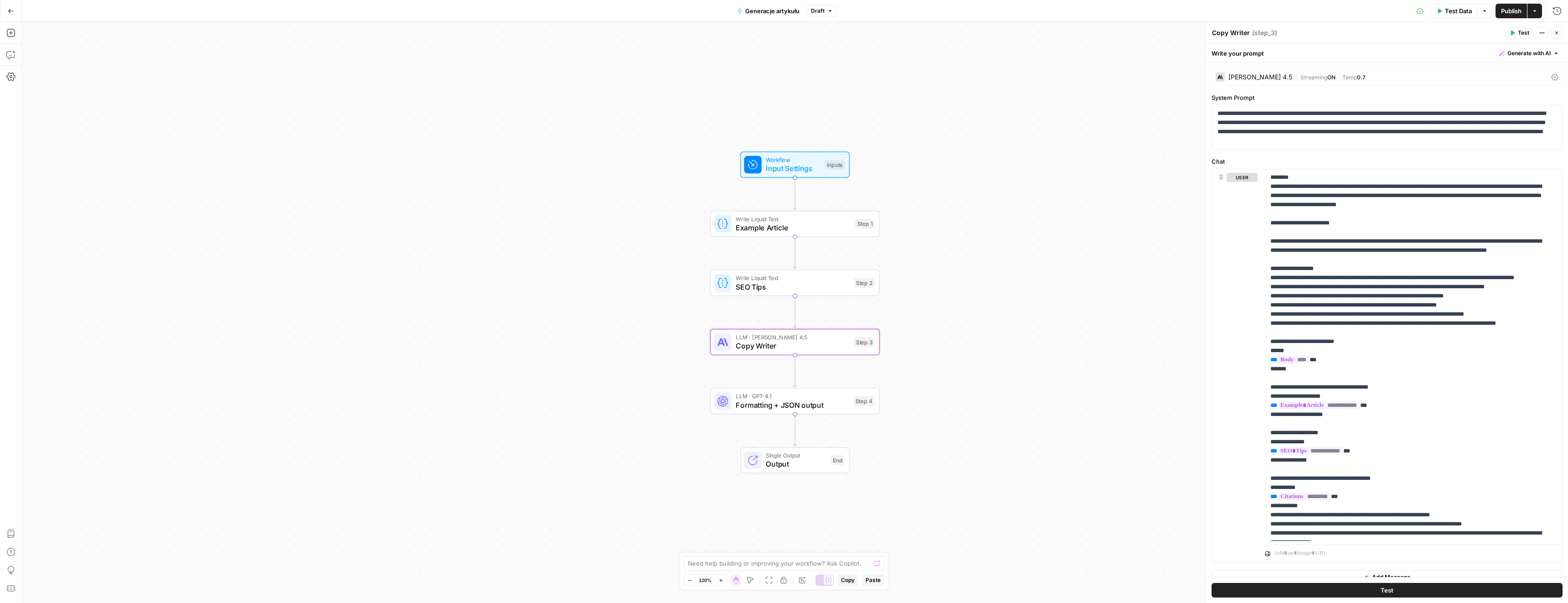
click at [1507, 9] on span "Publish" at bounding box center [1510, 11] width 20 height 9
click at [785, 339] on span "LLM · [PERSON_NAME] 4.5" at bounding box center [792, 337] width 114 height 9
click at [1242, 81] on div "[PERSON_NAME] 4.5 | Streaming ON | Temp 0.7" at bounding box center [1386, 77] width 351 height 18
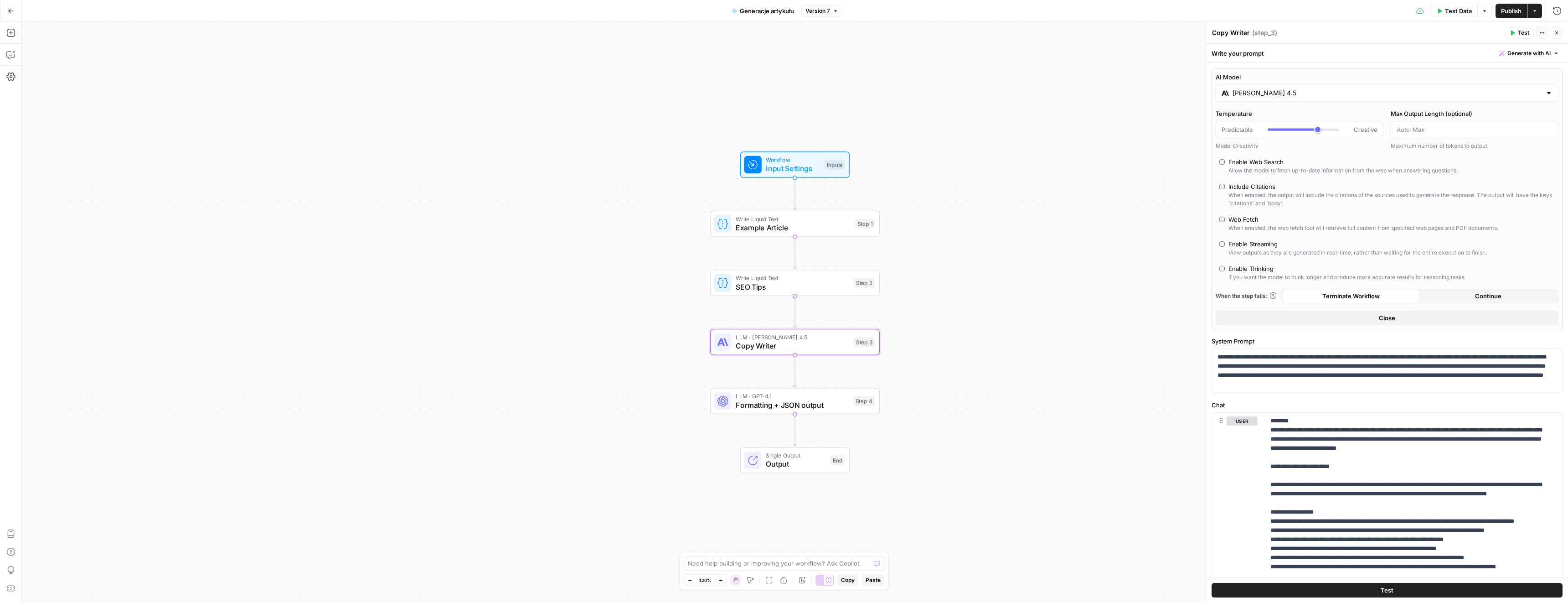
click at [1254, 90] on input "[PERSON_NAME] 4.5" at bounding box center [1386, 93] width 309 height 9
click at [1273, 120] on button "OpenAI" at bounding box center [1272, 116] width 32 height 15
click at [1355, 118] on button "Perplexity" at bounding box center [1354, 116] width 39 height 15
click at [1390, 123] on button "Google" at bounding box center [1393, 116] width 31 height 15
click at [1299, 163] on div "gemini JSON Mode Live Web Research $$" at bounding box center [1300, 169] width 150 height 13
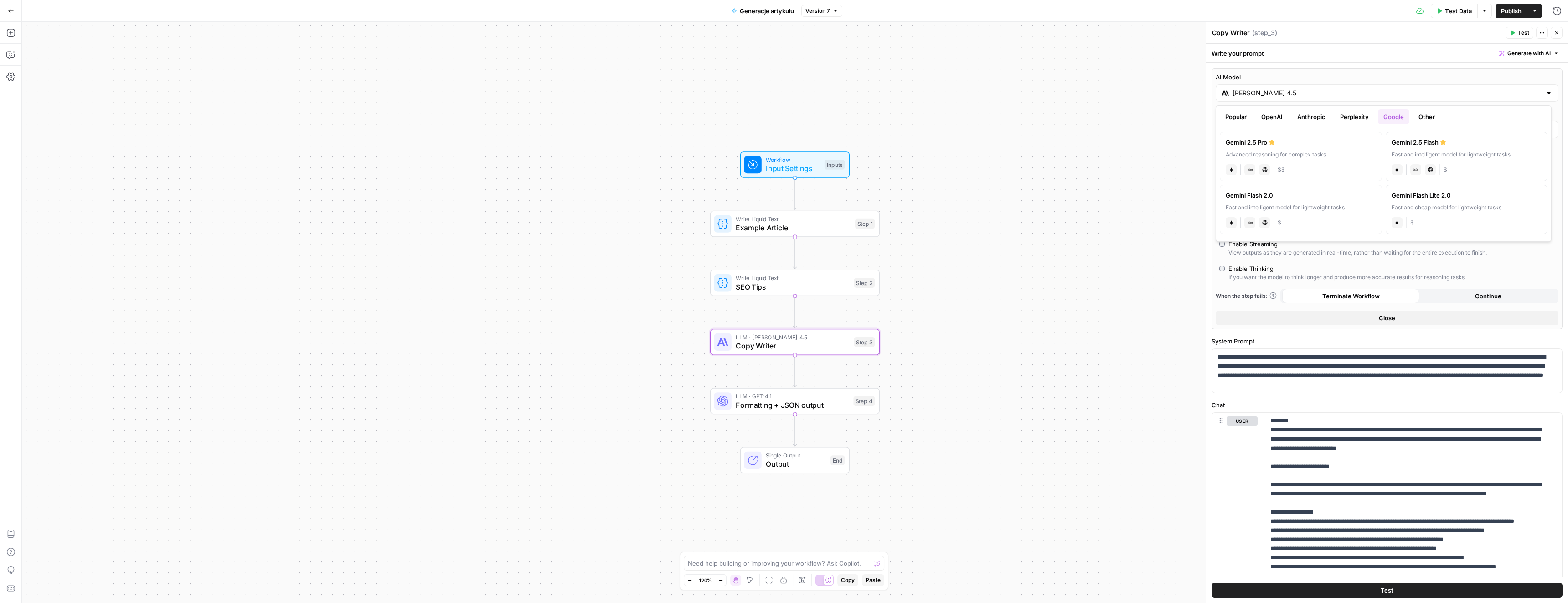
type input "Gemini 2.5 Pro"
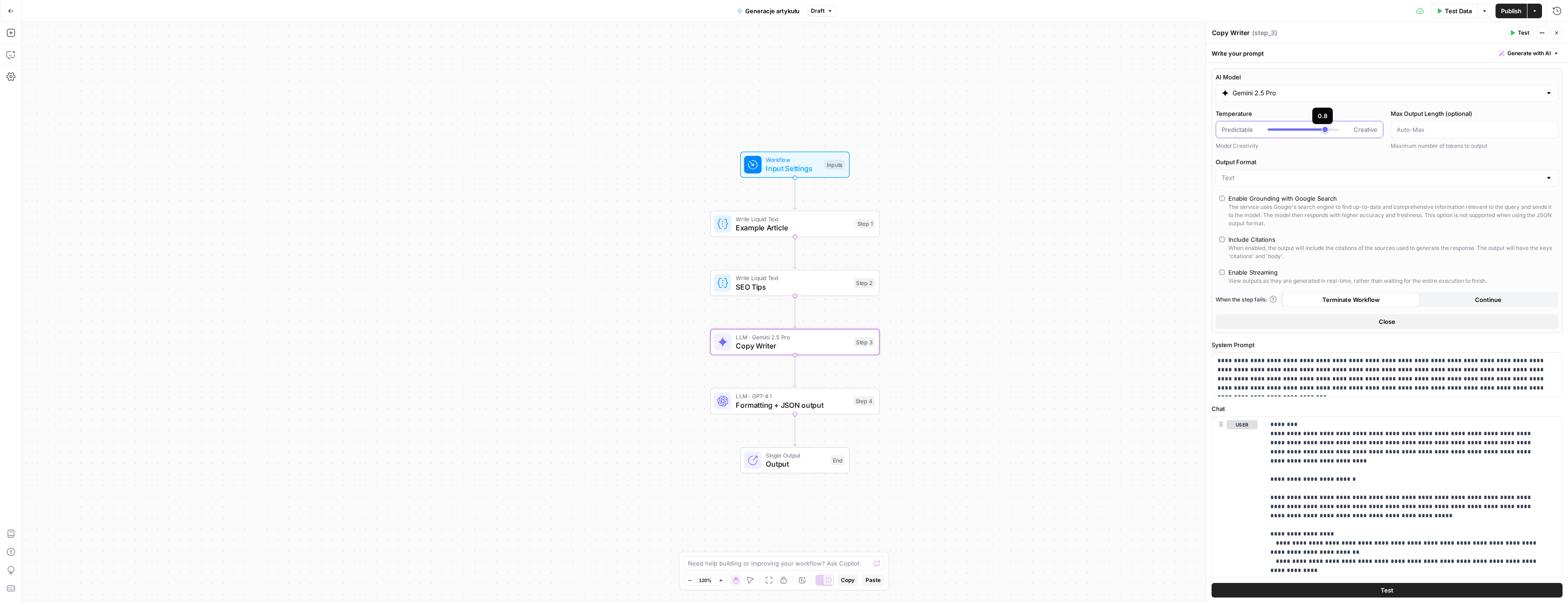
type input "***"
drag, startPoint x: 1314, startPoint y: 130, endPoint x: 1319, endPoint y: 129, distance: 5.1
click at [1319, 129] on div at bounding box center [1303, 130] width 72 height 9
click at [1554, 32] on icon "button" at bounding box center [1557, 32] width 5 height 5
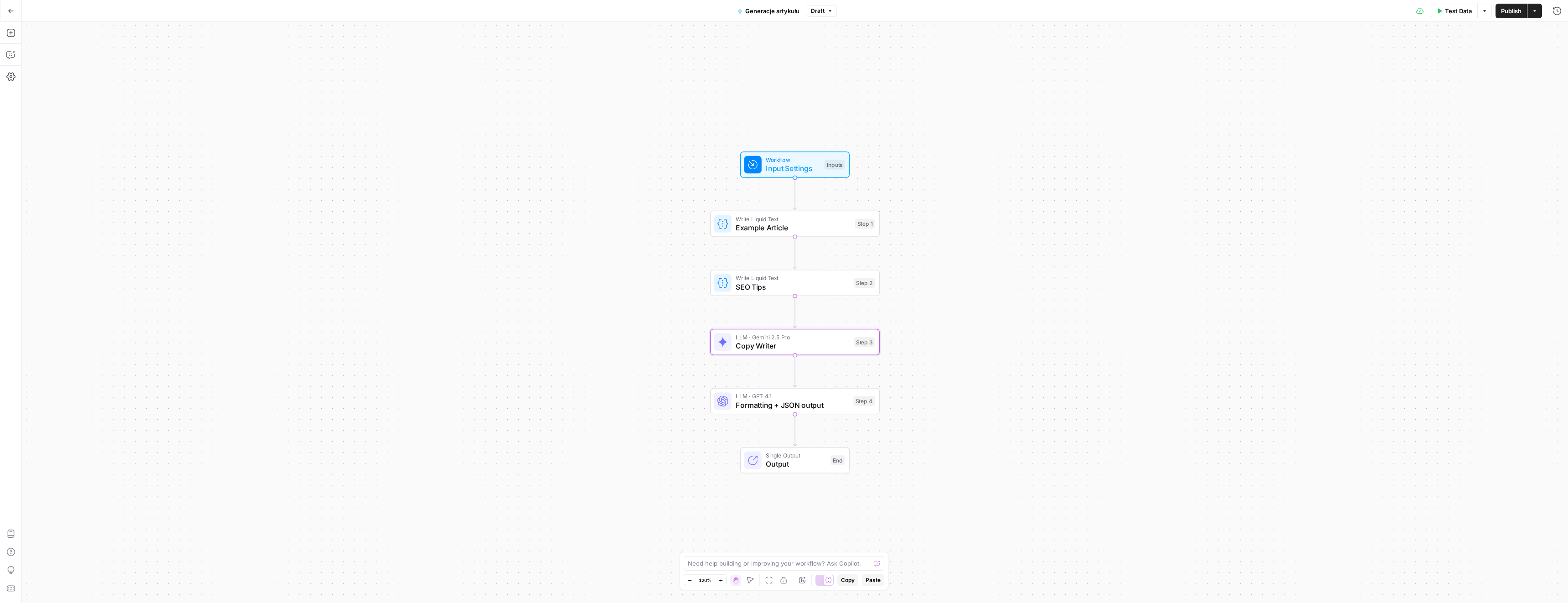
click at [1506, 9] on span "Publish" at bounding box center [1510, 11] width 20 height 9
